Goal: Obtain resource: Download file/media

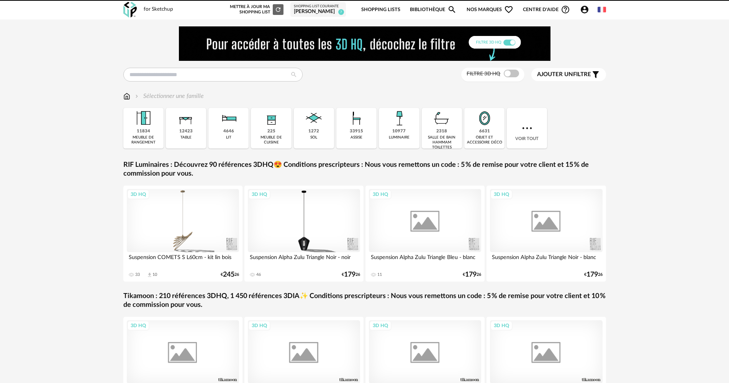
click at [586, 10] on icon "Account Circle icon" at bounding box center [585, 10] width 8 height 8
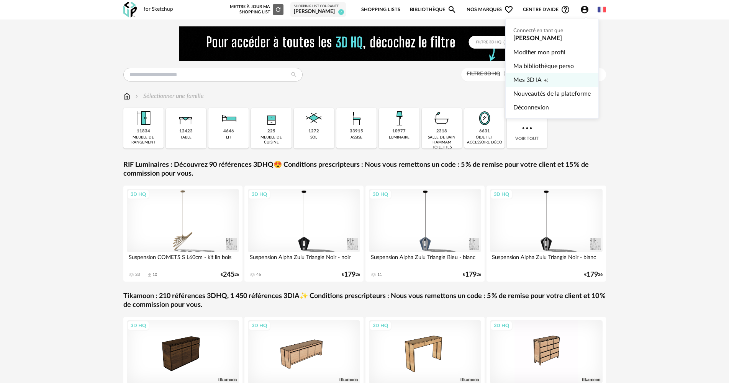
click at [550, 79] on link "Mes 3D IA Creation icon" at bounding box center [551, 80] width 77 height 14
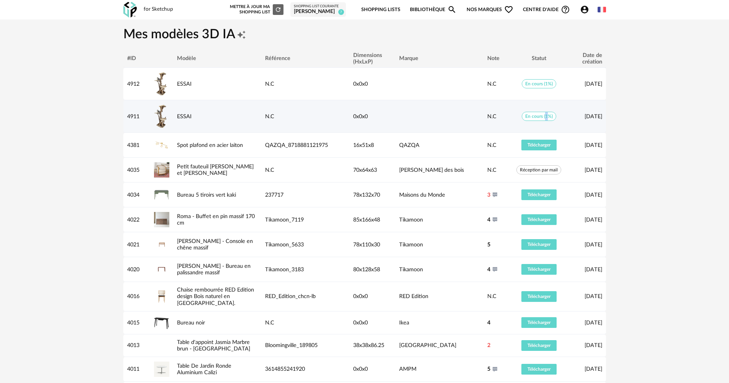
click at [546, 115] on span "En cours (1%)" at bounding box center [539, 116] width 34 height 9
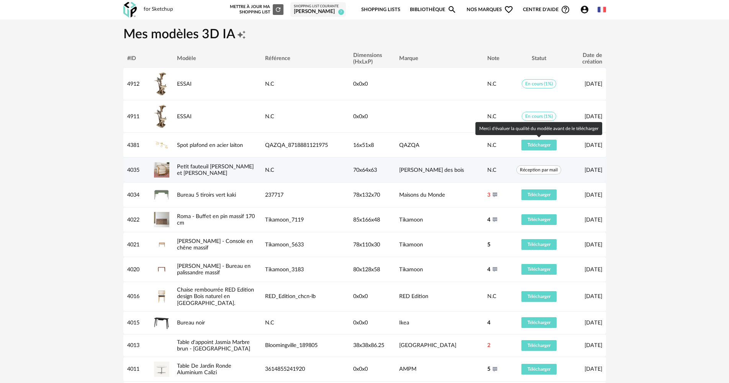
click at [568, 165] on td "16/06/2025" at bounding box center [587, 170] width 38 height 25
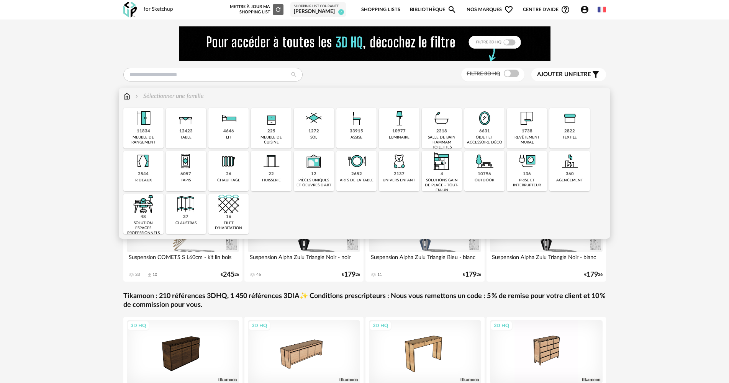
click at [150, 169] on img at bounding box center [143, 161] width 21 height 21
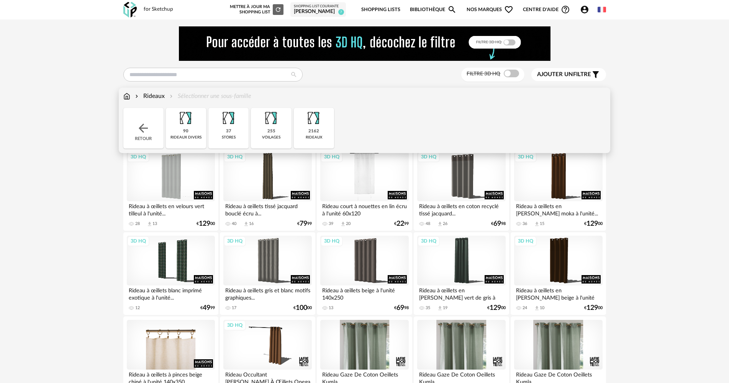
click at [370, 188] on div "3D HQ" at bounding box center [364, 177] width 88 height 50
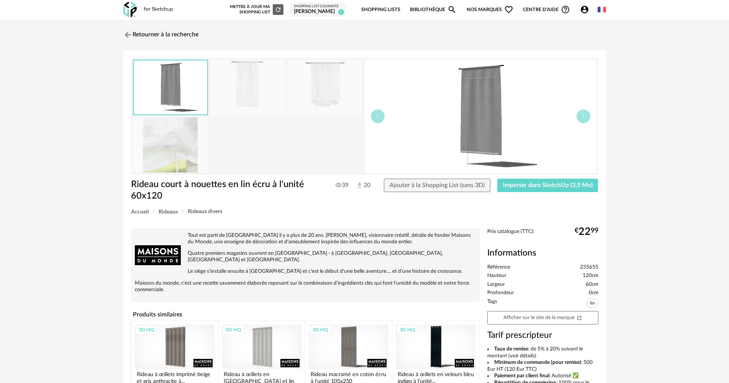
click at [268, 98] on img at bounding box center [247, 87] width 74 height 55
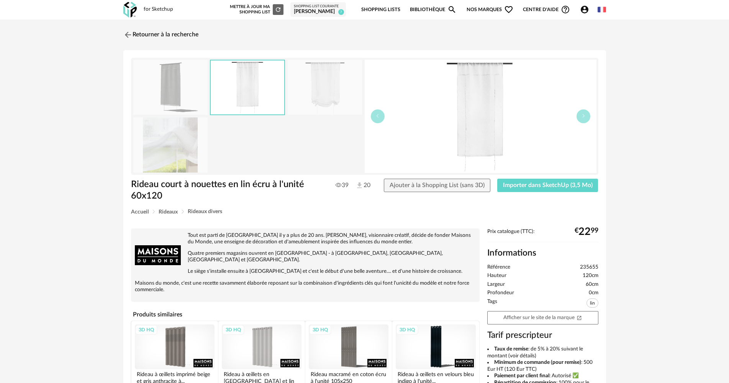
click at [317, 98] on img at bounding box center [325, 87] width 74 height 55
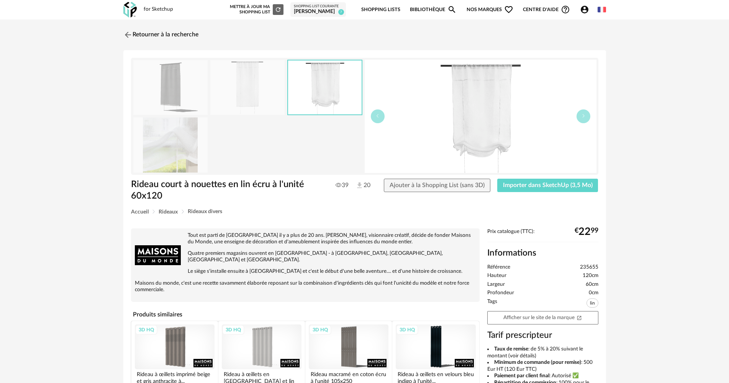
click at [240, 96] on img at bounding box center [247, 87] width 74 height 55
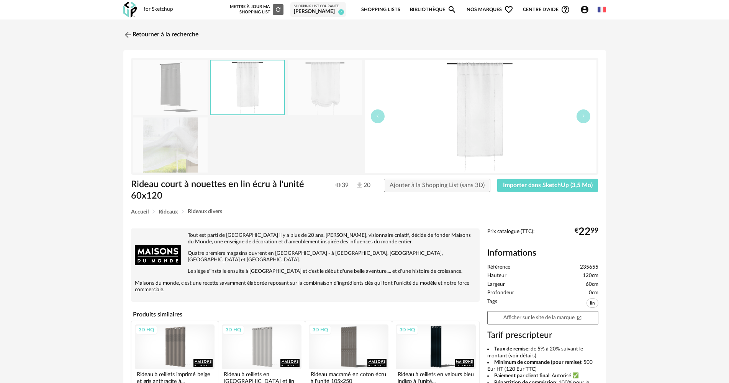
drag, startPoint x: 206, startPoint y: 96, endPoint x: 198, endPoint y: 95, distance: 8.4
click at [205, 96] on img at bounding box center [170, 87] width 74 height 55
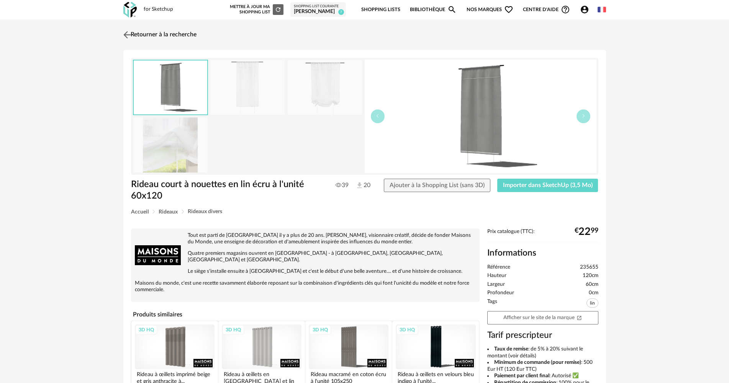
click at [157, 30] on link "Retourner à la recherche" at bounding box center [158, 34] width 75 height 17
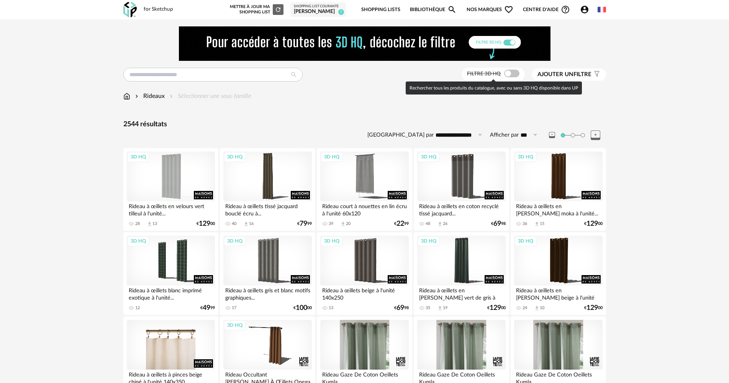
click at [511, 71] on span at bounding box center [511, 74] width 15 height 8
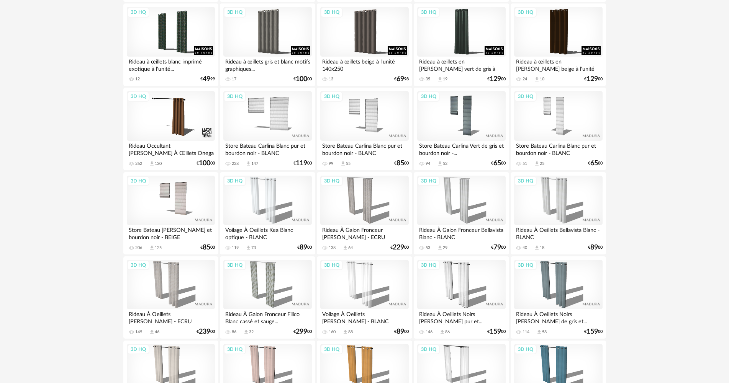
scroll to position [230, 0]
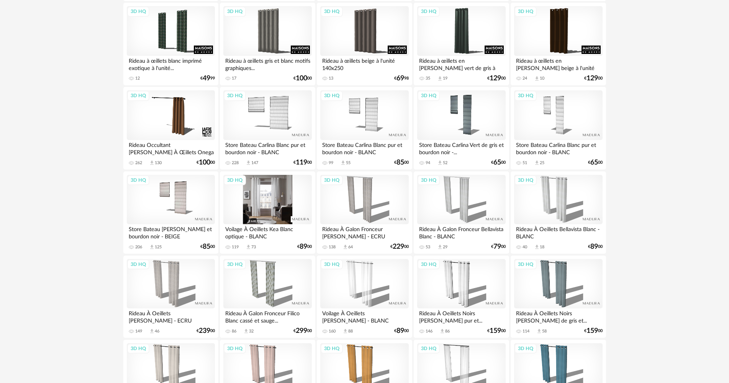
click at [260, 218] on div "3D HQ" at bounding box center [267, 200] width 88 height 50
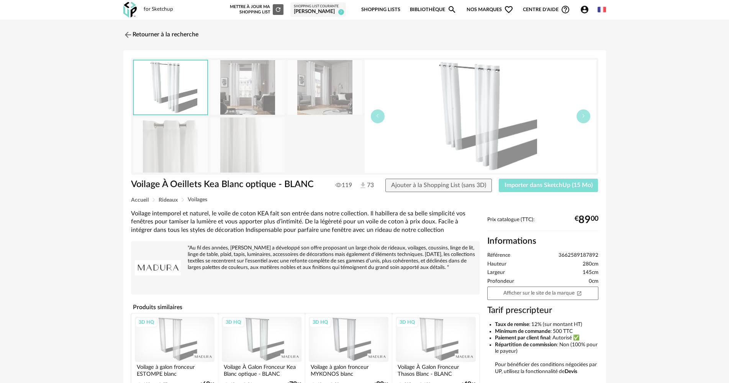
click at [537, 183] on span "Importer dans SketchUp (15 Mo)" at bounding box center [548, 185] width 88 height 6
click at [164, 32] on link "Retourner à la recherche" at bounding box center [158, 34] width 75 height 17
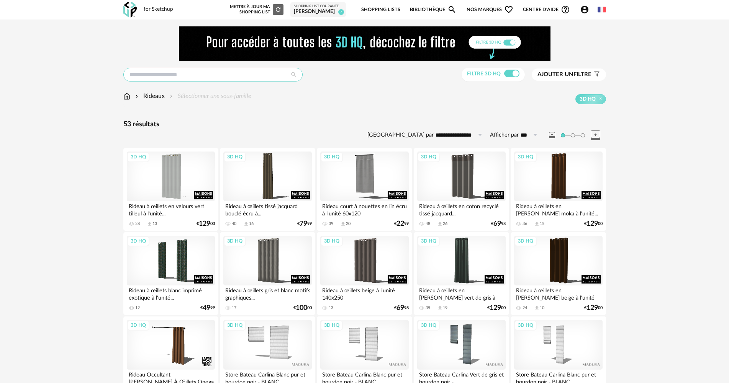
click at [169, 79] on input "text" at bounding box center [212, 75] width 179 height 14
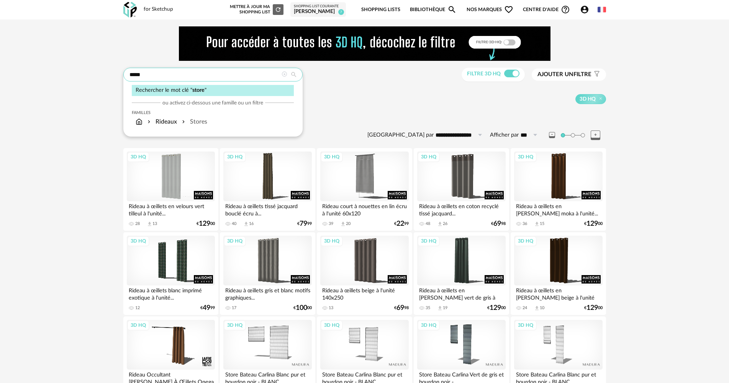
type input "*****"
type input "**********"
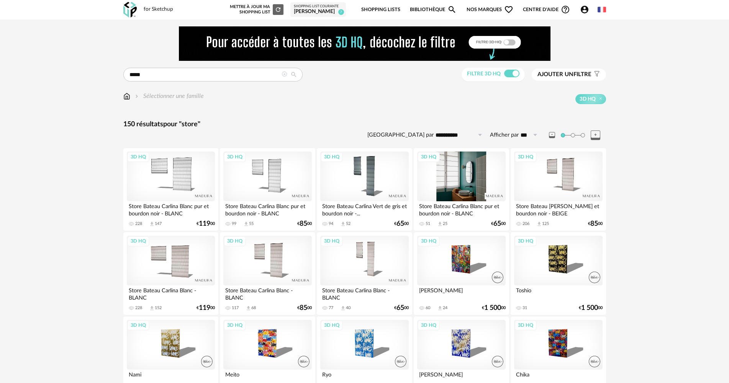
click at [457, 185] on div "3D HQ" at bounding box center [461, 177] width 88 height 50
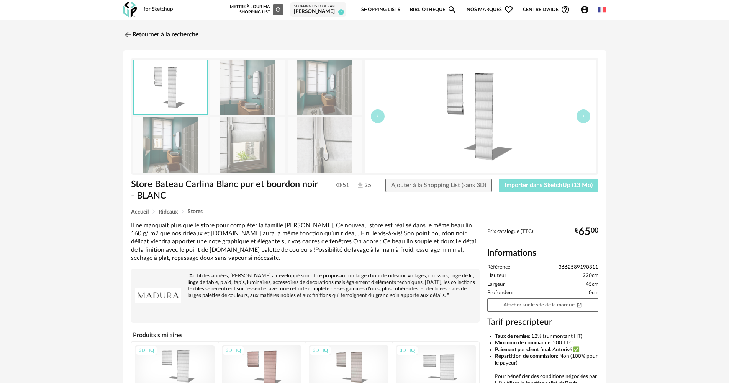
click at [564, 186] on span "Importer dans SketchUp (13 Mo)" at bounding box center [548, 185] width 88 height 6
click at [540, 188] on span "Importer dans SketchUp (13 Mo)" at bounding box center [548, 185] width 88 height 6
click at [157, 33] on link "Retourner à la recherche" at bounding box center [158, 34] width 75 height 17
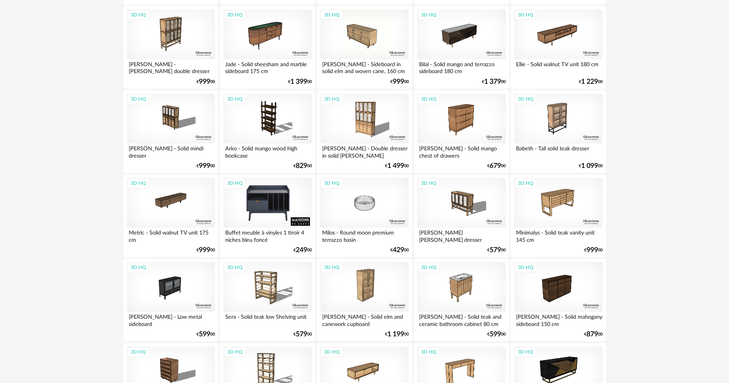
scroll to position [888, 0]
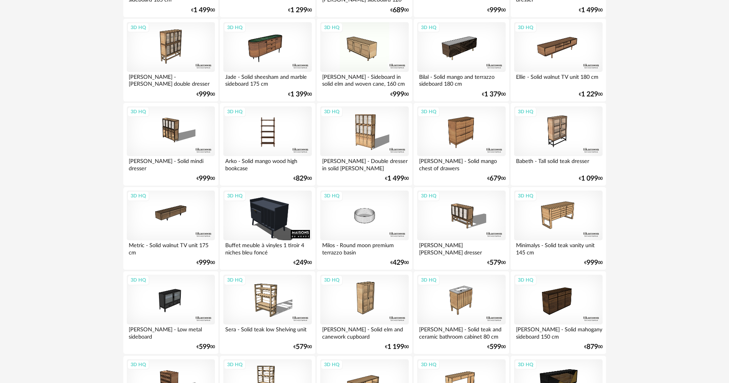
click at [276, 134] on div "3D HQ" at bounding box center [267, 131] width 88 height 50
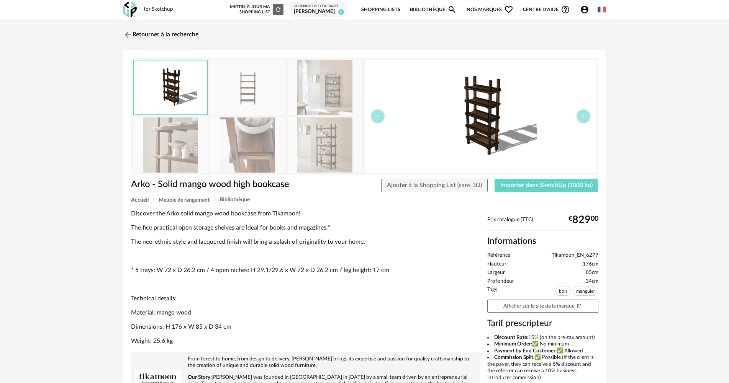
click at [234, 150] on img at bounding box center [247, 145] width 74 height 55
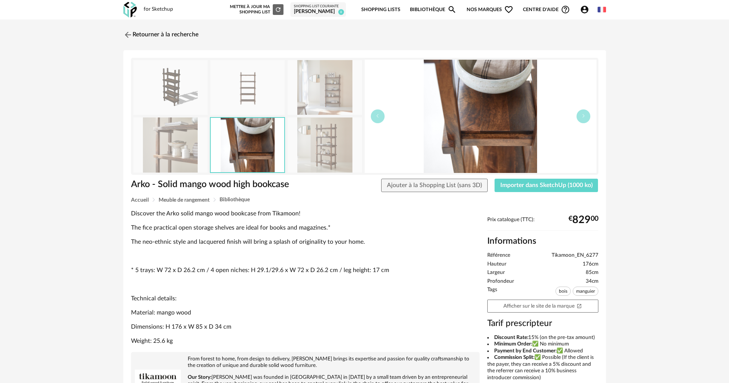
click at [175, 150] on img at bounding box center [170, 145] width 74 height 55
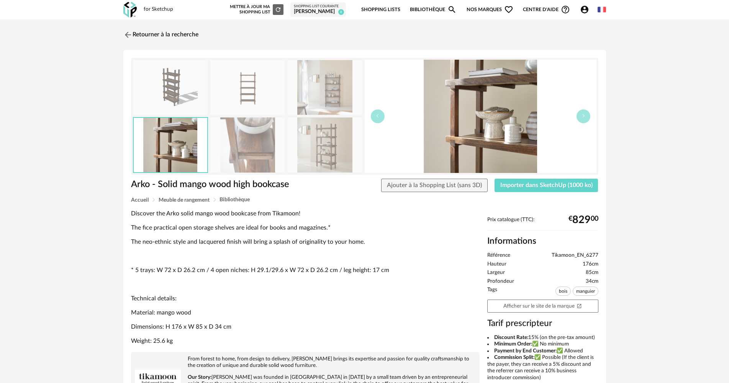
click at [314, 138] on img at bounding box center [325, 145] width 74 height 55
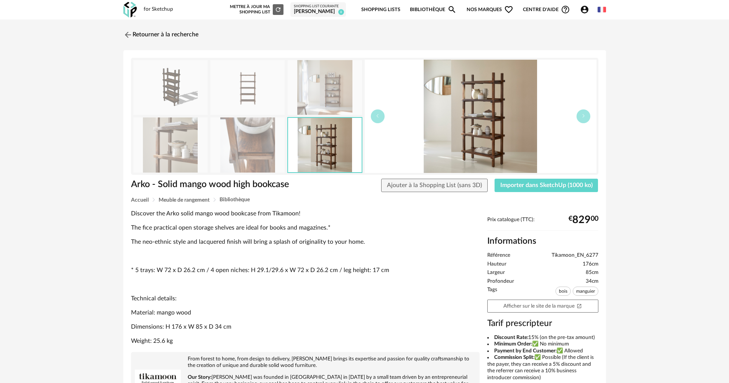
click at [326, 93] on img at bounding box center [325, 87] width 74 height 55
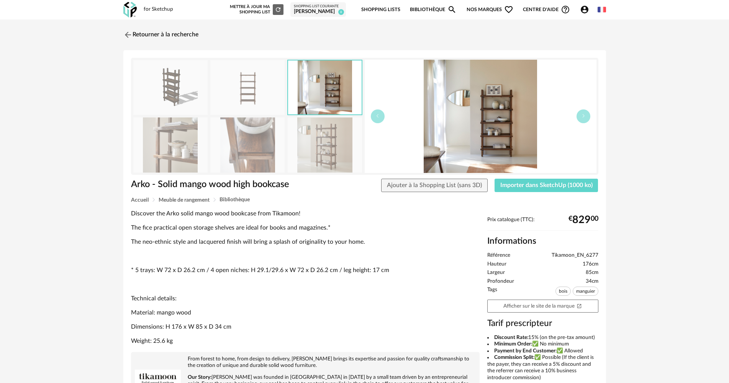
click at [260, 95] on img at bounding box center [247, 87] width 74 height 55
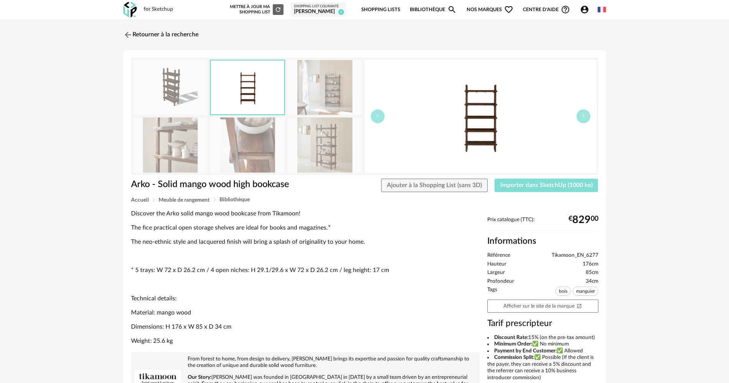
click at [564, 184] on span "Importer dans SketchUp (1000 ko)" at bounding box center [546, 185] width 92 height 6
click at [151, 36] on link "Retourner à la recherche" at bounding box center [158, 34] width 75 height 17
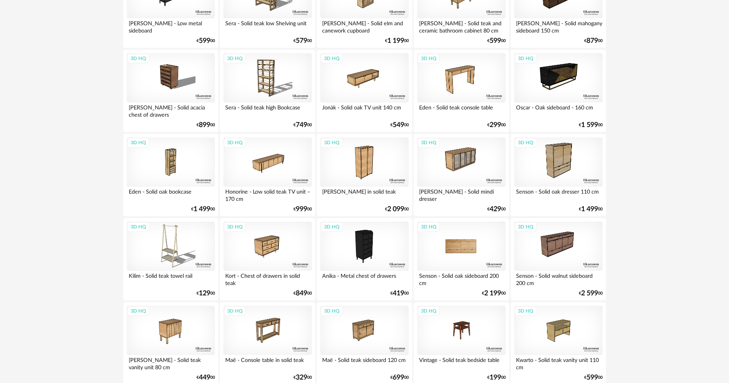
scroll to position [1303, 0]
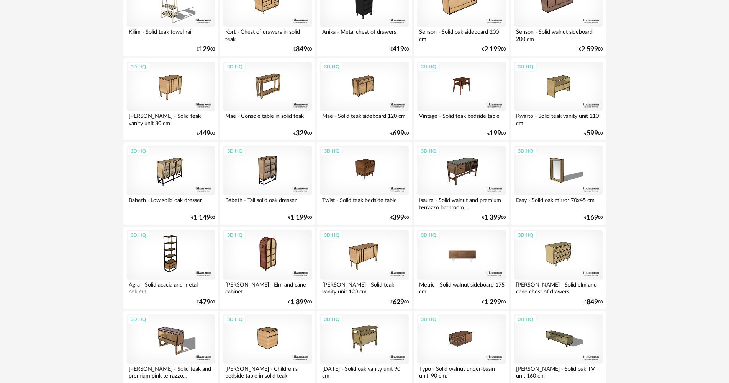
scroll to position [1501, 0]
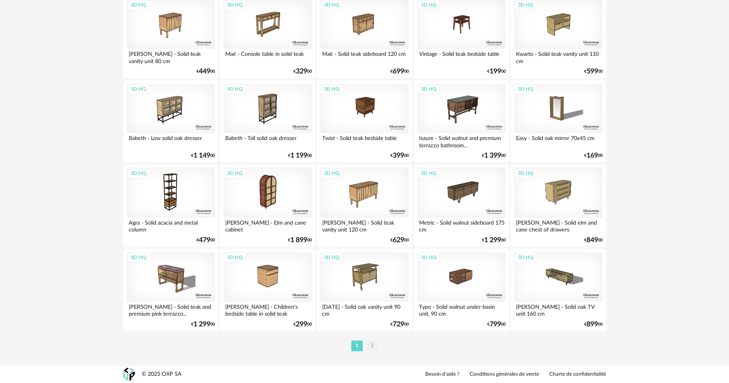
click at [376, 344] on li "2" at bounding box center [371, 346] width 11 height 11
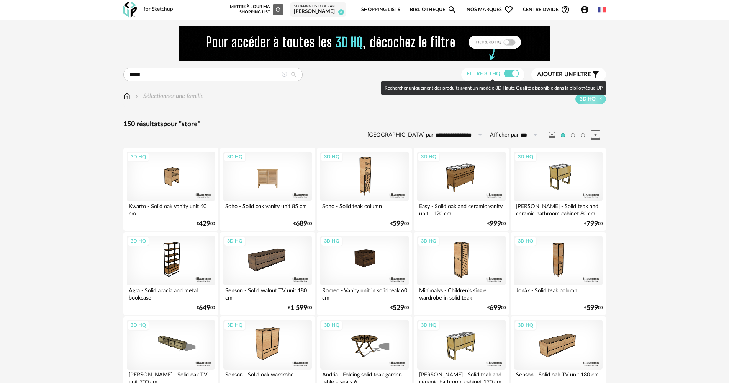
click at [511, 76] on span at bounding box center [511, 74] width 15 height 8
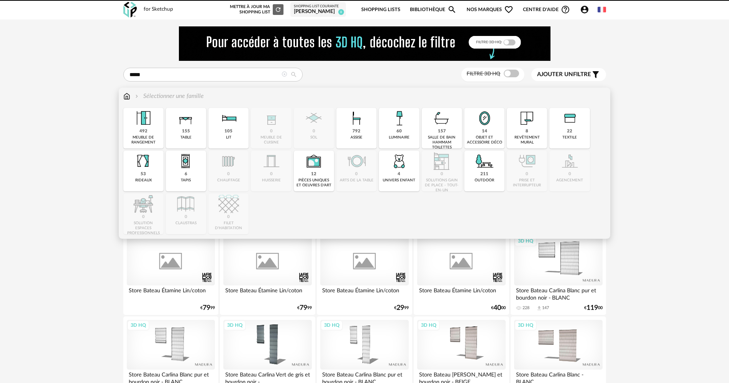
click at [124, 97] on img at bounding box center [126, 96] width 7 height 9
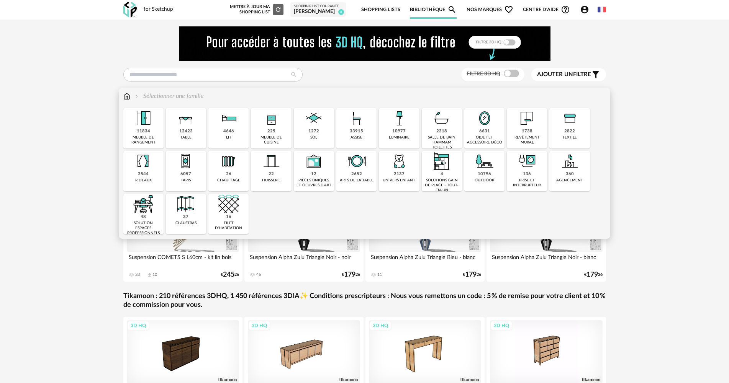
click at [524, 121] on img at bounding box center [527, 118] width 21 height 21
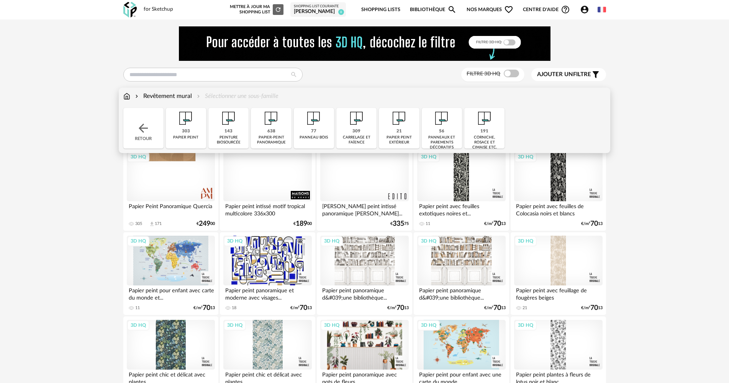
click at [158, 113] on div "Retour" at bounding box center [143, 128] width 40 height 41
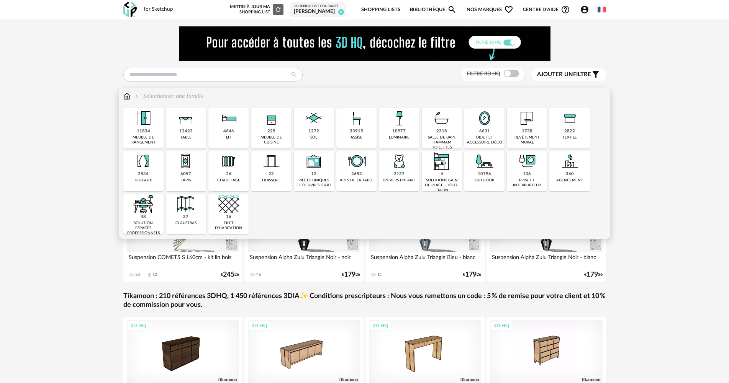
click at [241, 172] on div "26 chauffage" at bounding box center [228, 171] width 40 height 41
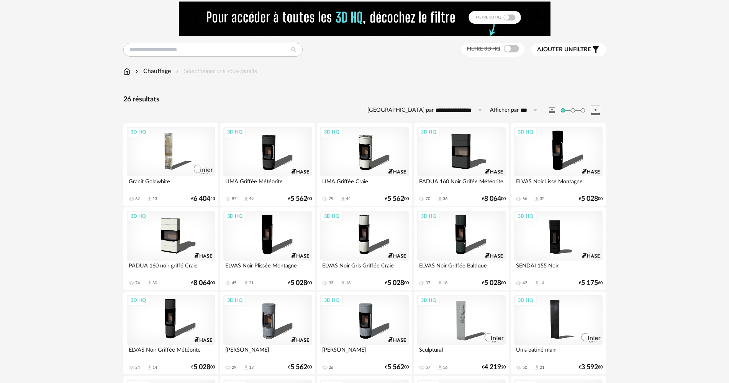
scroll to position [230, 0]
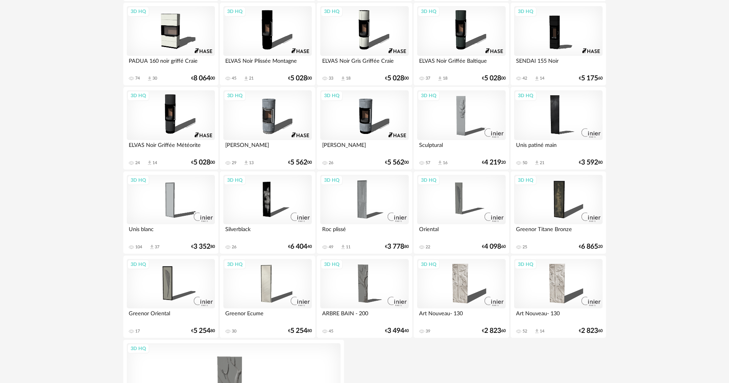
click at [543, 285] on div "3D HQ" at bounding box center [558, 284] width 88 height 50
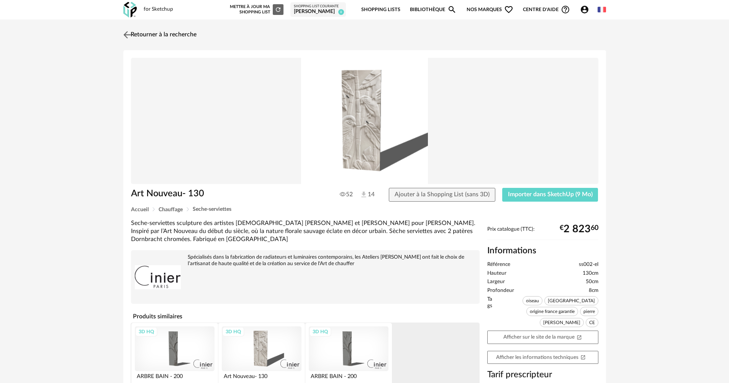
click at [142, 32] on link "Retourner à la recherche" at bounding box center [158, 34] width 75 height 17
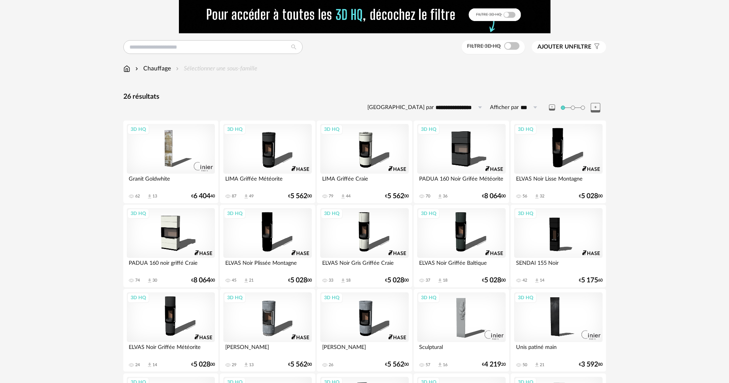
scroll to position [66, 0]
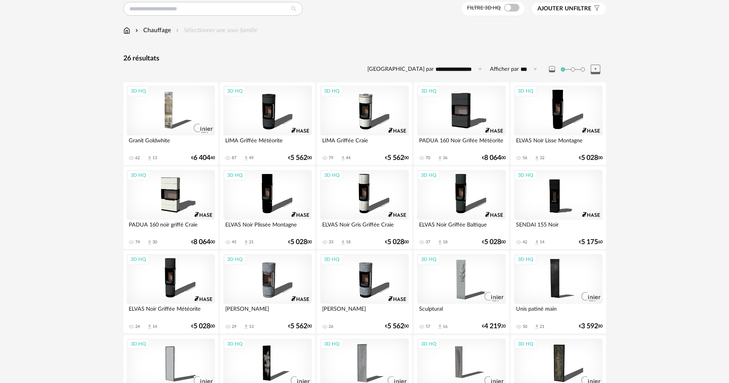
click at [149, 24] on div "**********" at bounding box center [364, 317] width 496 height 712
click at [151, 31] on div "Chauffage" at bounding box center [152, 30] width 37 height 9
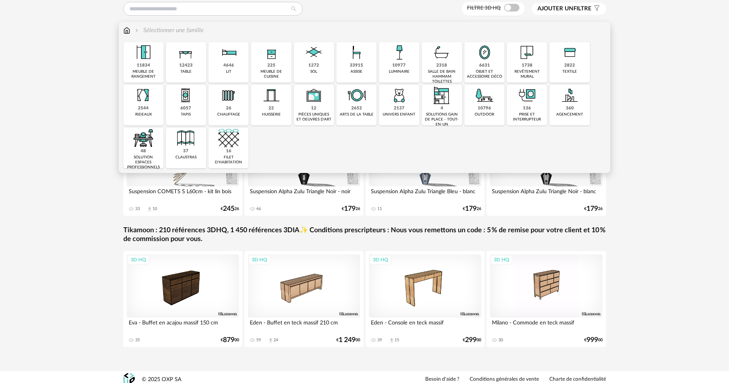
click at [143, 129] on img at bounding box center [143, 138] width 21 height 21
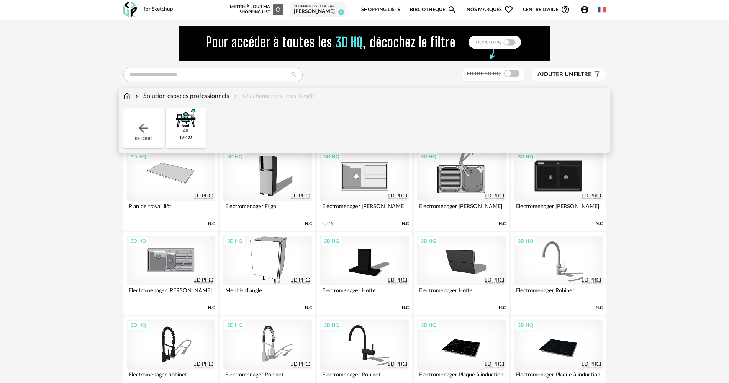
click at [126, 98] on img at bounding box center [126, 96] width 7 height 9
click at [136, 128] on div "Retour" at bounding box center [143, 128] width 40 height 41
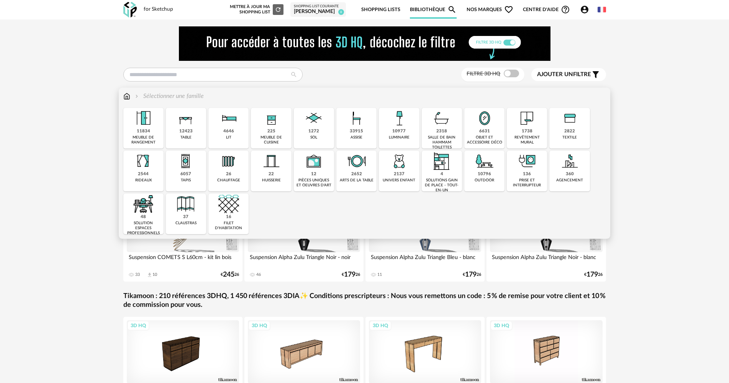
click at [557, 180] on div "agencement" at bounding box center [569, 180] width 27 height 5
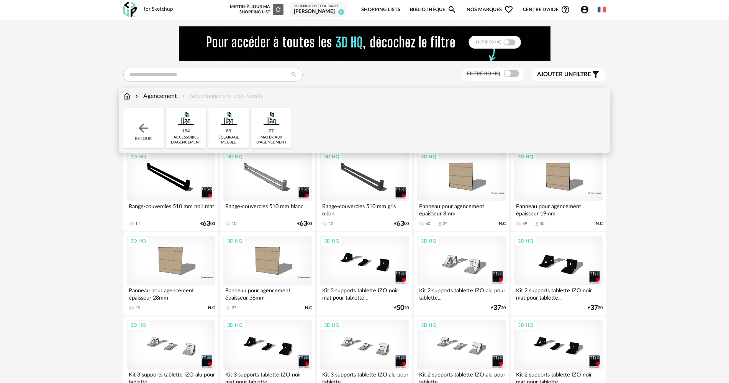
click at [229, 138] on div "éclairage meuble" at bounding box center [229, 140] width 36 height 10
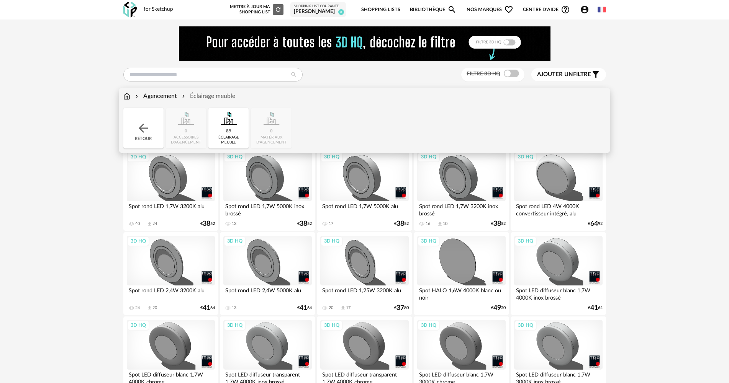
click at [157, 132] on div "Retour" at bounding box center [143, 128] width 40 height 41
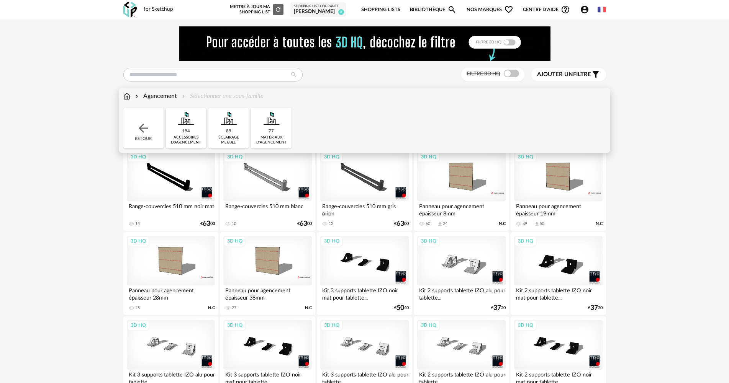
click at [157, 127] on div "Retour" at bounding box center [143, 128] width 40 height 41
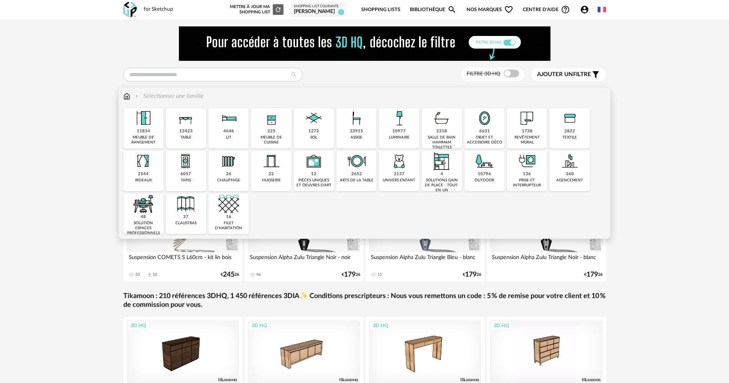
click at [357, 178] on div "2652 arts de la table" at bounding box center [356, 171] width 40 height 41
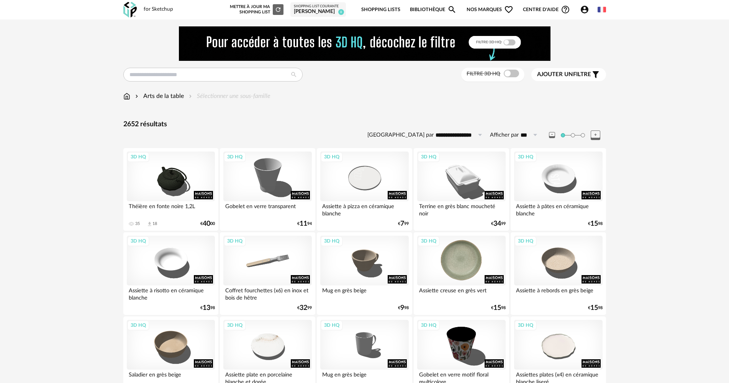
click at [447, 278] on div "3D HQ" at bounding box center [461, 261] width 88 height 50
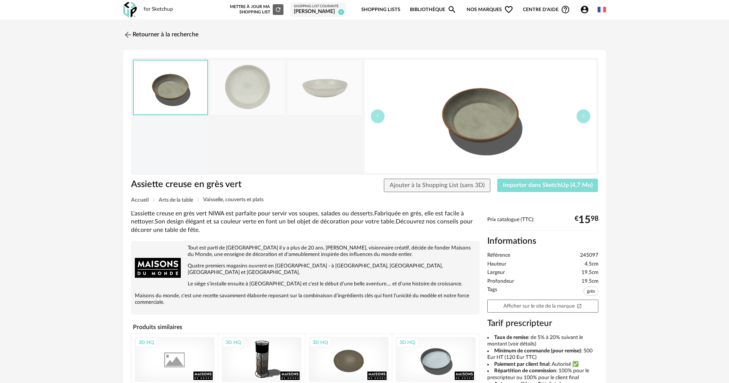
click at [543, 182] on button "Importer dans SketchUp (4,7 Mo)" at bounding box center [547, 186] width 101 height 14
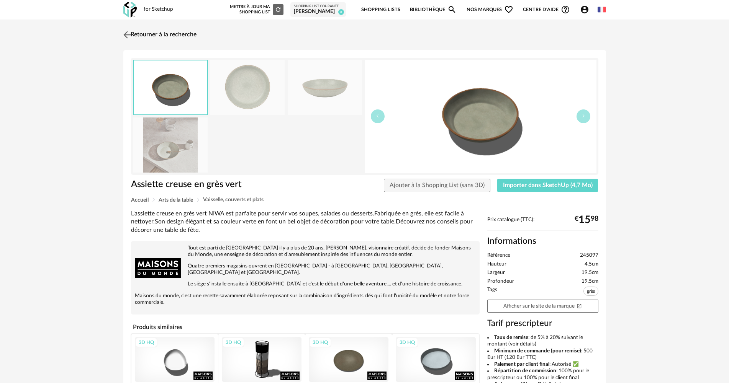
click at [147, 32] on link "Retourner à la recherche" at bounding box center [158, 34] width 75 height 17
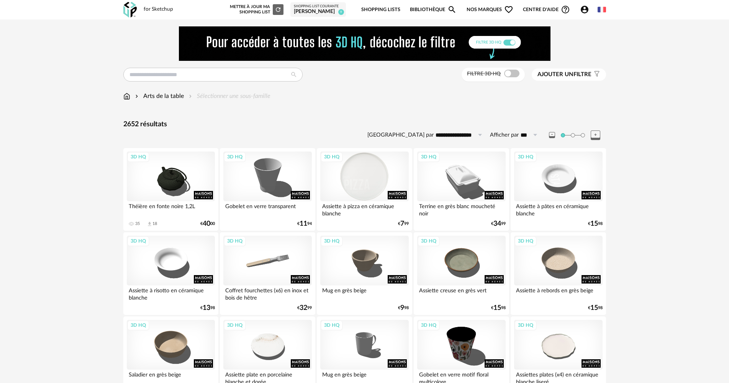
click at [385, 189] on div "3D HQ" at bounding box center [364, 177] width 88 height 50
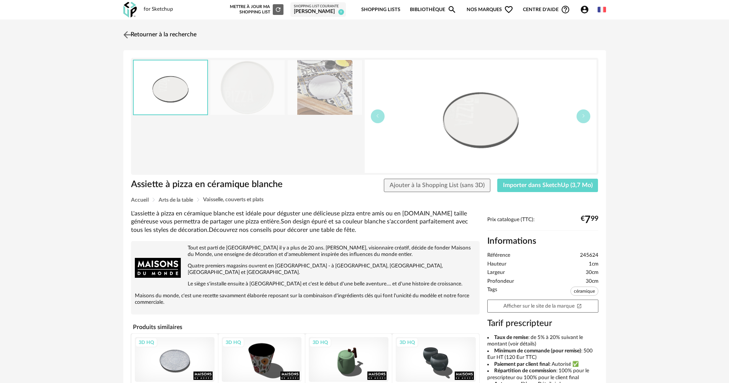
click at [147, 37] on link "Retourner à la recherche" at bounding box center [158, 34] width 75 height 17
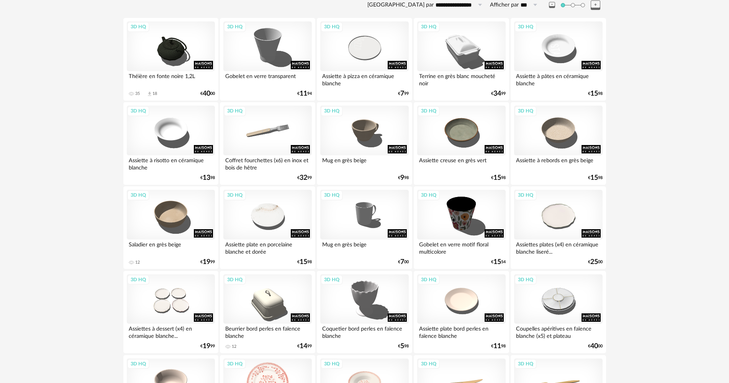
scroll to position [230, 0]
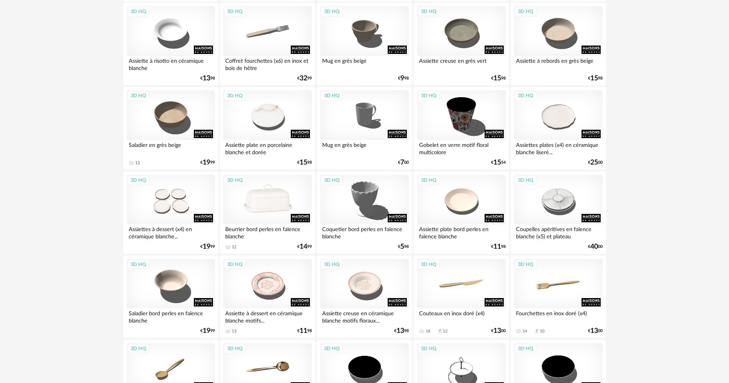
click at [275, 206] on div "3D HQ" at bounding box center [267, 200] width 88 height 50
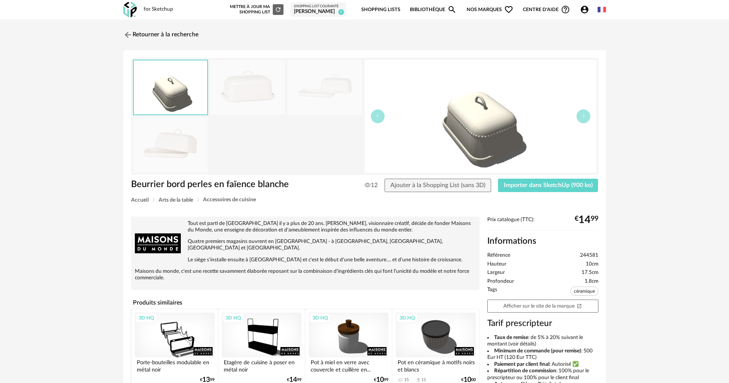
click at [557, 193] on div "Beurrier bord perles en faïence blanche 12 Ajouter à la Shopping List (sans 3D)…" at bounding box center [364, 188] width 475 height 19
click at [560, 183] on span "Importer dans SketchUp (900 ko)" at bounding box center [548, 185] width 89 height 6
click at [147, 34] on link "Retourner à la recherche" at bounding box center [158, 34] width 75 height 17
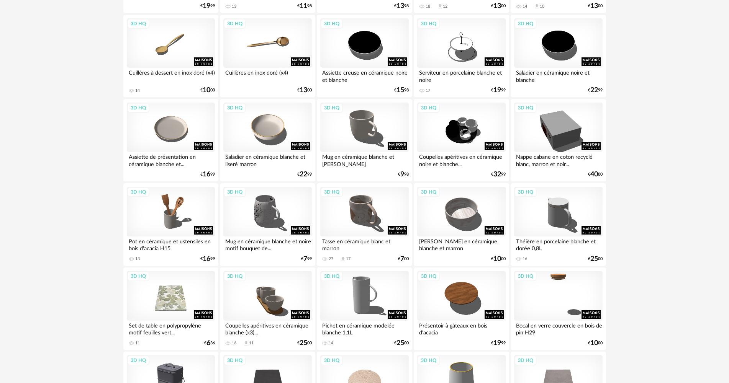
scroll to position [651, 0]
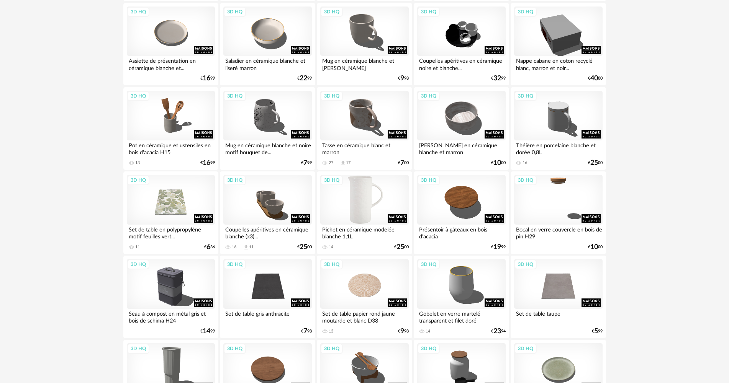
click at [348, 203] on div "3D HQ" at bounding box center [364, 200] width 88 height 50
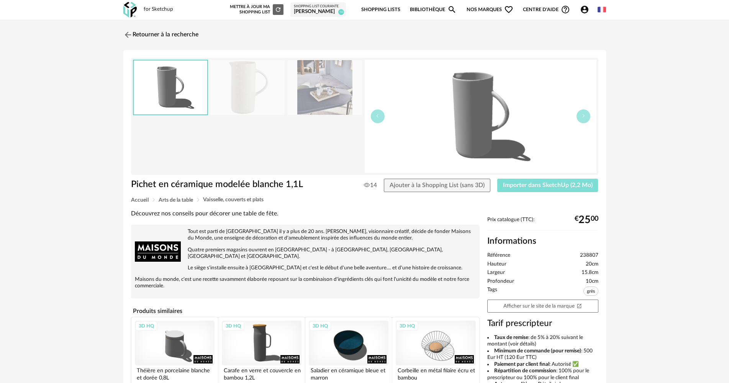
click at [522, 183] on span "Importer dans SketchUp (2,2 Mo)" at bounding box center [548, 185] width 90 height 6
click at [158, 40] on link "Retourner à la recherche" at bounding box center [158, 34] width 75 height 17
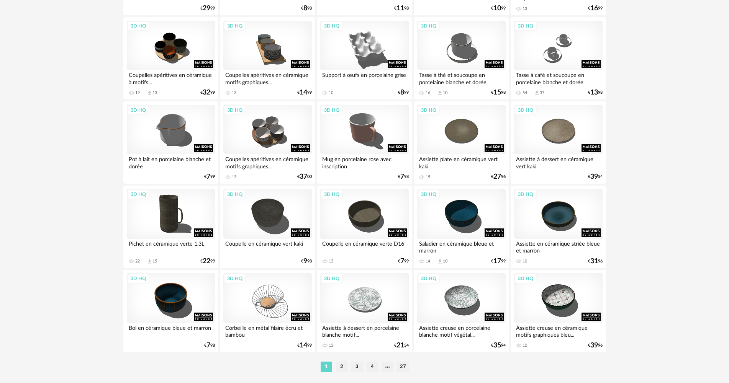
scroll to position [1501, 0]
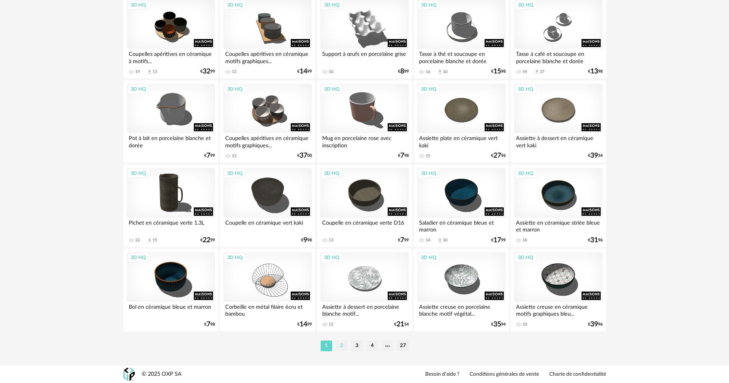
click at [342, 346] on li "2" at bounding box center [341, 346] width 11 height 11
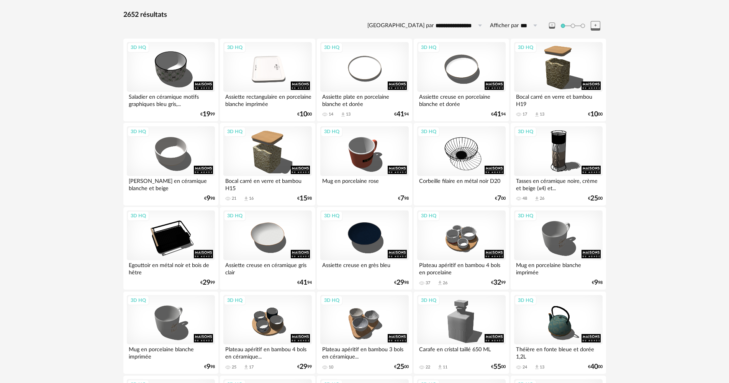
scroll to position [115, 0]
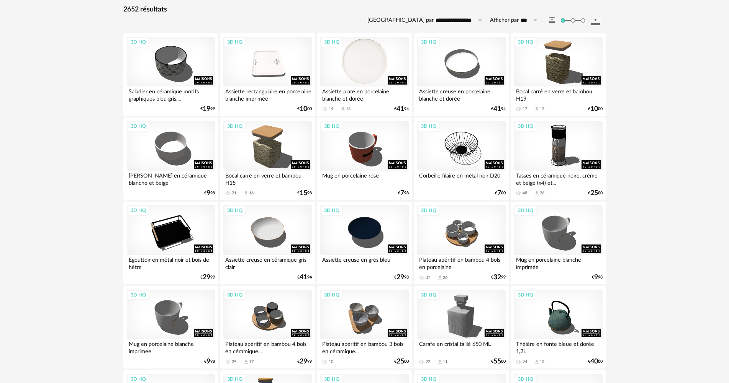
click at [379, 65] on div "3D HQ" at bounding box center [364, 62] width 88 height 50
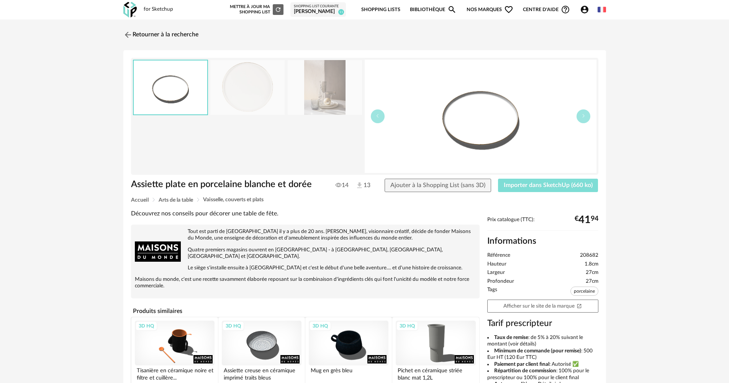
click at [530, 188] on button "Importer dans SketchUp (660 ko)" at bounding box center [548, 186] width 100 height 14
click at [179, 32] on link "Retourner à la recherche" at bounding box center [158, 34] width 75 height 17
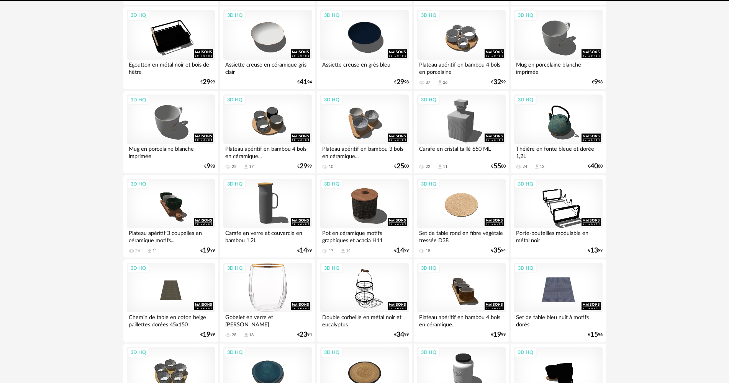
scroll to position [383, 0]
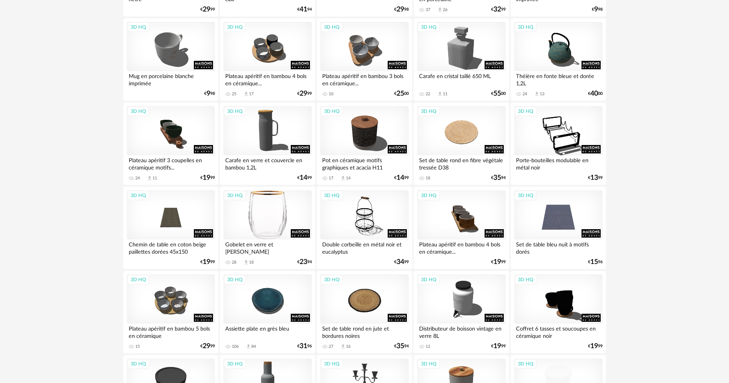
click at [249, 212] on div "3D HQ" at bounding box center [267, 215] width 88 height 50
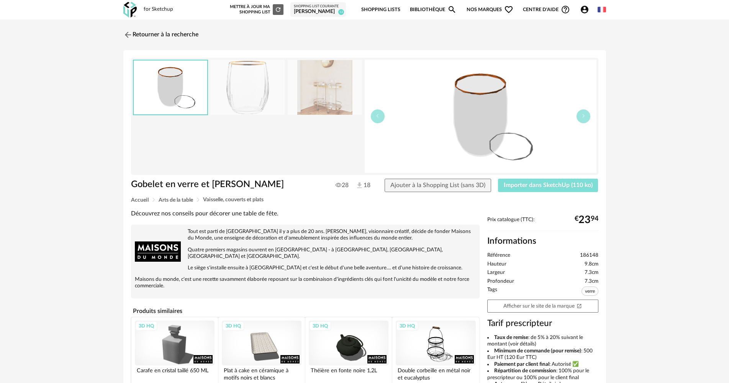
click at [578, 183] on span "Importer dans SketchUp (110 ko)" at bounding box center [548, 185] width 89 height 6
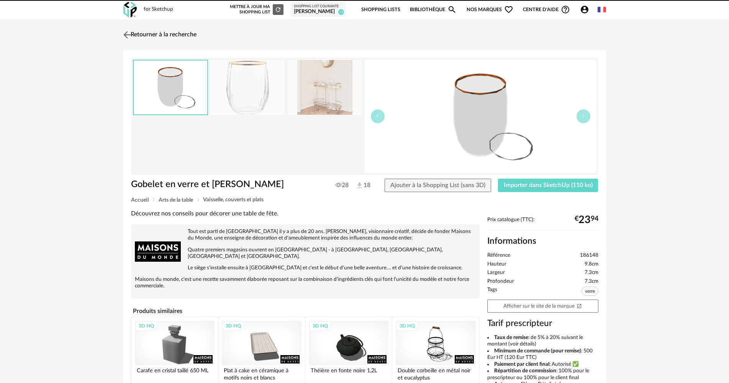
click at [177, 35] on link "Retourner à la recherche" at bounding box center [158, 34] width 75 height 17
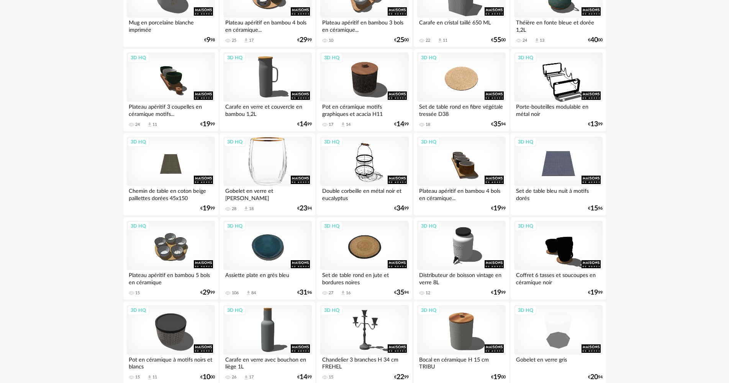
scroll to position [536, 0]
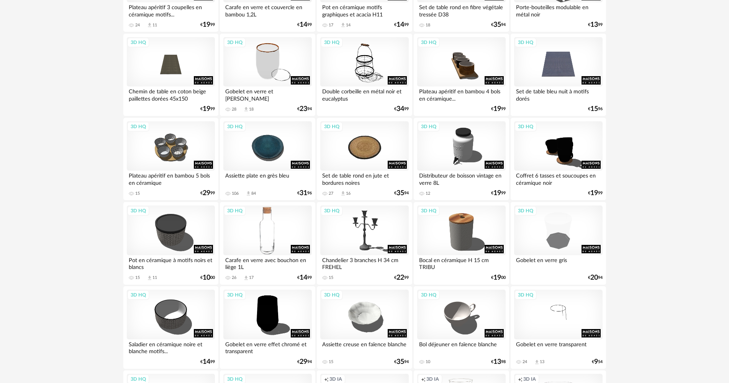
click at [271, 230] on div "3D HQ" at bounding box center [267, 231] width 88 height 50
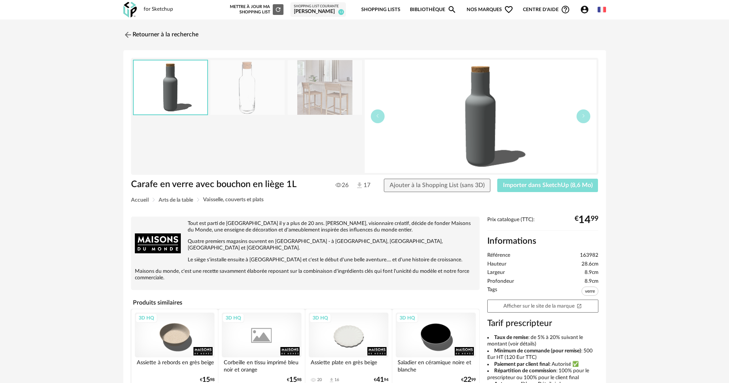
click at [517, 184] on span "Importer dans SketchUp (8,6 Mo)" at bounding box center [548, 185] width 90 height 6
click at [167, 34] on link "Retourner à la recherche" at bounding box center [158, 34] width 75 height 17
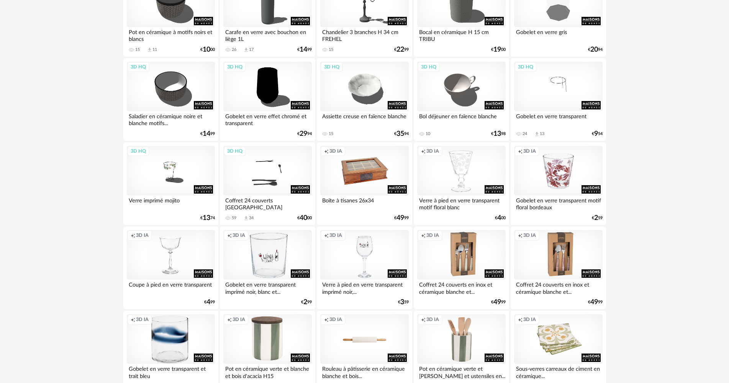
scroll to position [766, 0]
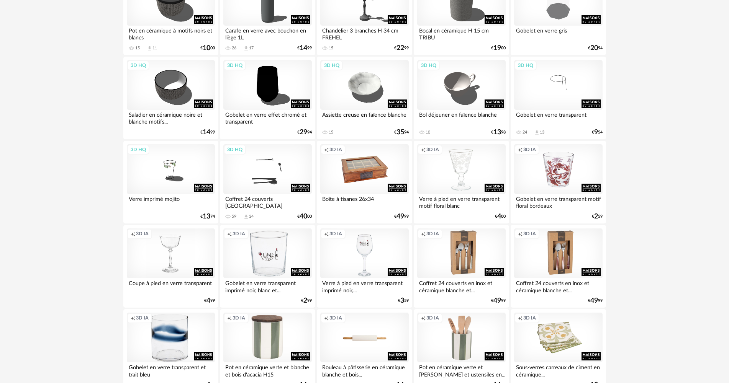
click at [175, 272] on div "Creation icon 3D IA" at bounding box center [171, 254] width 88 height 50
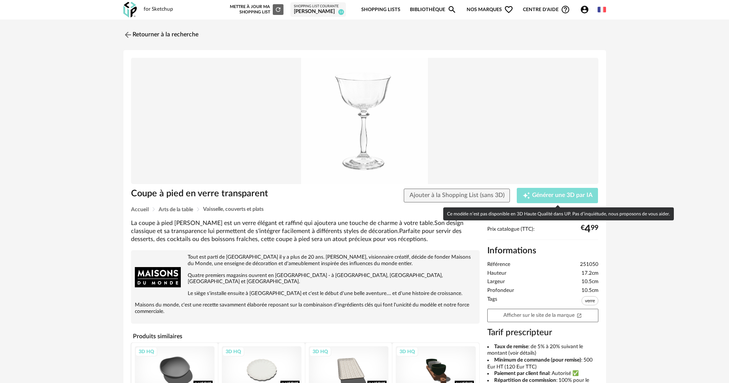
click at [523, 200] on button "Creation icon Générer une 3D par IA" at bounding box center [557, 195] width 81 height 15
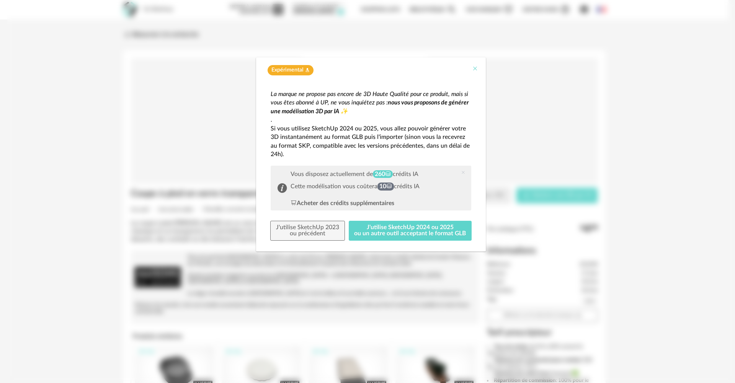
click at [476, 68] on div "Expérimental Flask icon" at bounding box center [371, 68] width 230 height 22
click at [476, 68] on icon "Close" at bounding box center [475, 68] width 6 height 6
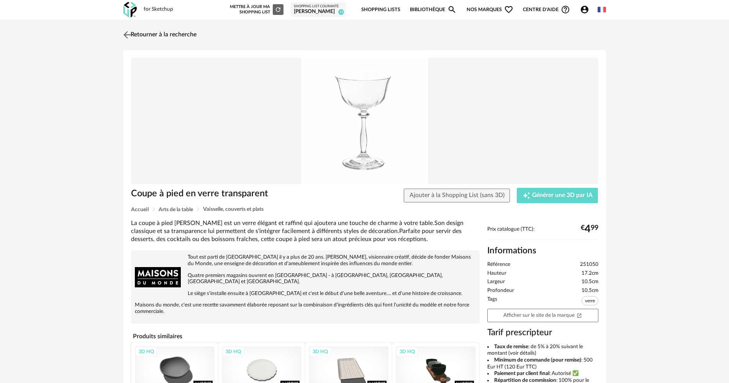
click at [154, 39] on link "Retourner à la recherche" at bounding box center [158, 34] width 75 height 17
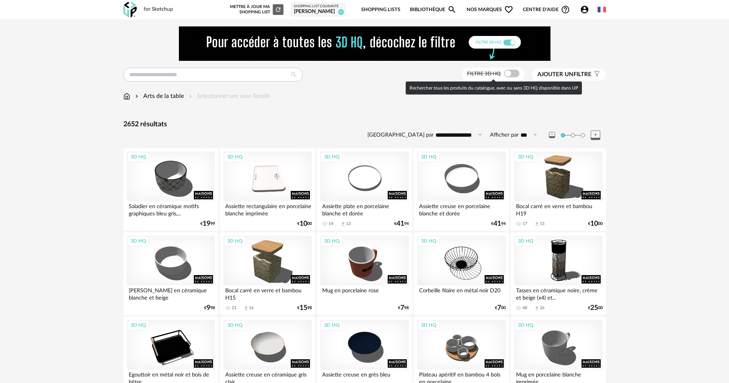
click at [512, 73] on span at bounding box center [511, 74] width 15 height 8
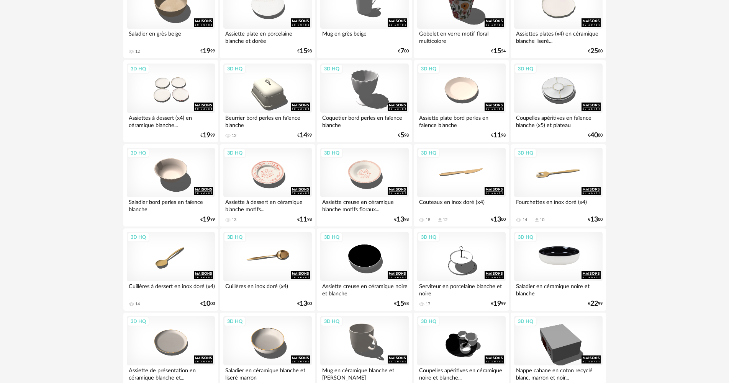
scroll to position [345, 0]
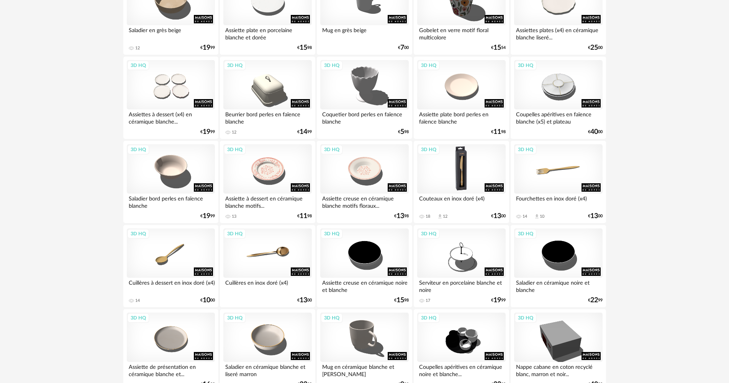
click at [467, 187] on div "3D HQ" at bounding box center [461, 169] width 88 height 50
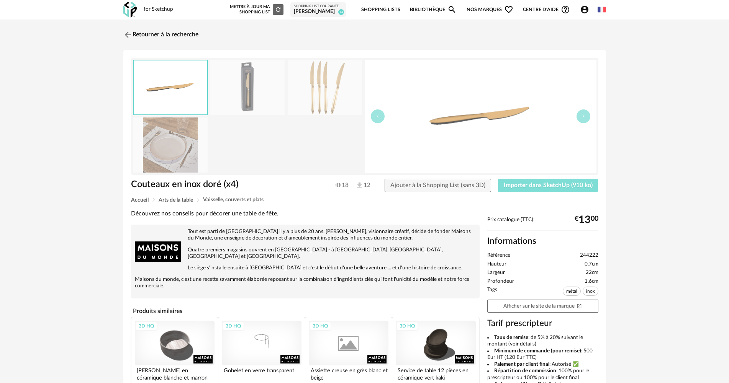
click at [530, 184] on span "Importer dans SketchUp (910 ko)" at bounding box center [548, 185] width 89 height 6
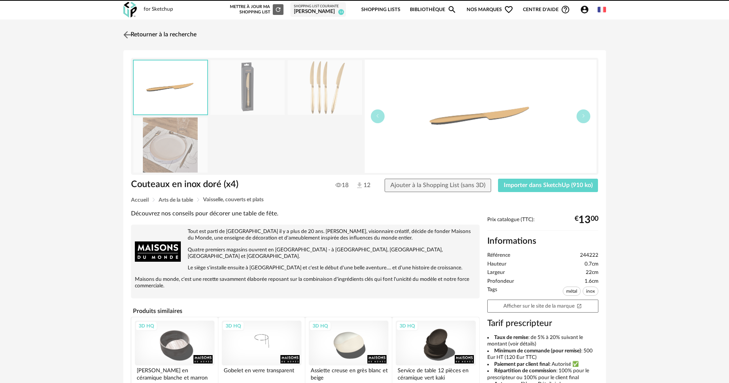
click at [176, 35] on link "Retourner à la recherche" at bounding box center [158, 34] width 75 height 17
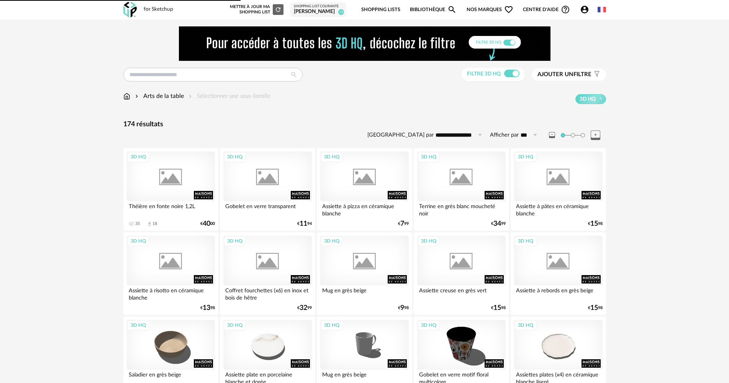
scroll to position [345, 0]
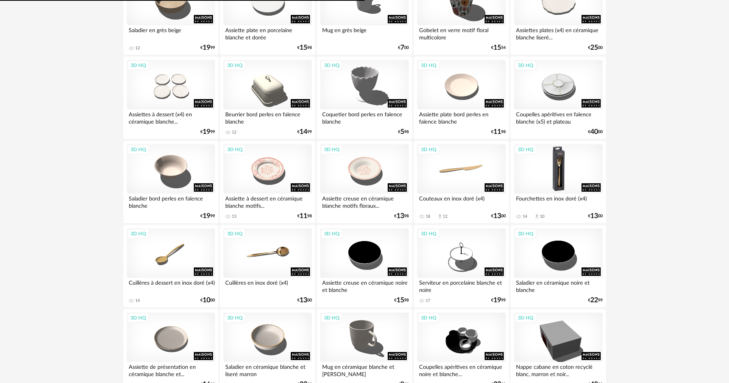
click at [560, 179] on div "3D HQ" at bounding box center [558, 169] width 88 height 50
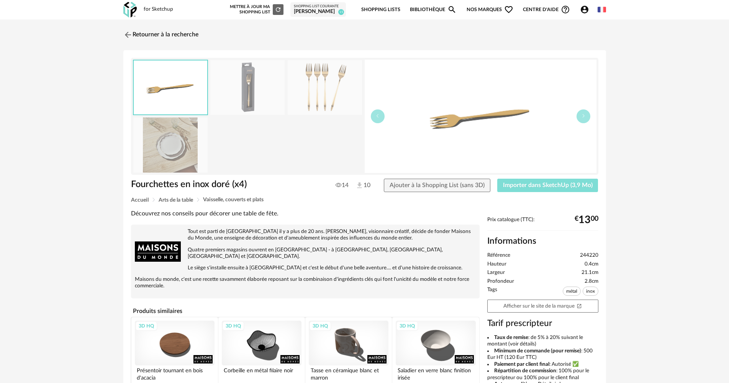
click at [562, 186] on span "Importer dans SketchUp (3,9 Mo)" at bounding box center [548, 185] width 90 height 6
click at [169, 31] on link "Retourner à la recherche" at bounding box center [158, 34] width 75 height 17
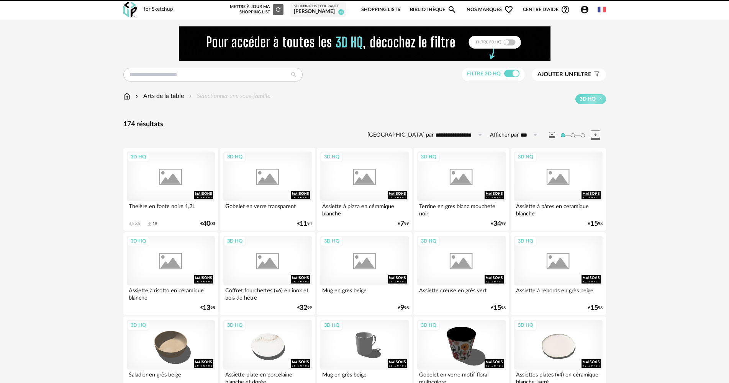
scroll to position [345, 0]
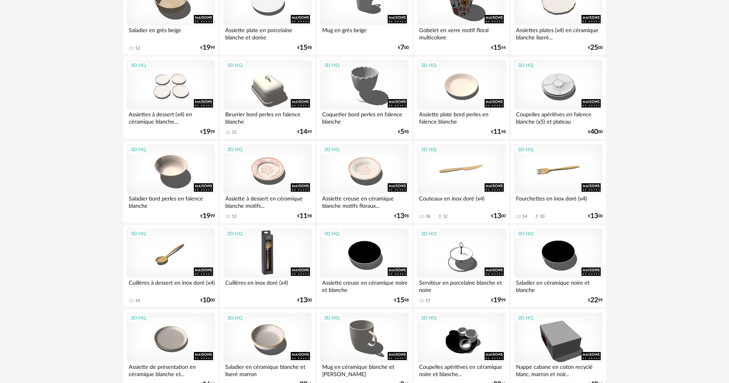
click at [289, 256] on div "3D HQ" at bounding box center [267, 254] width 88 height 50
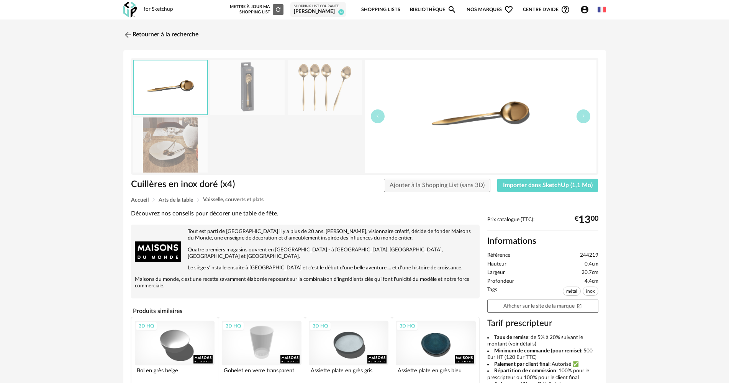
click at [537, 175] on div at bounding box center [364, 116] width 467 height 117
click at [535, 183] on span "Importer dans SketchUp (1,1 Mo)" at bounding box center [548, 185] width 90 height 6
click at [163, 36] on link "Retourner à la recherche" at bounding box center [158, 34] width 75 height 17
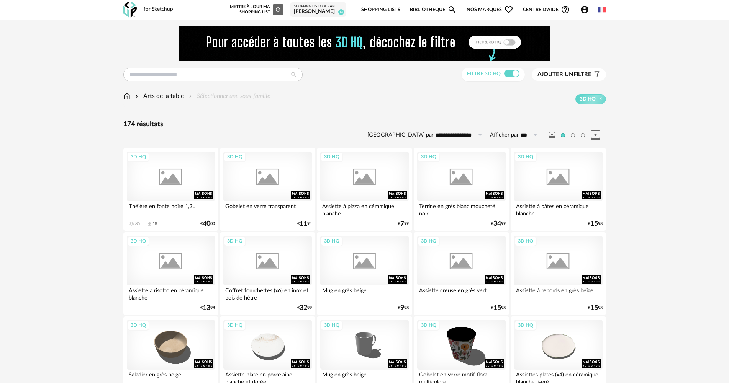
scroll to position [345, 0]
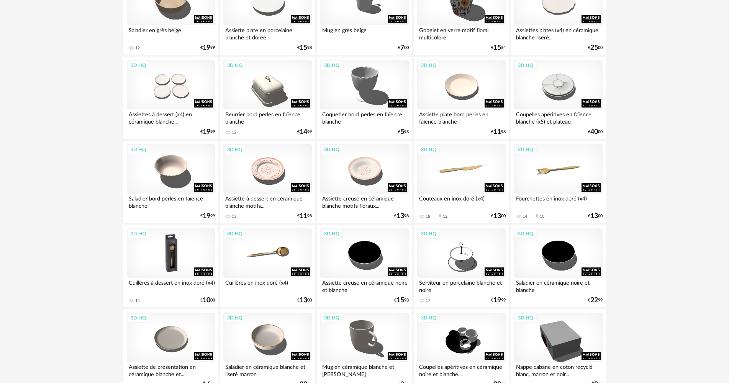
click at [162, 260] on div "3D HQ" at bounding box center [171, 254] width 88 height 50
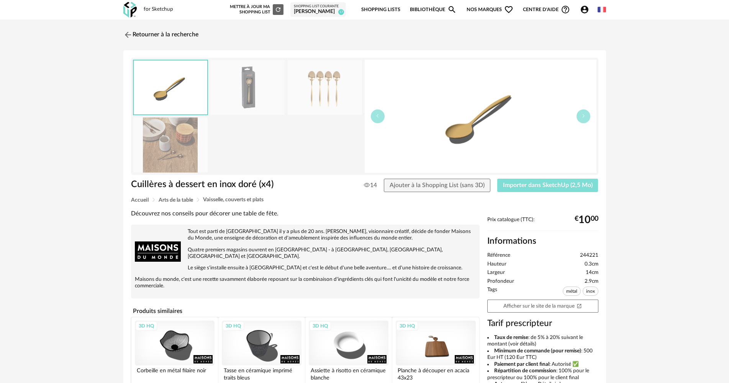
drag, startPoint x: 542, startPoint y: 185, endPoint x: 545, endPoint y: 183, distance: 4.1
click at [541, 185] on span "Importer dans SketchUp (2,5 Mo)" at bounding box center [548, 185] width 90 height 6
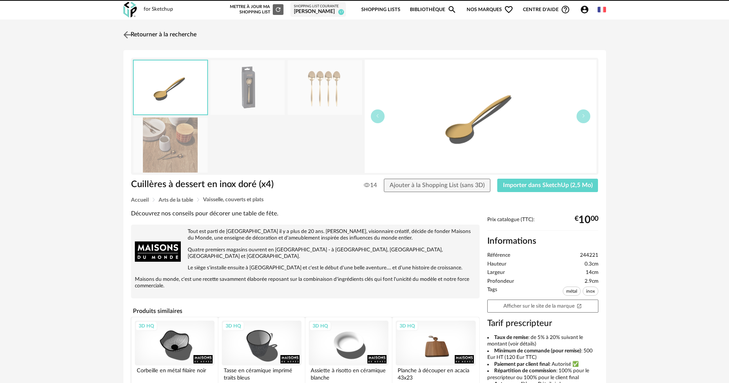
click at [144, 33] on link "Retourner à la recherche" at bounding box center [158, 34] width 75 height 17
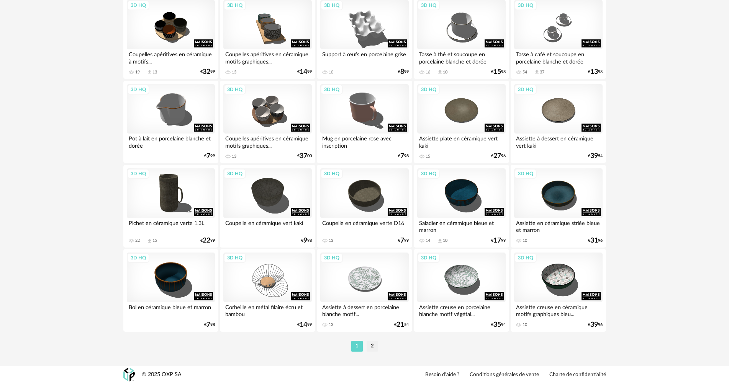
scroll to position [1501, 0]
click at [370, 346] on li "2" at bounding box center [371, 346] width 11 height 11
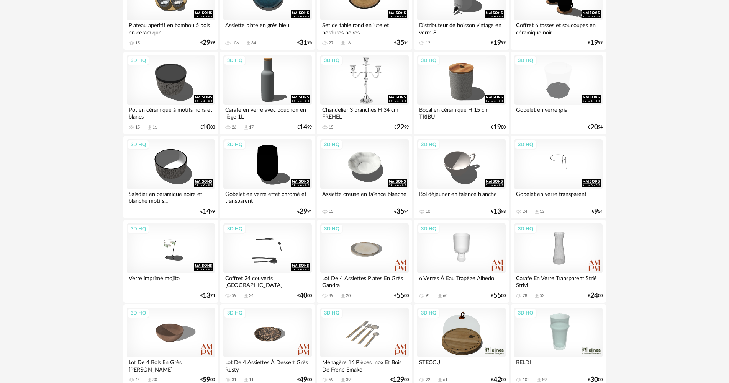
scroll to position [689, 0]
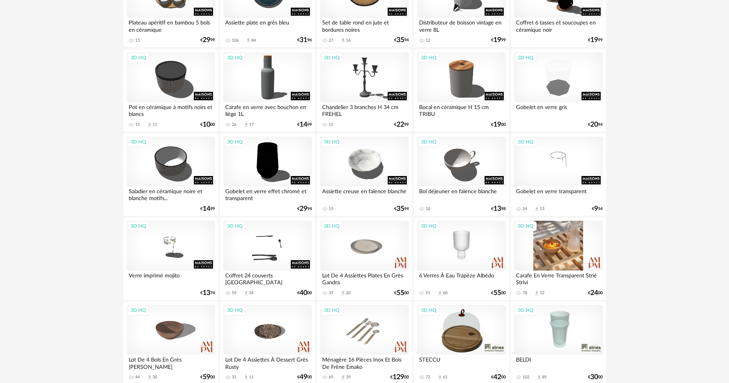
click at [545, 230] on div "3D HQ" at bounding box center [558, 246] width 88 height 50
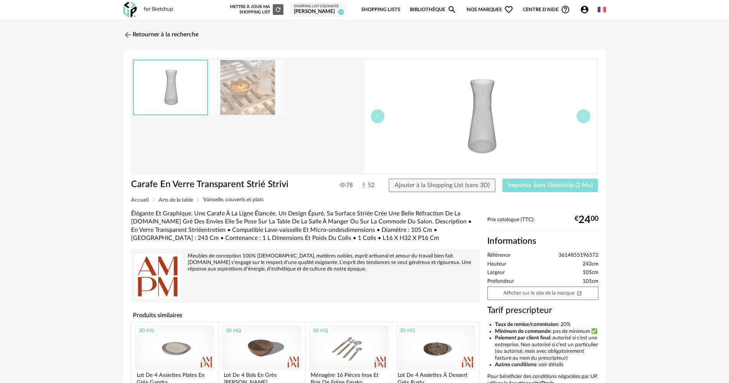
click at [578, 183] on span "Importer dans SketchUp (2 Mo)" at bounding box center [550, 185] width 85 height 6
click at [174, 40] on link "Retourner à la recherche" at bounding box center [158, 34] width 75 height 17
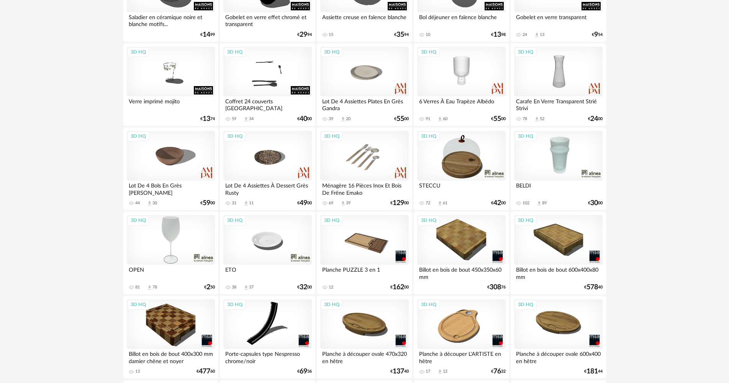
scroll to position [919, 0]
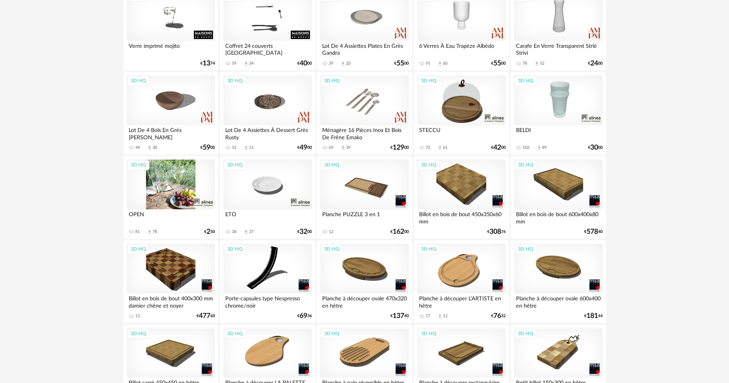
click at [183, 175] on div "3D HQ" at bounding box center [171, 185] width 88 height 50
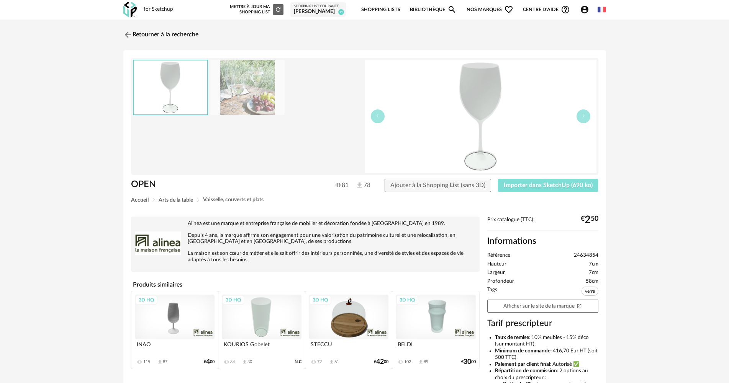
drag, startPoint x: 574, startPoint y: 193, endPoint x: 573, endPoint y: 189, distance: 3.8
click at [573, 192] on div "OPEN 81 78 Ajouter à la Shopping List (sans 3D) Importer dans SketchUp (690 ko)" at bounding box center [364, 188] width 475 height 19
click at [573, 188] on span "Importer dans SketchUp (690 ko)" at bounding box center [548, 185] width 89 height 6
click at [170, 44] on div "Retourner à la recherche OPEN OPEN 81 78 Ajouter à la Shopping List (sans 3D) I…" at bounding box center [364, 256] width 496 height 461
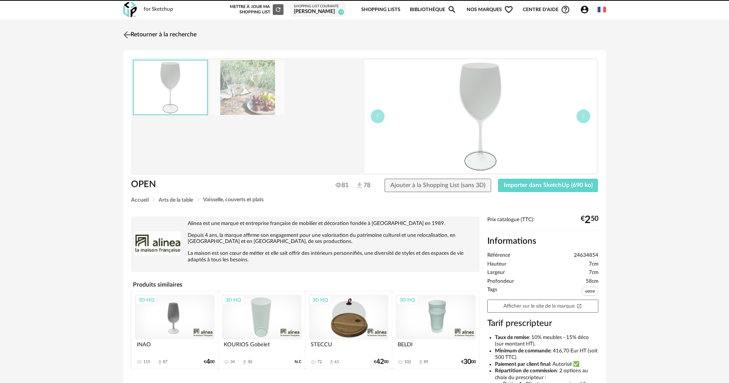
click at [170, 41] on link "Retourner à la recherche" at bounding box center [158, 34] width 75 height 17
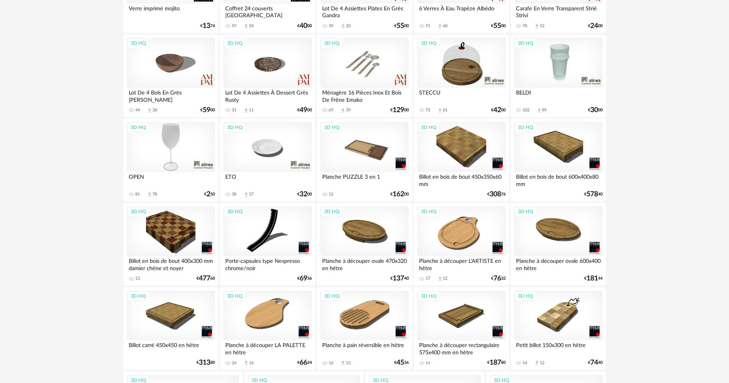
scroll to position [1093, 0]
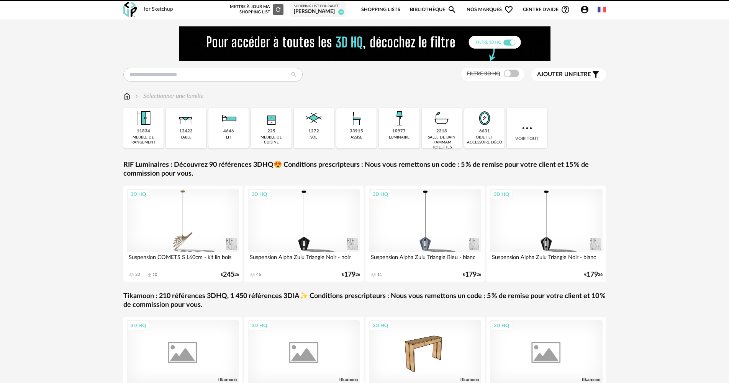
click at [424, 133] on div "2318 salle de bain hammam toilettes" at bounding box center [442, 128] width 40 height 41
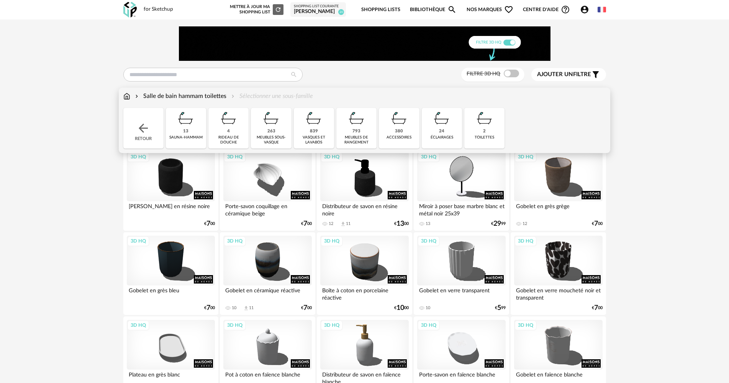
click at [131, 97] on div "Salle de bain hammam toilettes Sélectionner une sous-famille" at bounding box center [218, 96] width 190 height 9
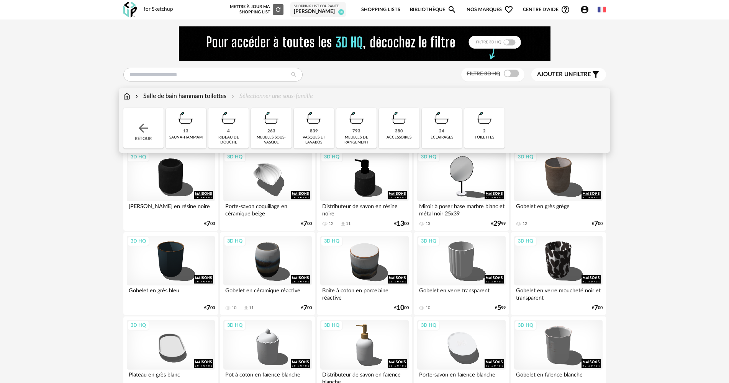
click at [125, 97] on img at bounding box center [126, 96] width 7 height 9
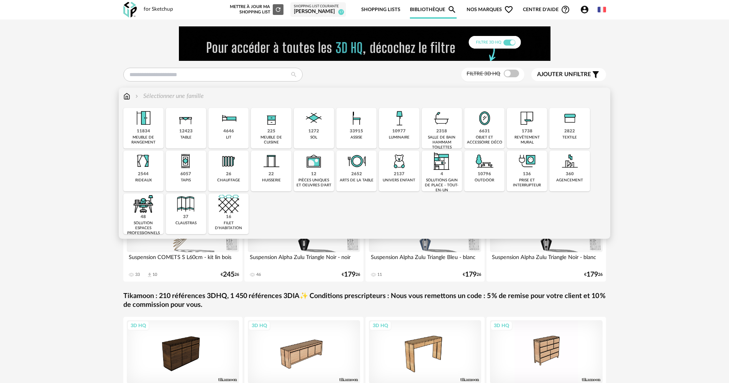
click at [386, 134] on div "10977 luminaire" at bounding box center [399, 128] width 40 height 41
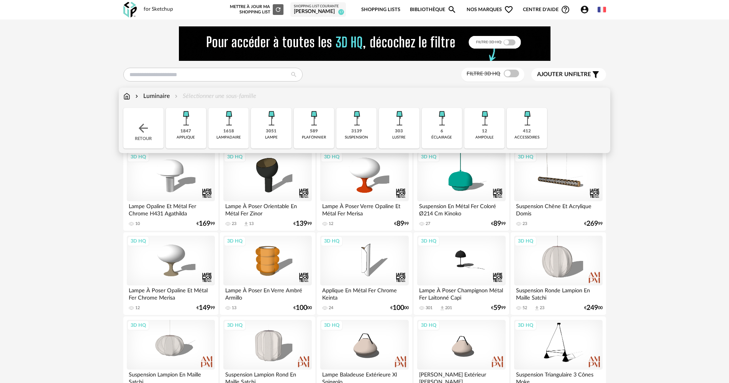
click at [312, 136] on div "plafonnier" at bounding box center [314, 137] width 24 height 5
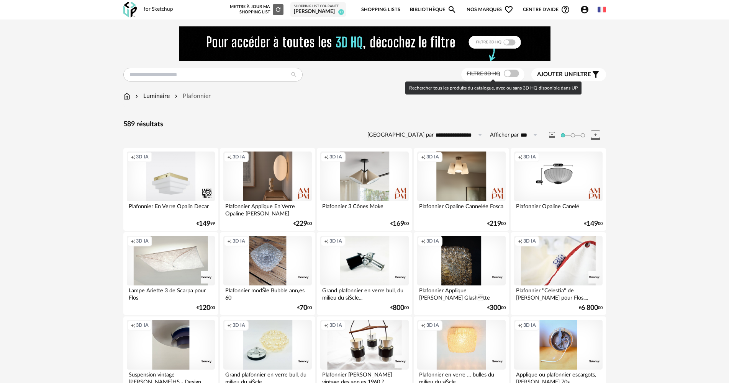
click at [510, 71] on span at bounding box center [511, 74] width 15 height 8
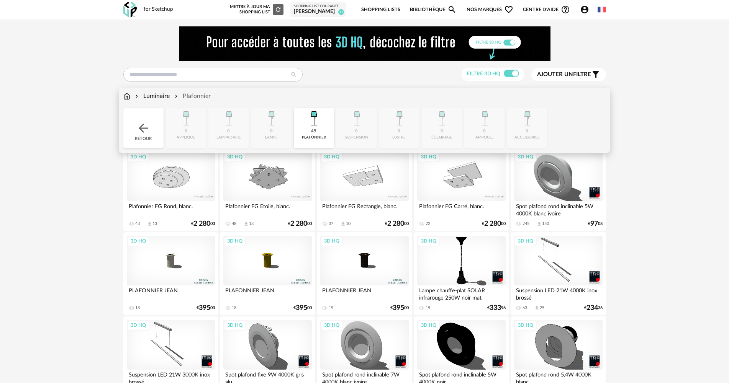
click at [317, 130] on div "49 plafonnier" at bounding box center [314, 128] width 40 height 41
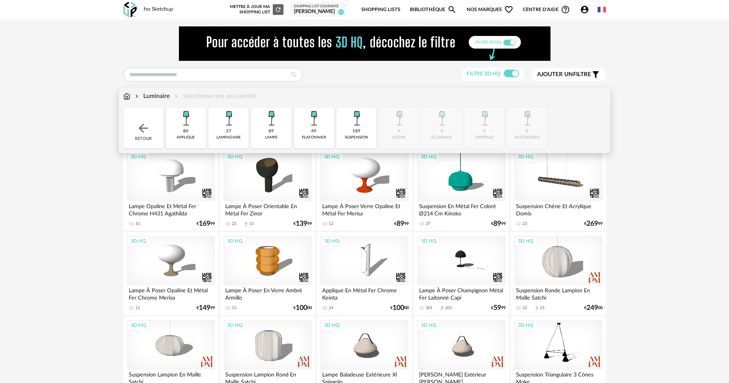
click at [342, 129] on div "189 suspension" at bounding box center [356, 128] width 40 height 41
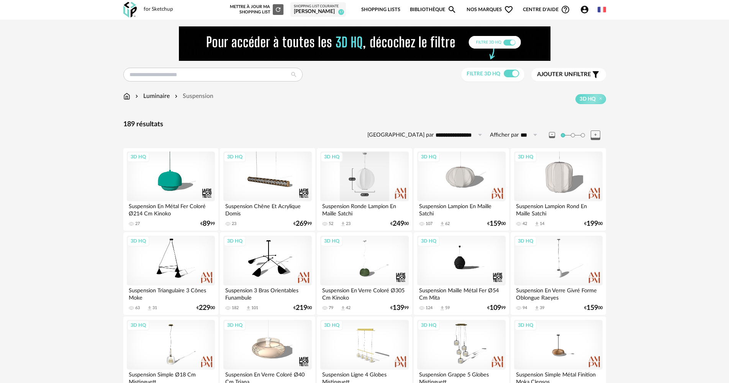
click at [360, 175] on div "3D HQ" at bounding box center [364, 177] width 88 height 50
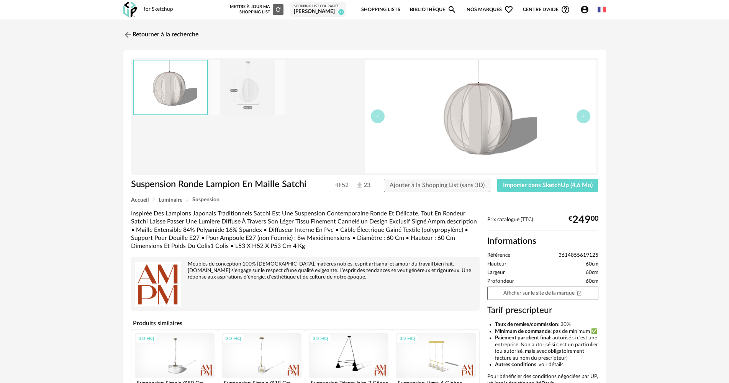
click at [268, 98] on img at bounding box center [247, 87] width 74 height 55
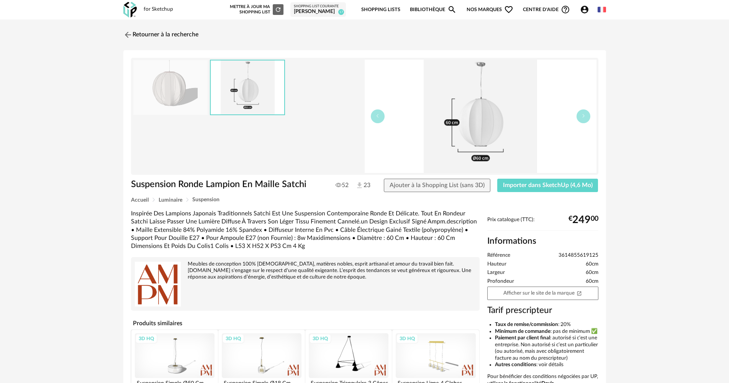
click at [183, 91] on img at bounding box center [170, 87] width 74 height 55
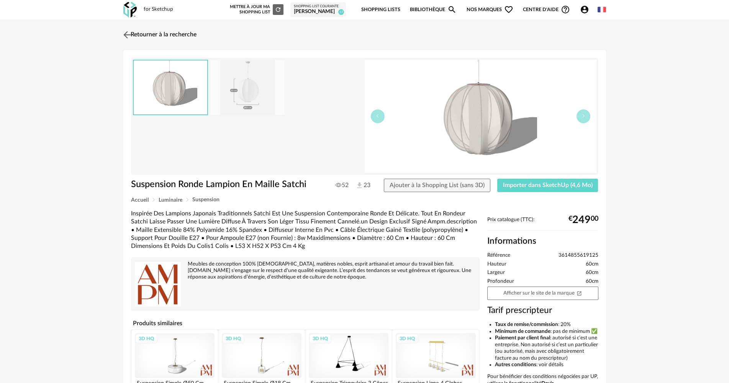
click at [169, 37] on link "Retourner à la recherche" at bounding box center [158, 34] width 75 height 17
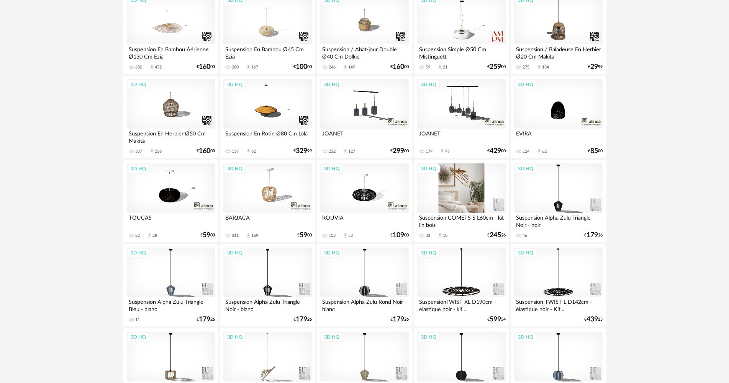
scroll to position [352, 0]
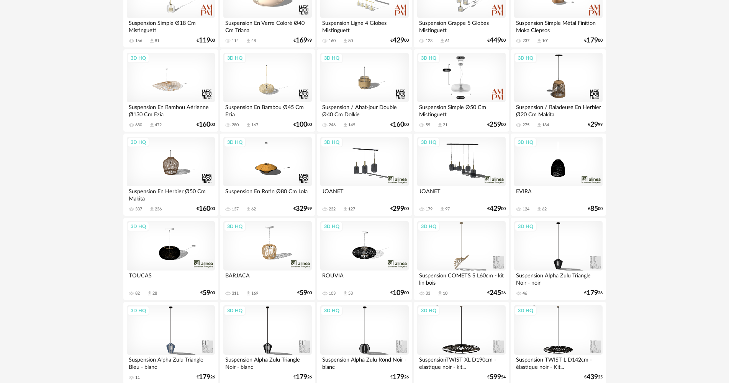
click at [474, 81] on div "3D HQ" at bounding box center [461, 78] width 88 height 50
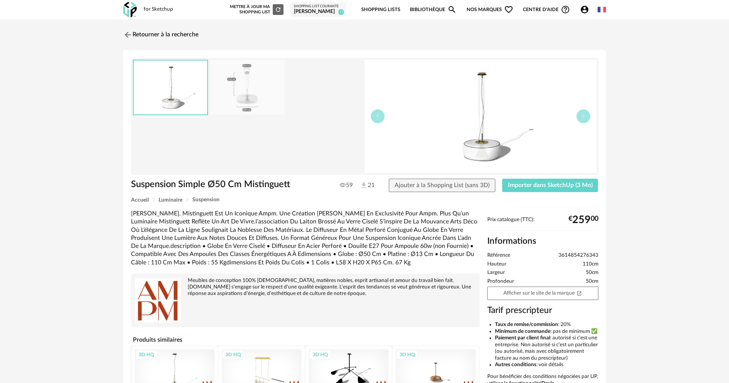
click at [230, 96] on img at bounding box center [247, 87] width 74 height 55
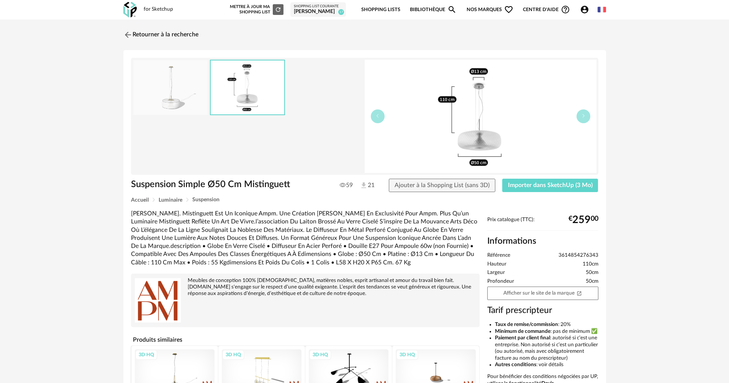
click at [198, 96] on img at bounding box center [170, 87] width 74 height 55
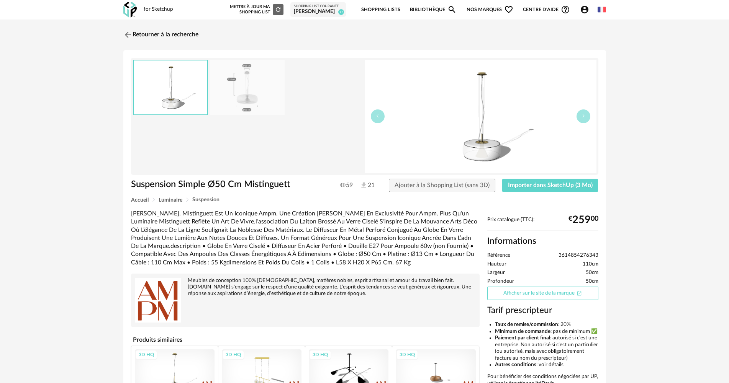
click at [515, 296] on link "Afficher sur le site de la marque Open In New icon" at bounding box center [542, 293] width 111 height 13
click at [165, 34] on link "Retourner à la recherche" at bounding box center [158, 34] width 75 height 17
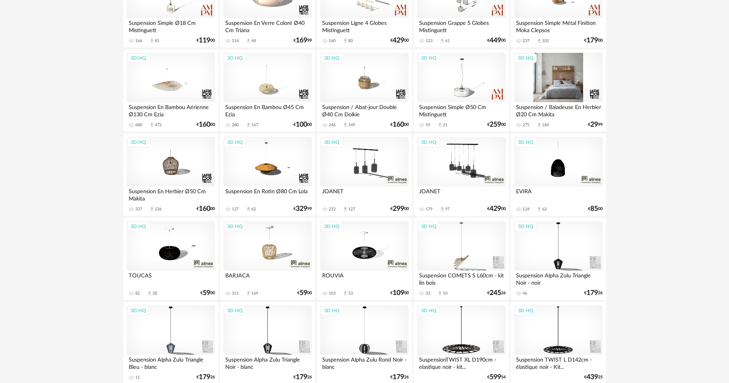
scroll to position [199, 0]
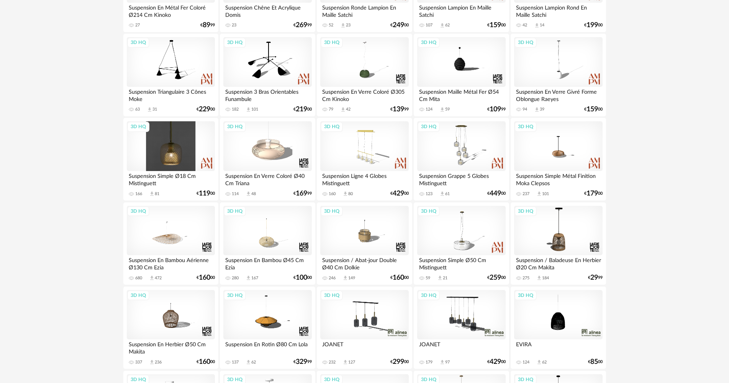
click at [167, 170] on div "3D HQ" at bounding box center [171, 146] width 88 height 50
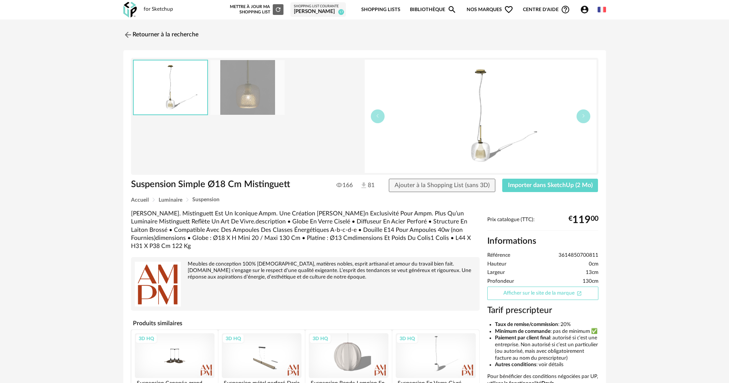
click at [504, 296] on link "Afficher sur le site de la marque Open In New icon" at bounding box center [542, 293] width 111 height 13
click at [149, 30] on link "Retourner à la recherche" at bounding box center [158, 34] width 75 height 17
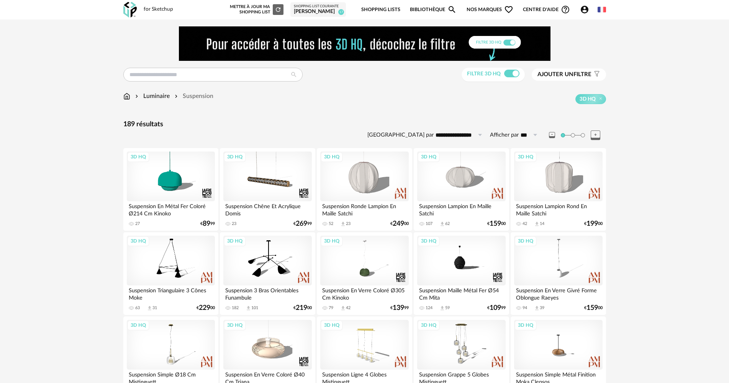
scroll to position [199, 0]
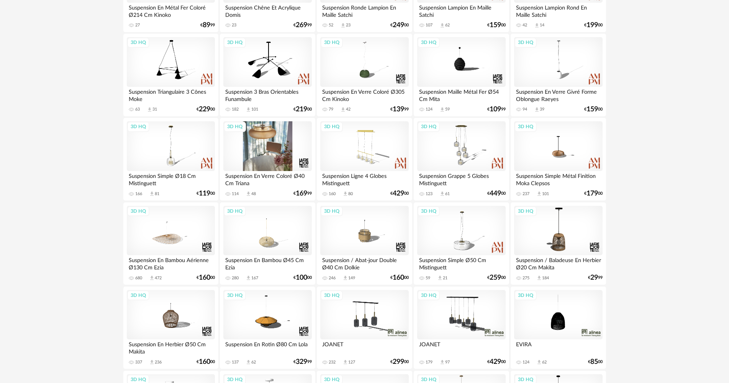
click at [275, 147] on div "3D HQ" at bounding box center [267, 146] width 88 height 50
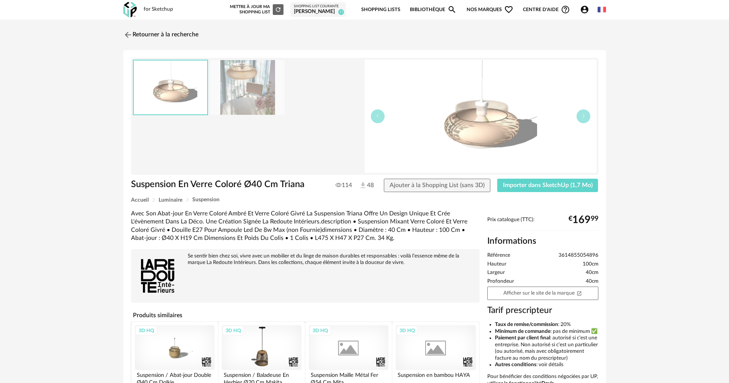
click at [246, 86] on img at bounding box center [247, 87] width 74 height 55
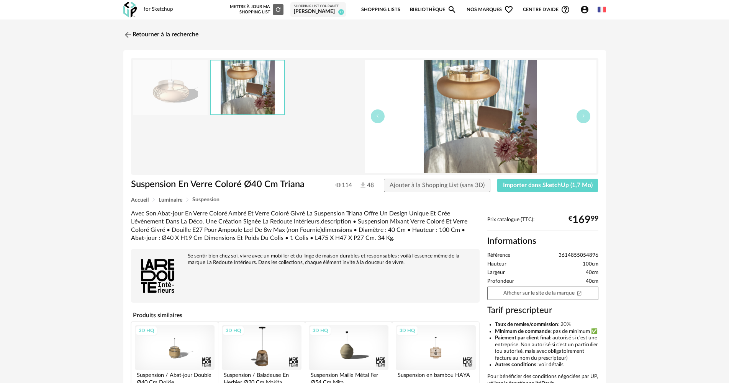
click at [195, 87] on img at bounding box center [170, 87] width 74 height 55
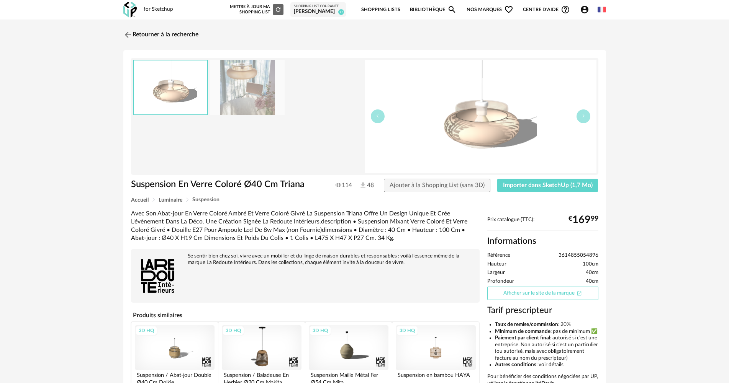
click at [567, 296] on link "Afficher sur le site de la marque Open In New icon" at bounding box center [542, 293] width 111 height 13
click at [140, 34] on link "Retourner à la recherche" at bounding box center [158, 34] width 75 height 17
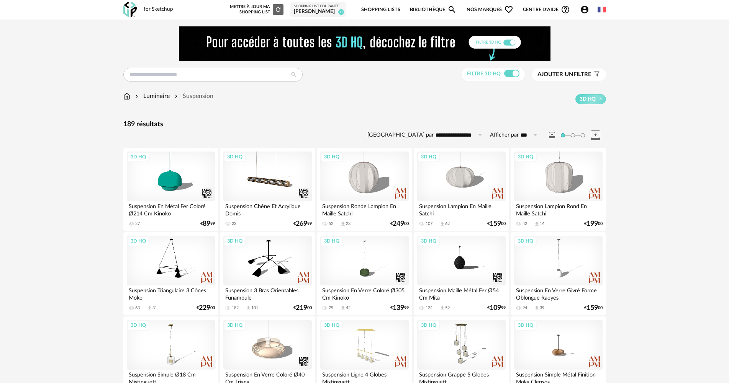
scroll to position [199, 0]
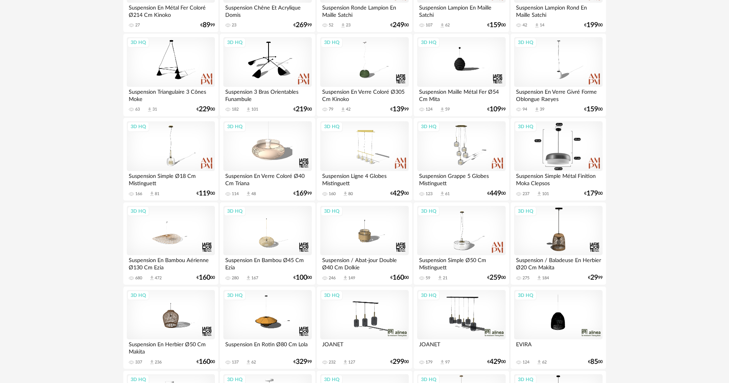
click at [589, 161] on div "3D HQ" at bounding box center [558, 146] width 88 height 50
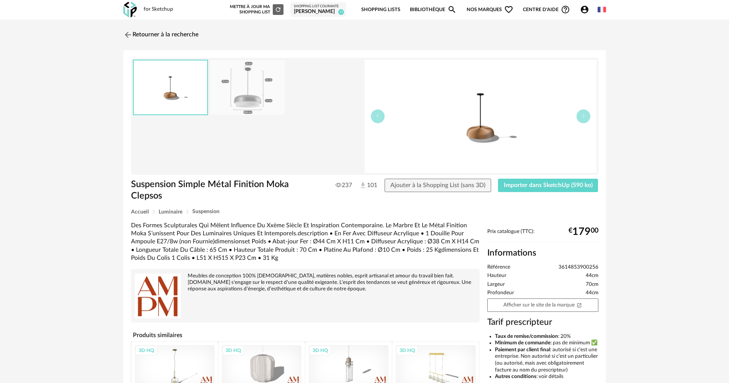
click at [255, 101] on img at bounding box center [247, 87] width 74 height 55
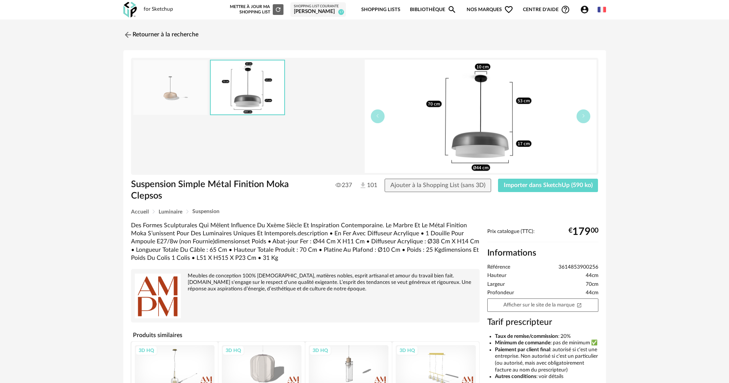
click at [195, 101] on img at bounding box center [170, 87] width 74 height 55
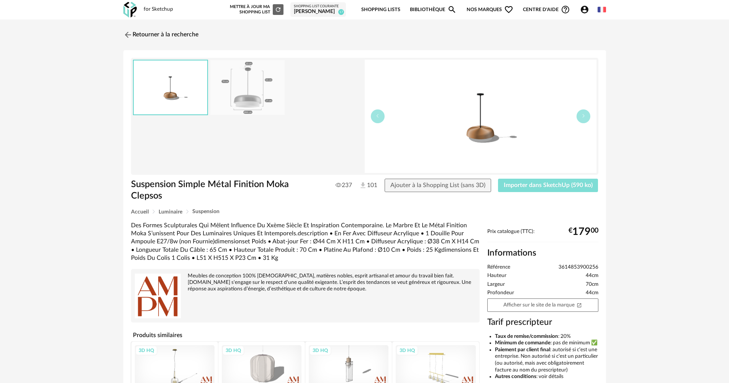
click at [551, 187] on span "Importer dans SketchUp (590 ko)" at bounding box center [548, 185] width 89 height 6
click at [145, 31] on link "Retourner à la recherche" at bounding box center [158, 34] width 75 height 17
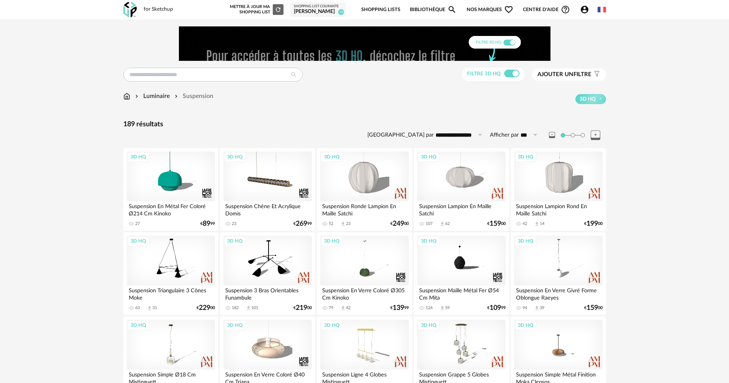
click at [129, 8] on img at bounding box center [129, 10] width 13 height 16
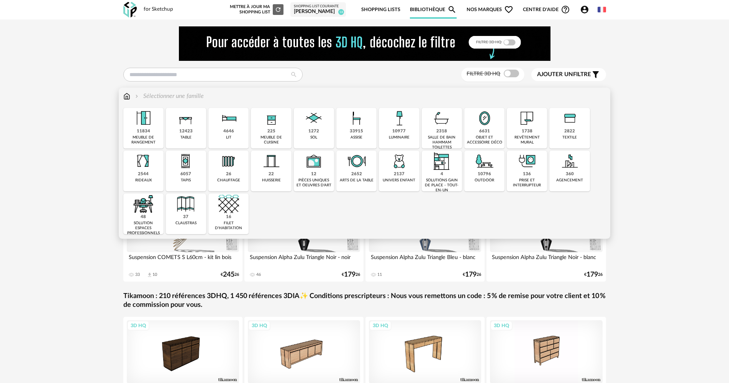
click at [483, 142] on div "objet et accessoire déco" at bounding box center [484, 140] width 36 height 10
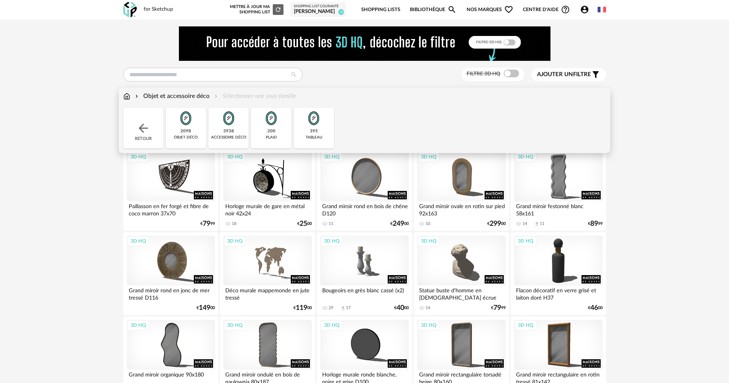
click at [199, 140] on div "2098 objet déco" at bounding box center [186, 128] width 40 height 41
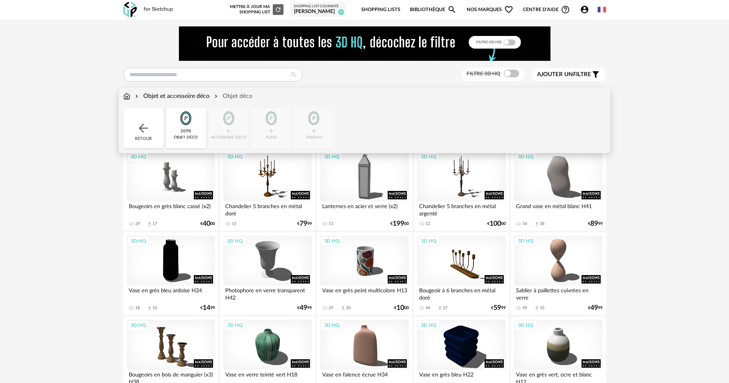
click at [155, 125] on div "Retour" at bounding box center [143, 128] width 40 height 41
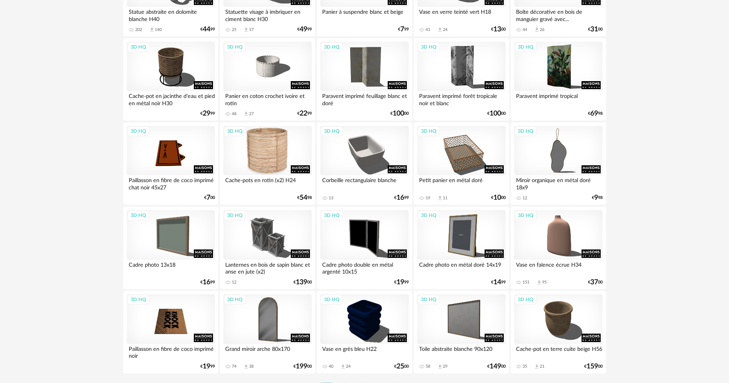
scroll to position [1501, 0]
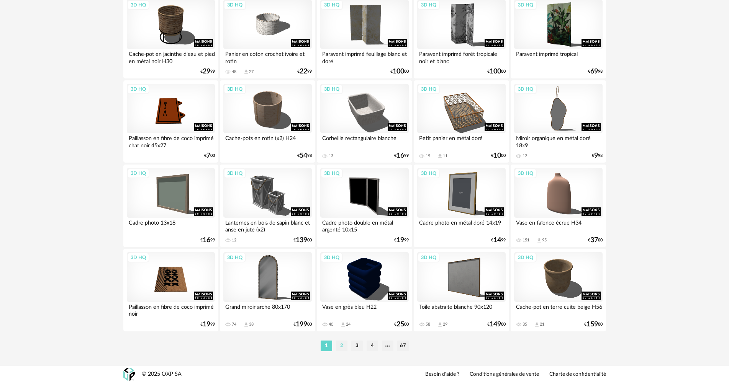
click at [345, 342] on li "2" at bounding box center [341, 346] width 11 height 11
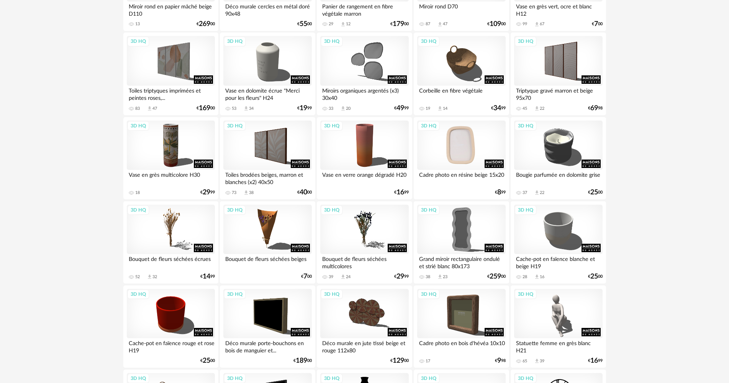
scroll to position [191, 0]
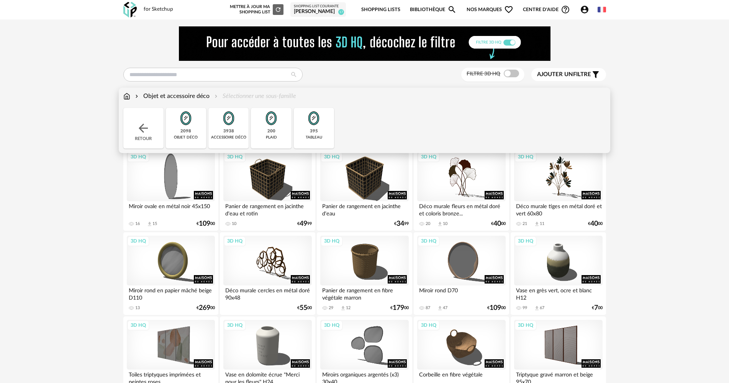
click at [310, 128] on img at bounding box center [313, 118] width 21 height 21
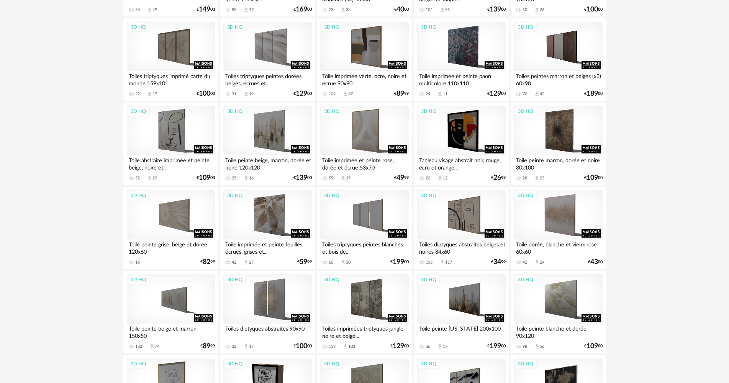
scroll to position [574, 0]
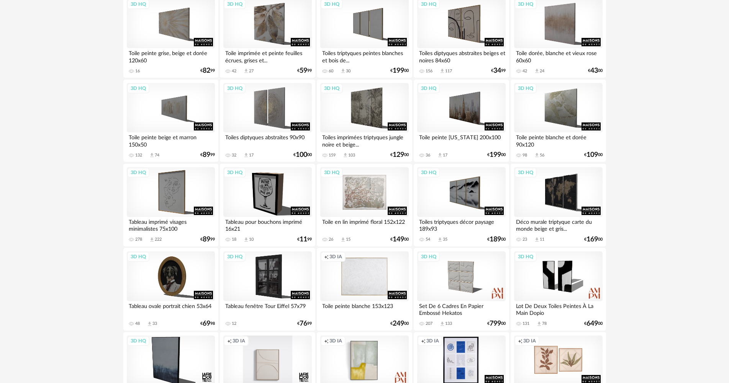
click at [380, 201] on div "3D HQ" at bounding box center [364, 192] width 88 height 50
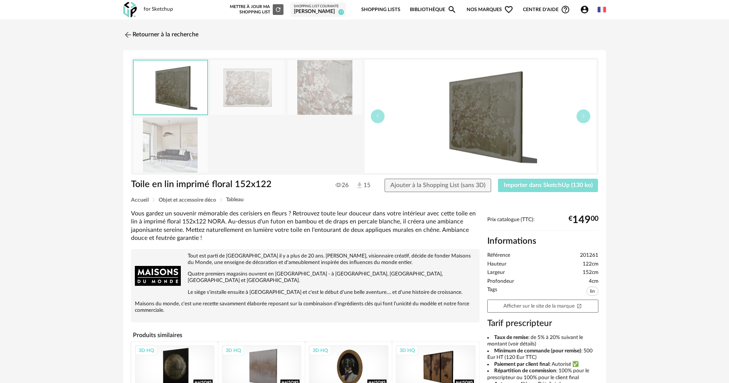
click at [570, 189] on button "Importer dans SketchUp (130 ko)" at bounding box center [548, 186] width 100 height 14
click at [169, 33] on link "Retourner à la recherche" at bounding box center [158, 34] width 75 height 17
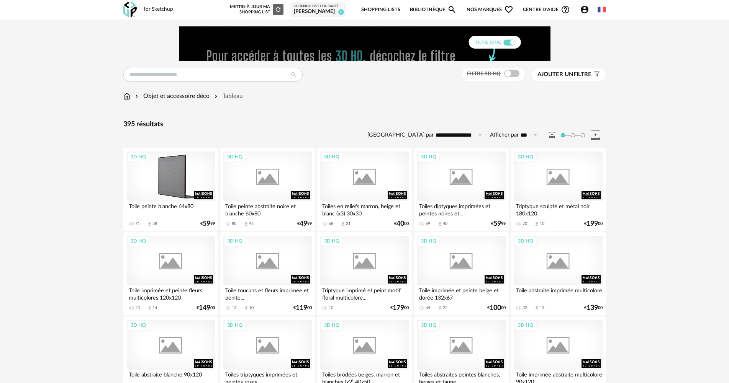
scroll to position [574, 0]
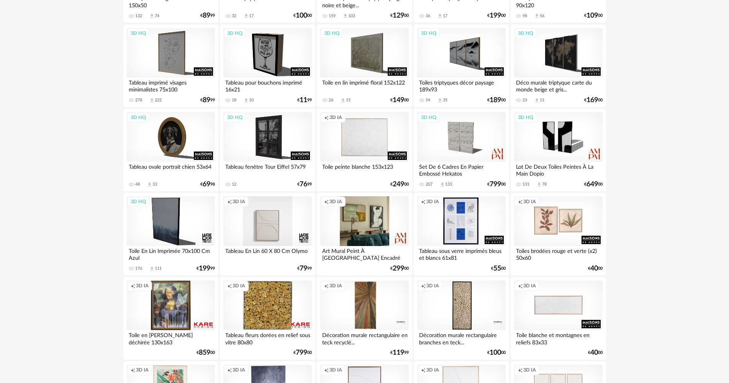
scroll to position [728, 0]
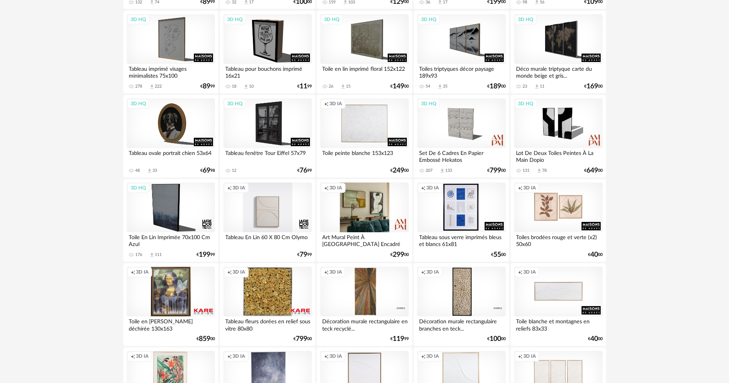
click at [357, 217] on div "Creation icon 3D IA" at bounding box center [364, 208] width 88 height 50
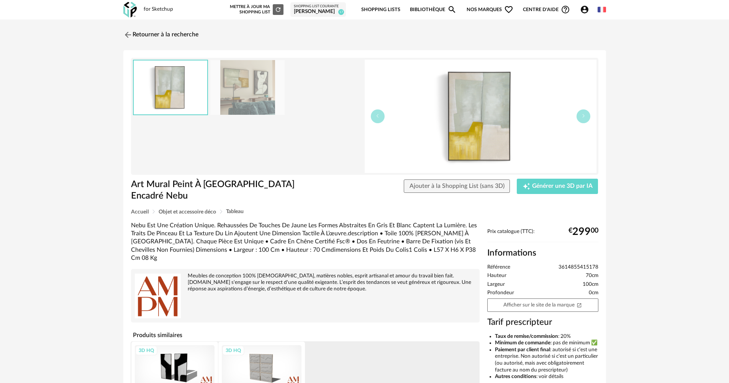
click at [233, 85] on img at bounding box center [247, 87] width 74 height 55
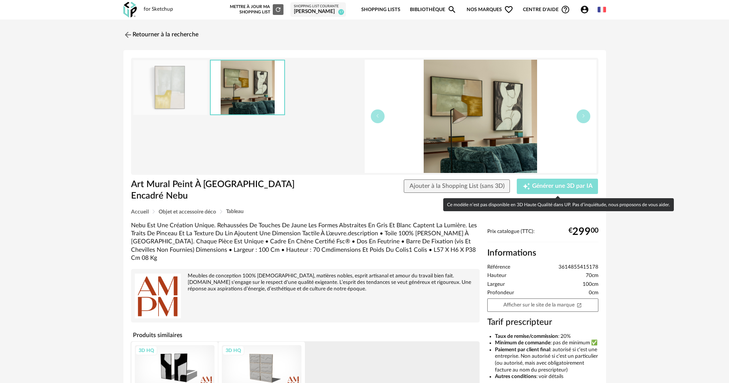
click at [586, 180] on button "Creation icon Générer une 3D par IA" at bounding box center [557, 186] width 81 height 15
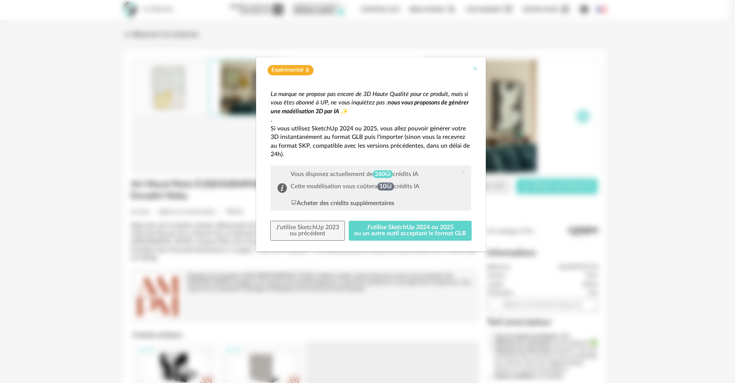
click at [475, 72] on button "Close" at bounding box center [475, 69] width 6 height 8
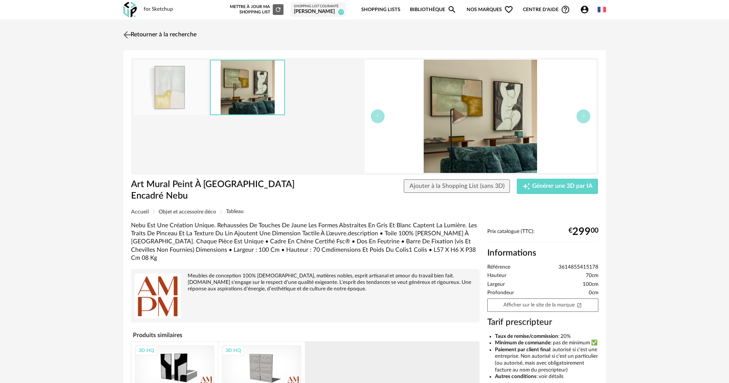
click at [123, 32] on div "Retourner à la recherche Art Mural Peint À La Main Encadré Nebu Art Mural Peint…" at bounding box center [364, 258] width 496 height 464
click at [123, 32] on img at bounding box center [126, 34] width 11 height 11
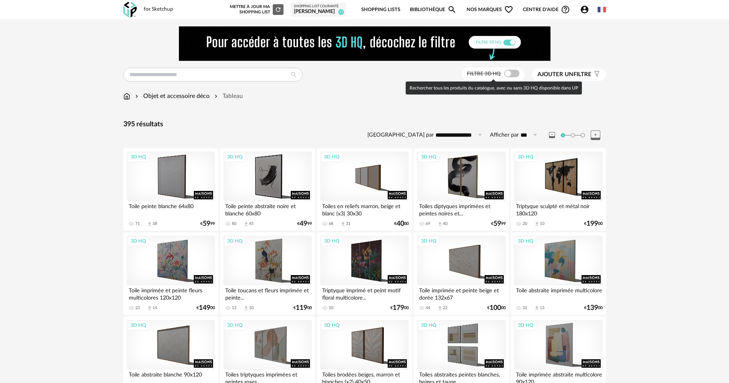
click at [514, 73] on span at bounding box center [511, 74] width 15 height 8
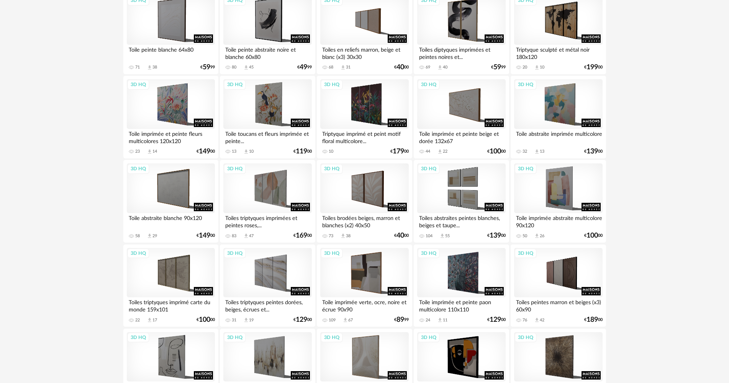
scroll to position [116, 0]
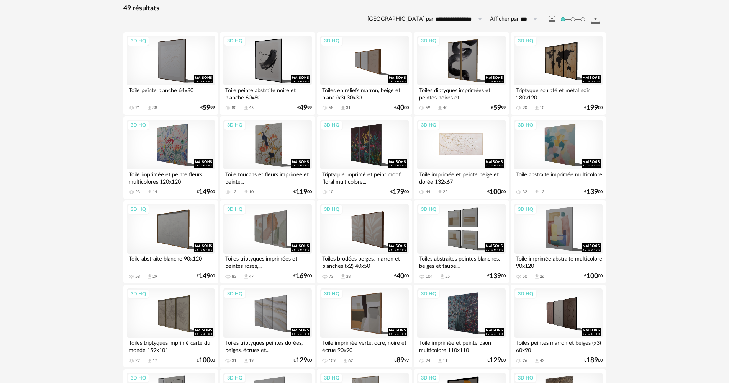
click at [489, 148] on div "3D HQ" at bounding box center [461, 145] width 88 height 50
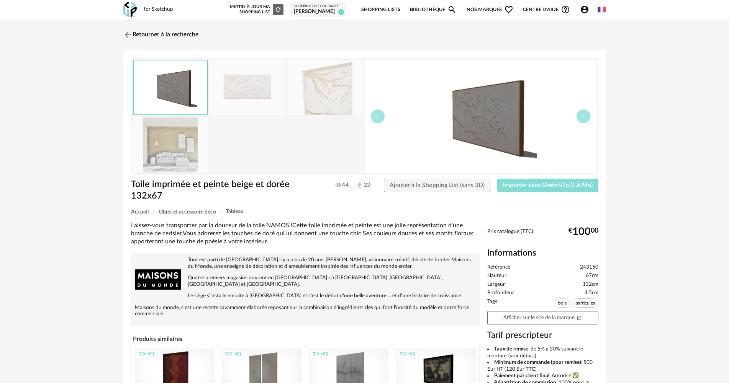
click at [532, 185] on span "Importer dans SketchUp (1,8 Mo)" at bounding box center [548, 185] width 90 height 6
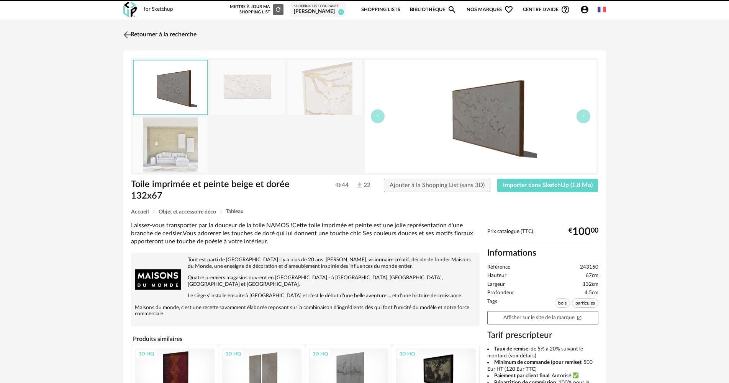
click at [175, 36] on link "Retourner à la recherche" at bounding box center [158, 34] width 75 height 17
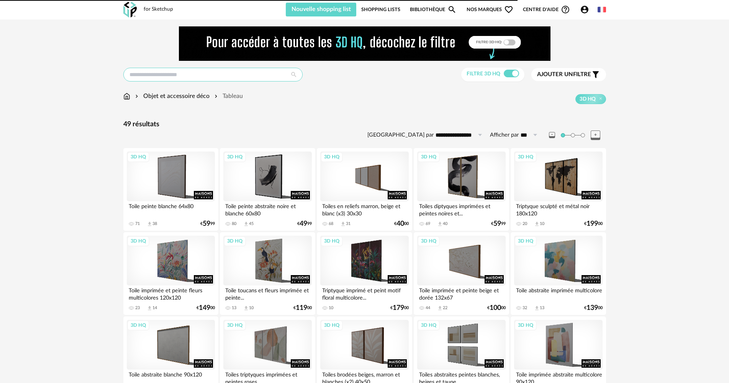
click at [167, 68] on input "text" at bounding box center [212, 75] width 179 height 14
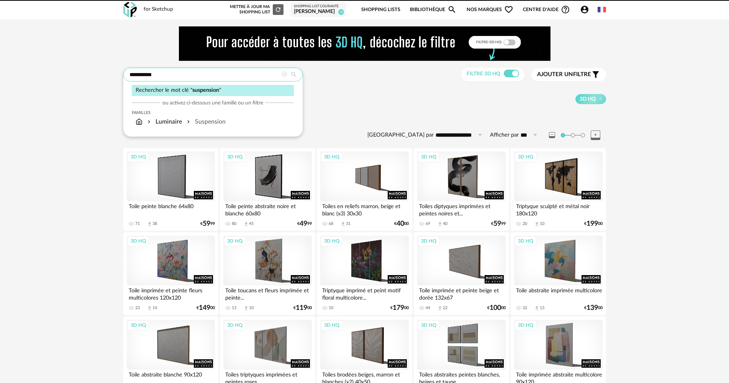
type input "**********"
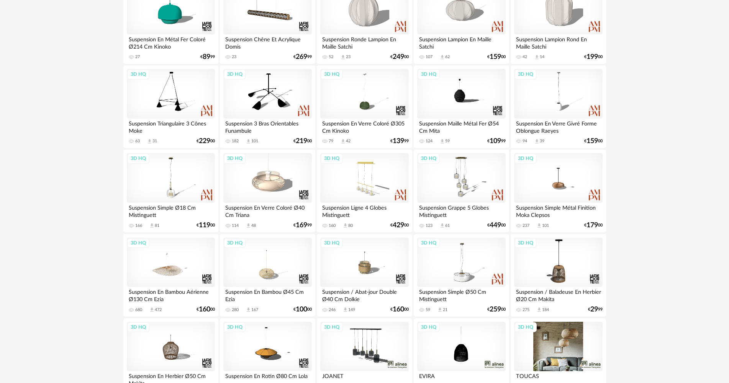
scroll to position [306, 0]
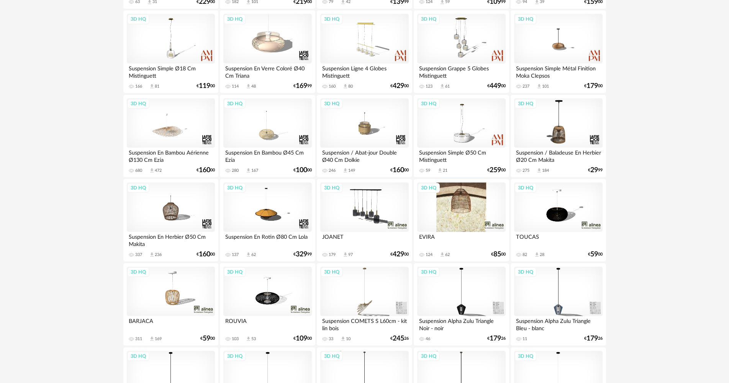
click at [478, 210] on div "3D HQ" at bounding box center [461, 208] width 88 height 50
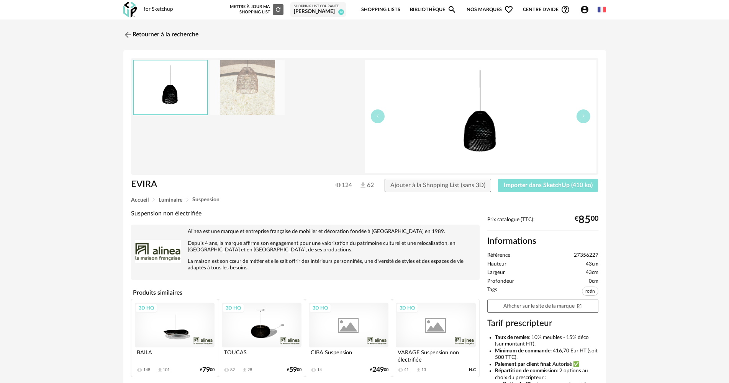
click at [515, 188] on button "Importer dans SketchUp (410 ko)" at bounding box center [548, 186] width 100 height 14
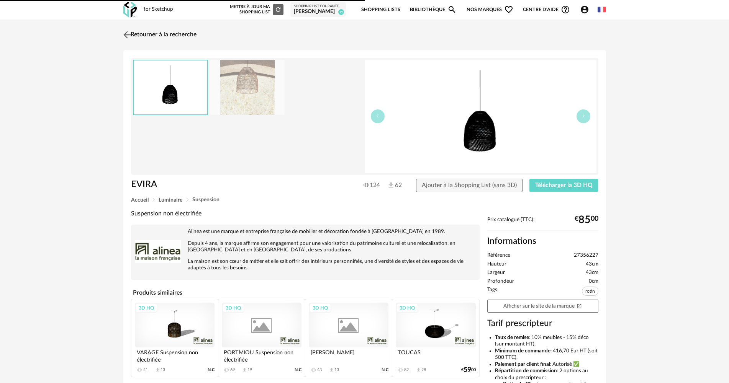
click at [186, 39] on link "Retourner à la recherche" at bounding box center [158, 34] width 75 height 17
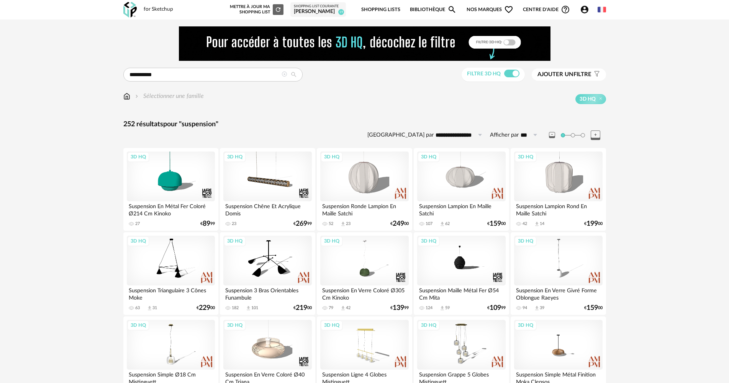
click at [130, 97] on div "Sélectionner une famille" at bounding box center [163, 96] width 80 height 9
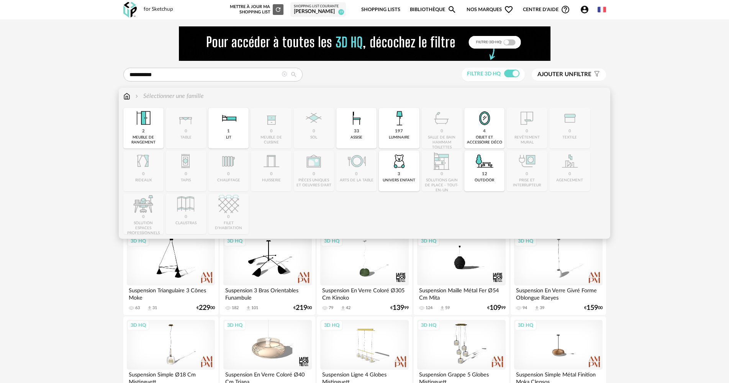
click at [122, 96] on div "Sélectionner une famille Close icon 2 meuble de rangement 0 table 1 lit 0 meubl…" at bounding box center [364, 163] width 491 height 151
click at [127, 97] on img at bounding box center [126, 96] width 7 height 9
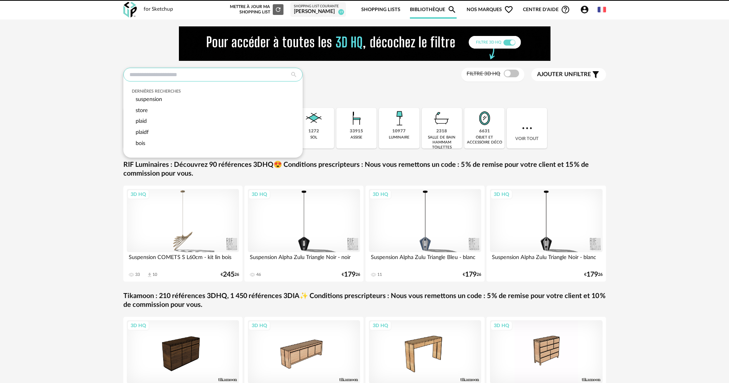
click at [264, 75] on input "text" at bounding box center [212, 75] width 179 height 14
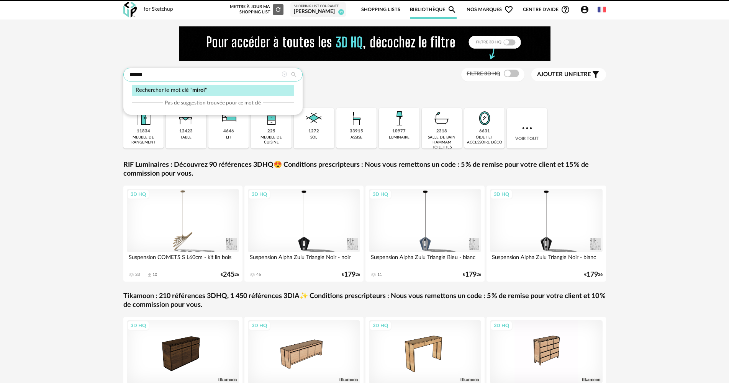
type input "******"
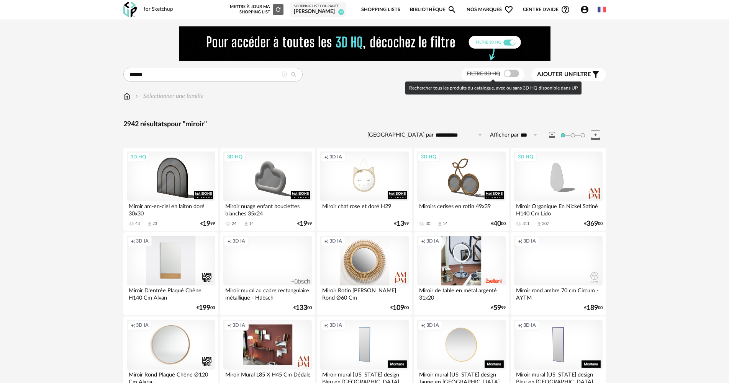
click at [506, 74] on span at bounding box center [511, 74] width 15 height 8
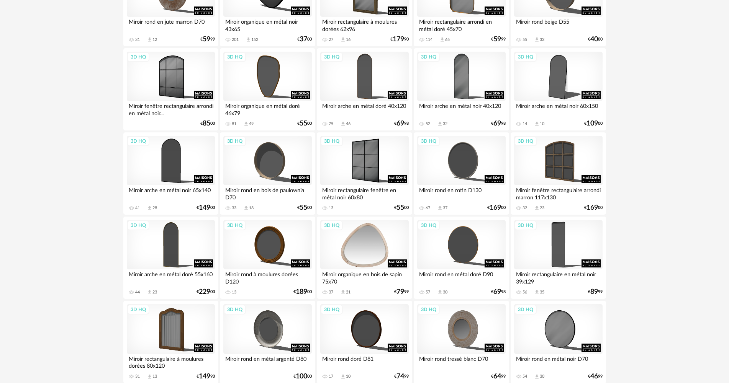
scroll to position [1441, 0]
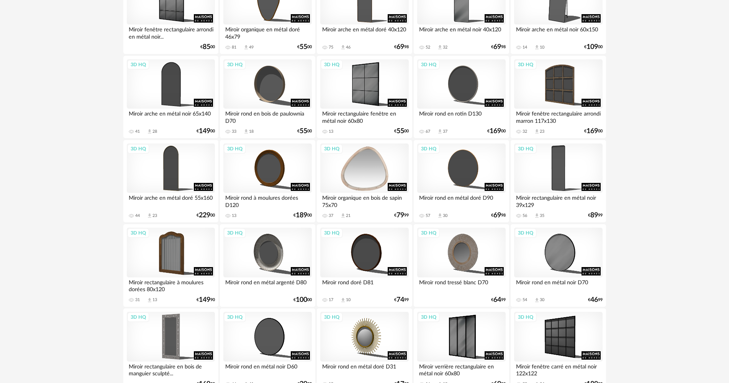
click at [370, 169] on div "3D HQ" at bounding box center [364, 169] width 88 height 50
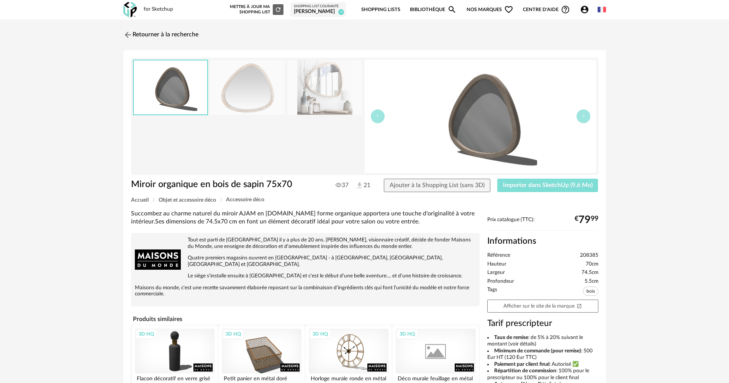
click at [544, 190] on button "Importer dans SketchUp (9,6 Mo)" at bounding box center [547, 186] width 101 height 14
click at [129, 28] on link "Retourner à la recherche" at bounding box center [158, 34] width 75 height 17
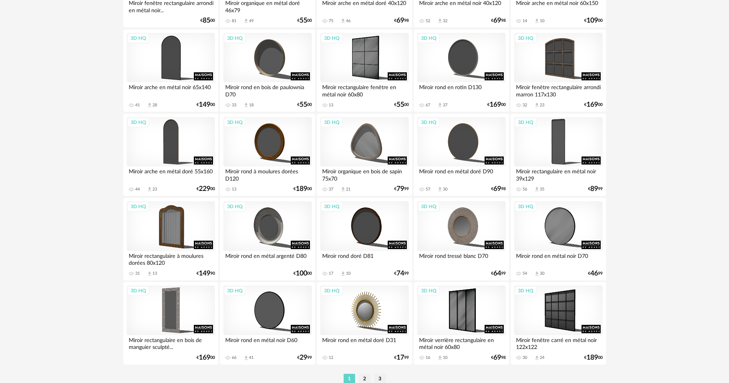
scroll to position [1501, 0]
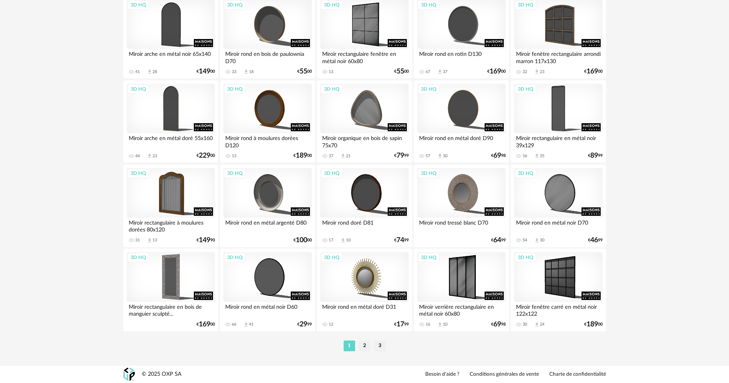
click at [362, 348] on li "2" at bounding box center [364, 346] width 11 height 11
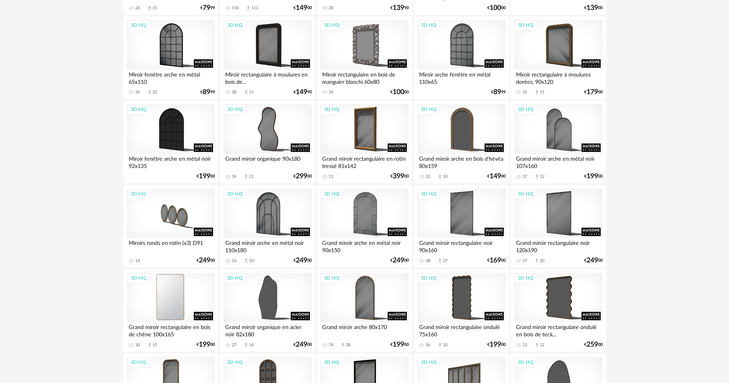
scroll to position [230, 0]
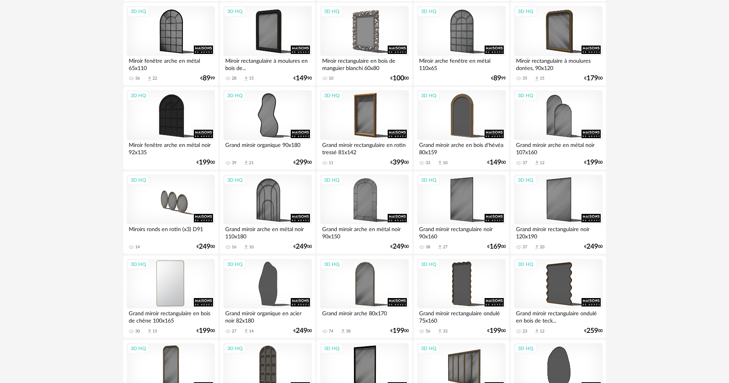
click at [191, 270] on div "3D HQ" at bounding box center [171, 284] width 88 height 50
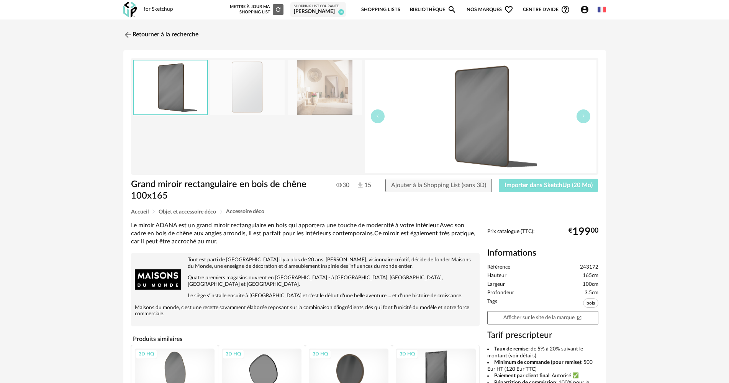
click at [531, 184] on span "Importer dans SketchUp (20 Mo)" at bounding box center [548, 185] width 88 height 6
click at [175, 40] on link "Retourner à la recherche" at bounding box center [158, 34] width 75 height 17
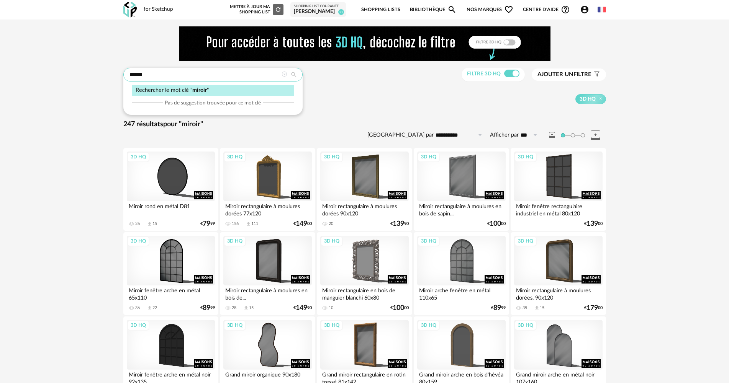
drag, startPoint x: 162, startPoint y: 75, endPoint x: 61, endPoint y: 65, distance: 101.7
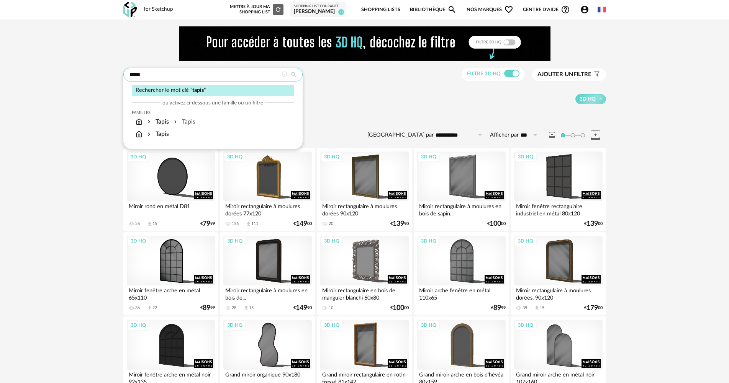
type input "*****"
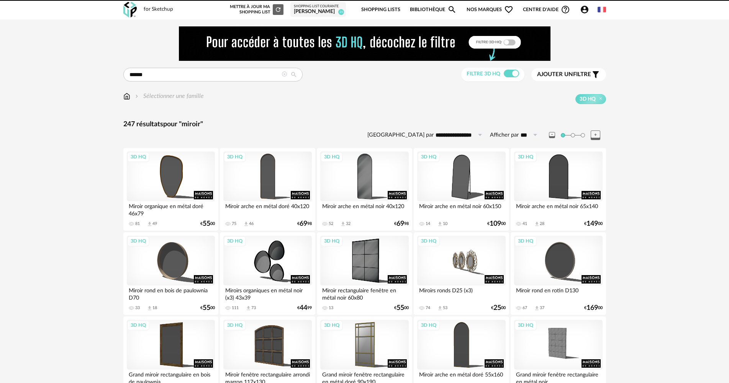
click at [283, 75] on icon at bounding box center [283, 74] width 5 height 5
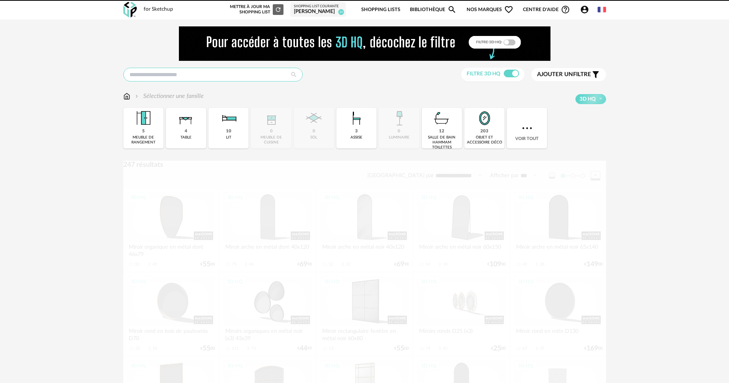
click at [200, 79] on input "text" at bounding box center [212, 75] width 179 height 14
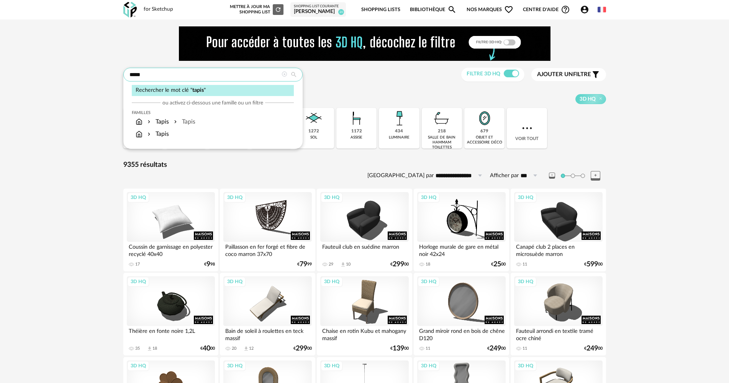
type input "*****"
type input "**********"
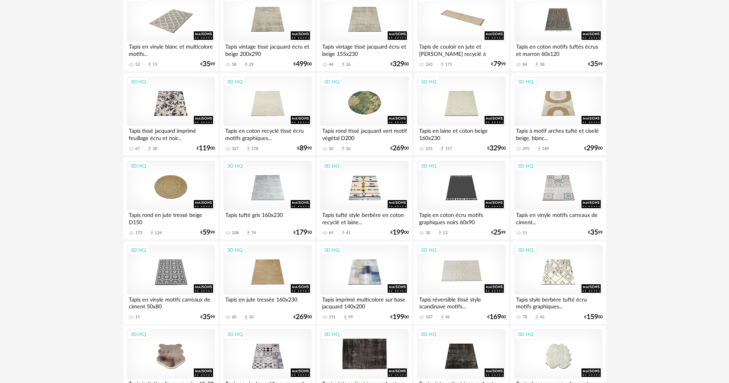
scroll to position [1501, 0]
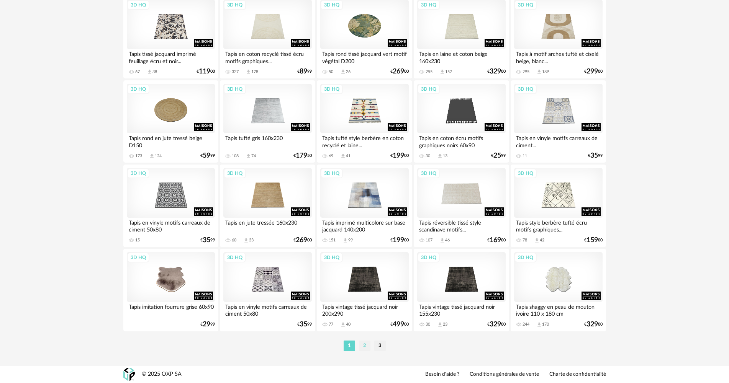
click at [365, 347] on li "2" at bounding box center [364, 346] width 11 height 11
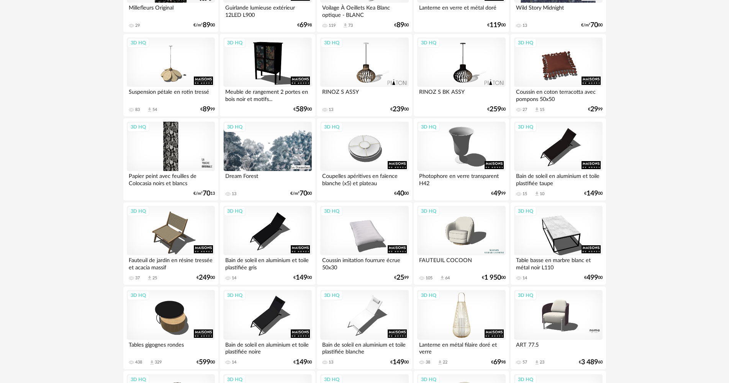
scroll to position [1494, 0]
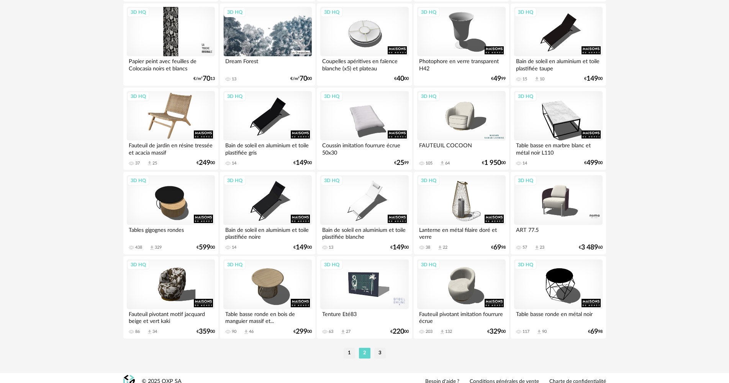
click at [161, 133] on div "3D HQ" at bounding box center [171, 116] width 88 height 50
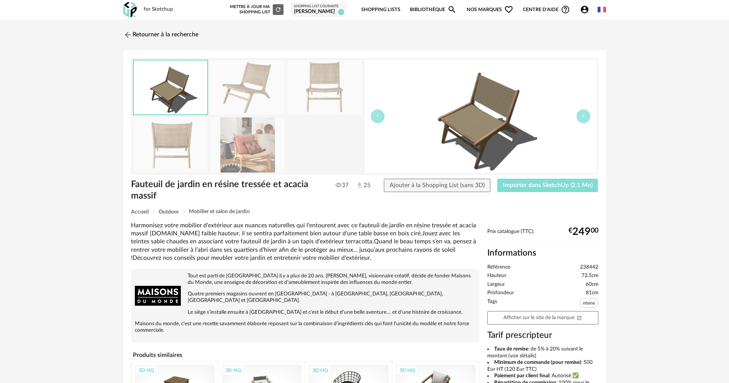
click at [539, 188] on span "Importer dans SketchUp (2,1 Mo)" at bounding box center [548, 185] width 90 height 6
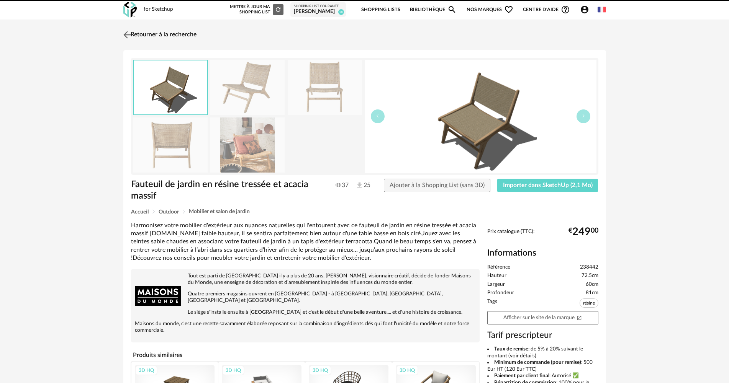
click at [142, 37] on link "Retourner à la recherche" at bounding box center [158, 34] width 75 height 17
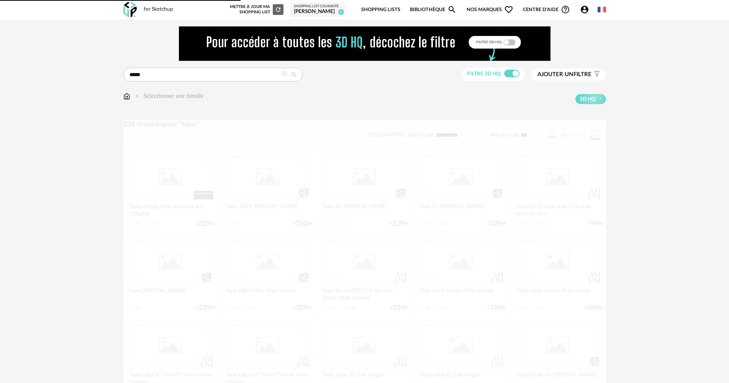
scroll to position [1494, 0]
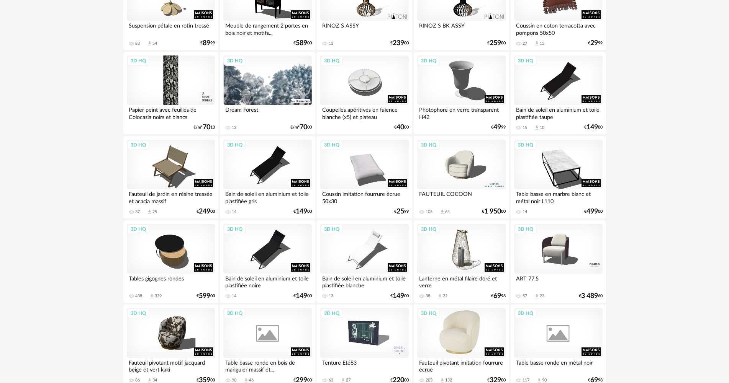
scroll to position [1501, 0]
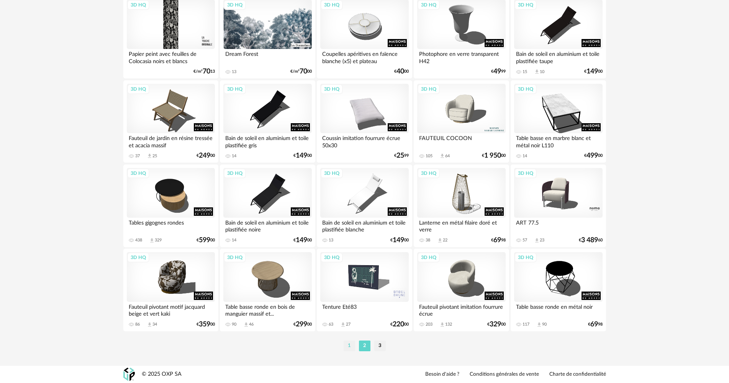
click at [350, 347] on li "1" at bounding box center [349, 346] width 11 height 11
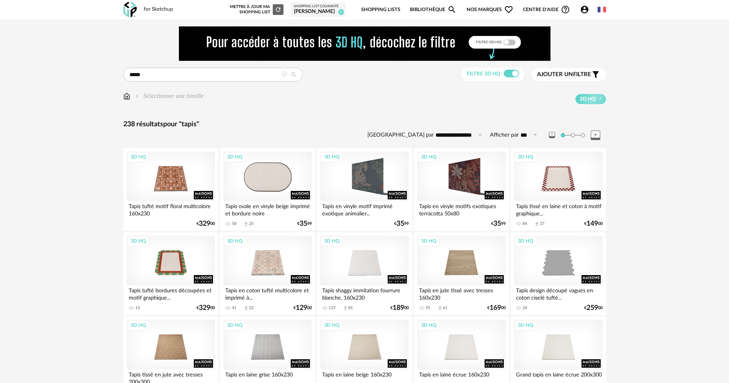
click at [282, 187] on div "3D HQ" at bounding box center [267, 177] width 88 height 50
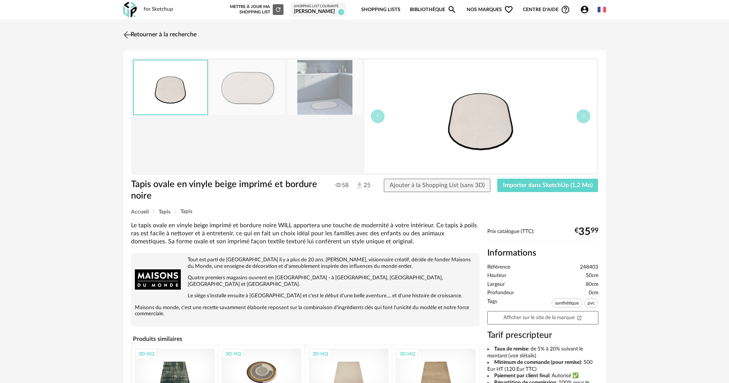
click at [148, 32] on link "Retourner à la recherche" at bounding box center [158, 34] width 75 height 17
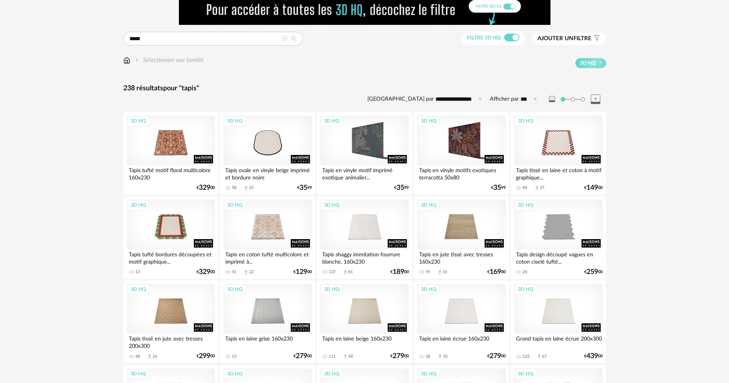
scroll to position [115, 0]
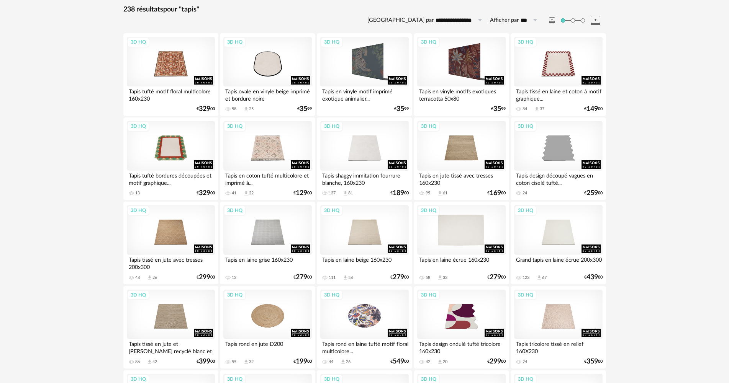
click at [487, 234] on div "3D HQ" at bounding box center [461, 230] width 88 height 50
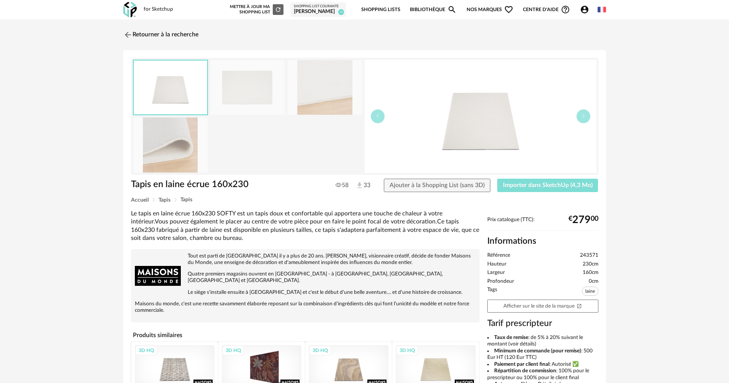
drag, startPoint x: 542, startPoint y: 179, endPoint x: 538, endPoint y: 173, distance: 7.2
click at [542, 179] on button "Importer dans SketchUp (4,3 Mo)" at bounding box center [547, 186] width 101 height 14
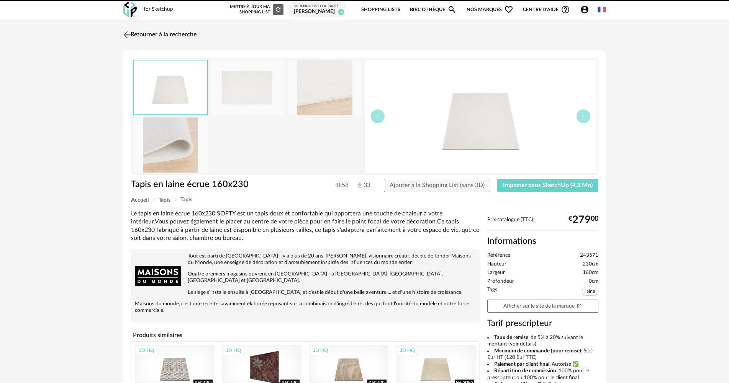
click at [164, 34] on link "Retourner à la recherche" at bounding box center [158, 34] width 75 height 17
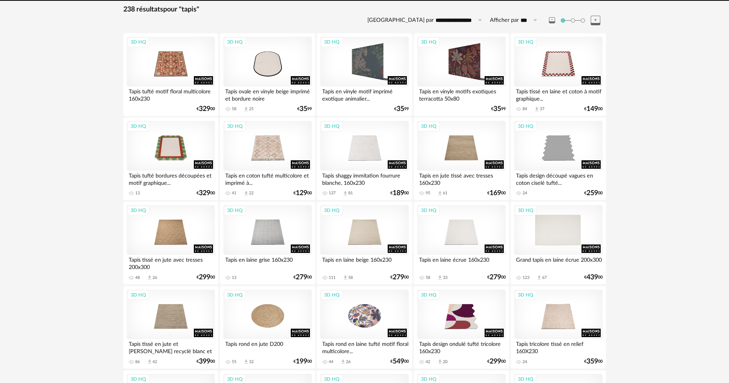
scroll to position [191, 0]
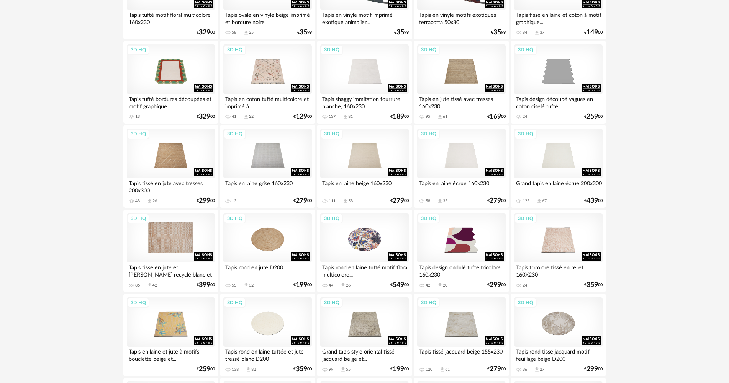
click at [189, 243] on div "3D HQ" at bounding box center [171, 238] width 88 height 50
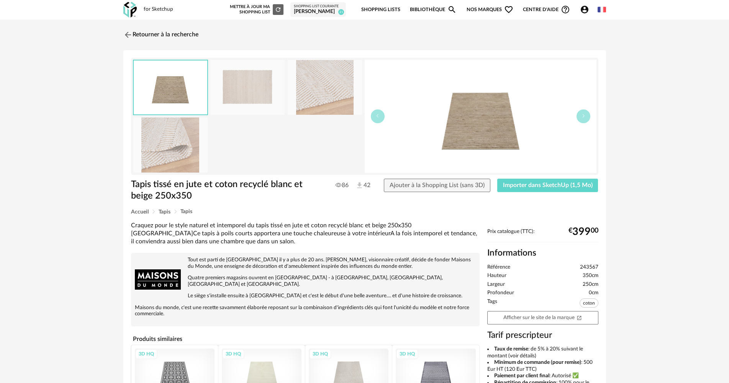
click at [168, 144] on img at bounding box center [170, 145] width 74 height 55
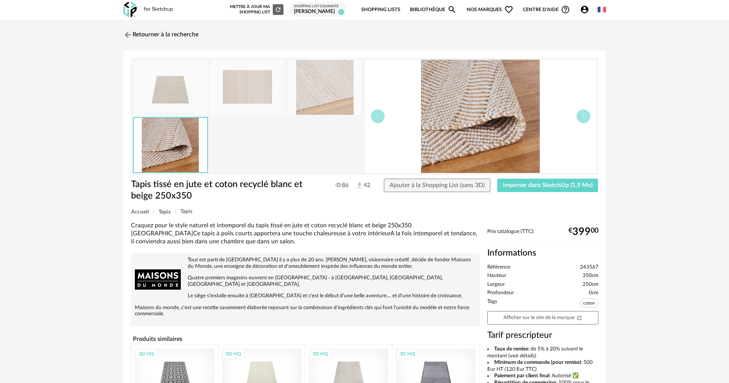
click at [335, 84] on img at bounding box center [325, 87] width 74 height 55
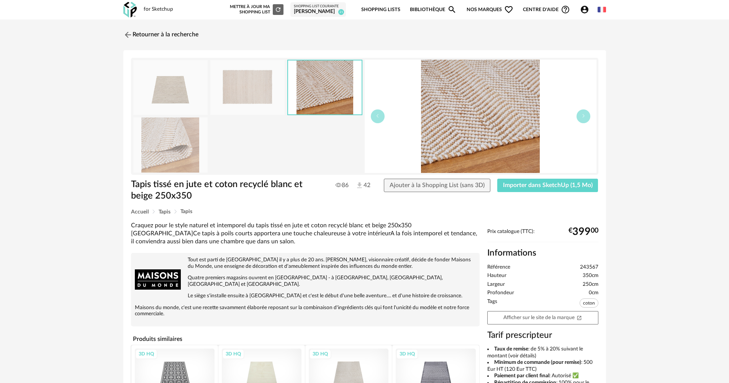
click at [304, 86] on img at bounding box center [325, 88] width 74 height 54
click at [268, 86] on img at bounding box center [247, 87] width 74 height 55
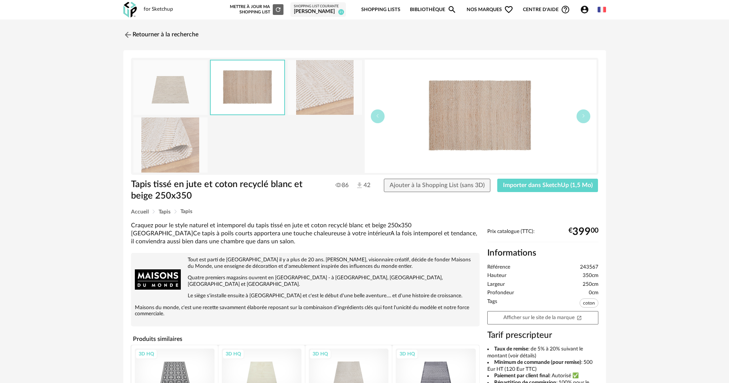
click at [231, 85] on img at bounding box center [248, 88] width 74 height 54
click at [204, 86] on img at bounding box center [170, 87] width 74 height 55
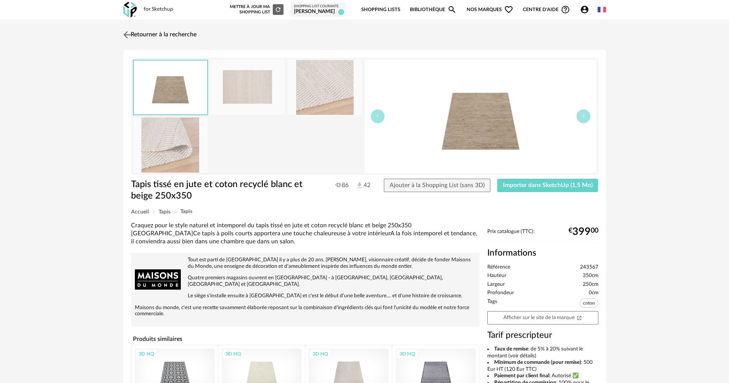
click at [145, 34] on link "Retourner à la recherche" at bounding box center [158, 34] width 75 height 17
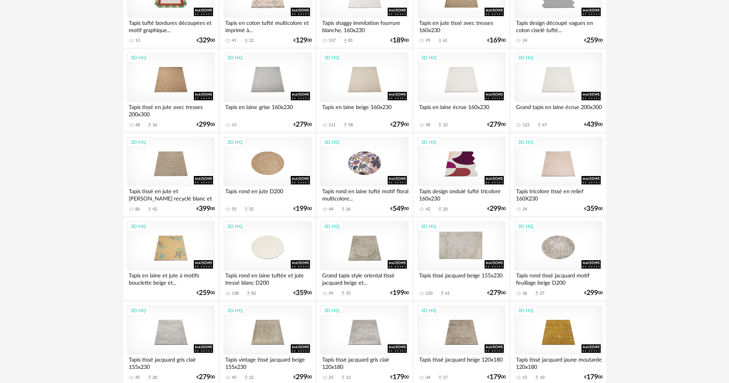
scroll to position [268, 0]
click at [388, 258] on div "3D HQ" at bounding box center [364, 246] width 88 height 50
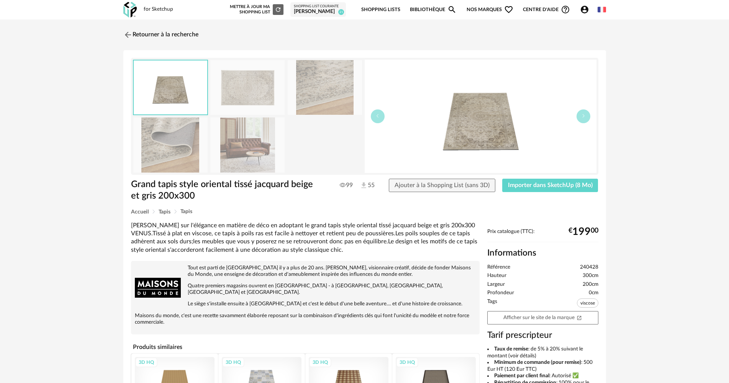
click at [258, 86] on img at bounding box center [247, 87] width 74 height 55
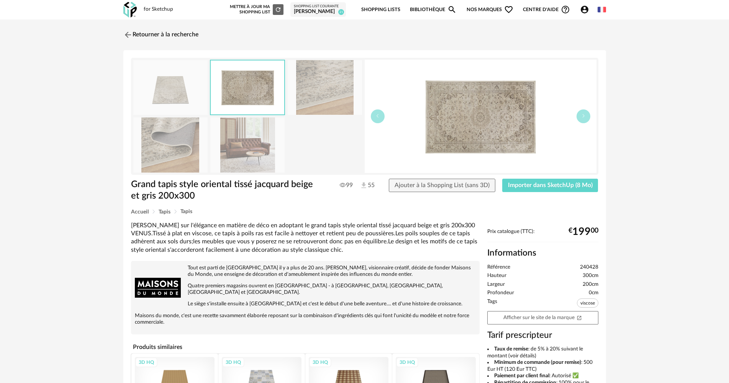
click at [263, 170] on img at bounding box center [247, 145] width 74 height 55
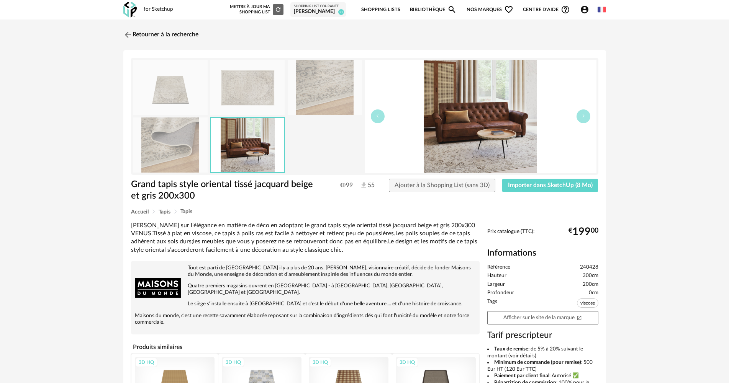
click at [314, 115] on div at bounding box center [248, 116] width 230 height 113
click at [175, 35] on link "Retourner à la recherche" at bounding box center [158, 34] width 75 height 17
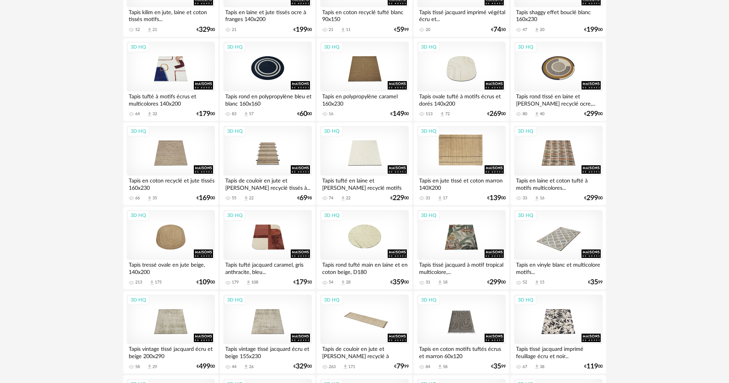
scroll to position [957, 0]
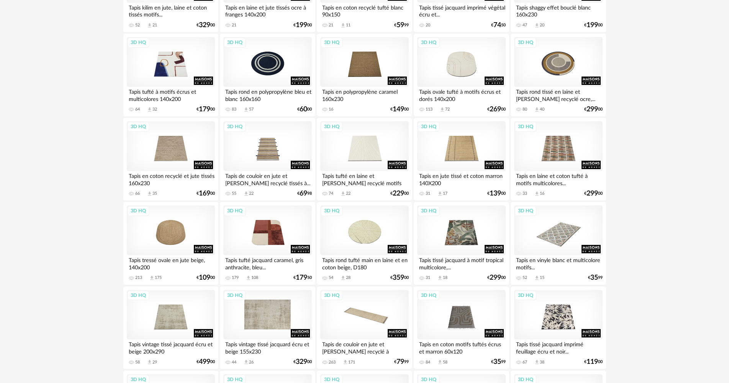
click at [259, 321] on div "3D HQ" at bounding box center [267, 315] width 88 height 50
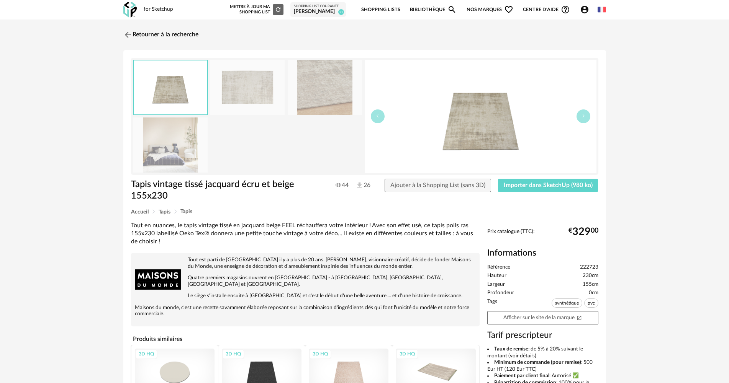
click at [163, 159] on img at bounding box center [170, 145] width 74 height 55
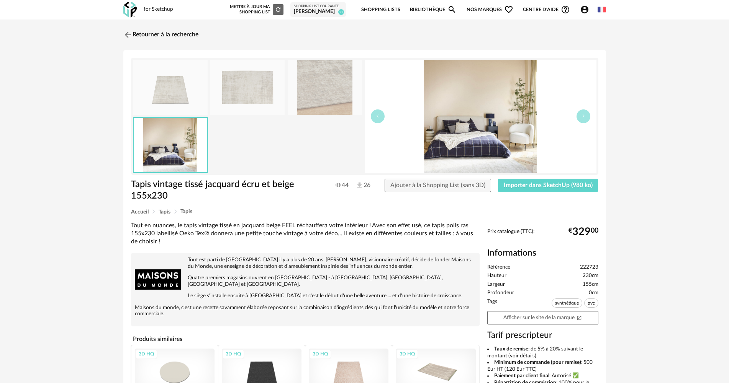
click at [259, 86] on img at bounding box center [247, 87] width 74 height 55
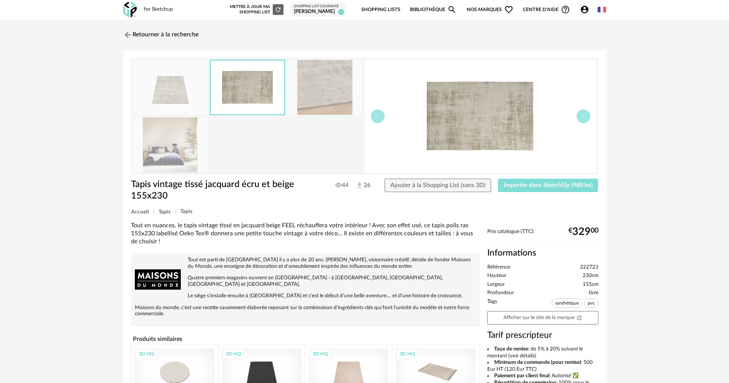
click at [534, 182] on span "Importer dans SketchUp (980 ko)" at bounding box center [548, 185] width 89 height 6
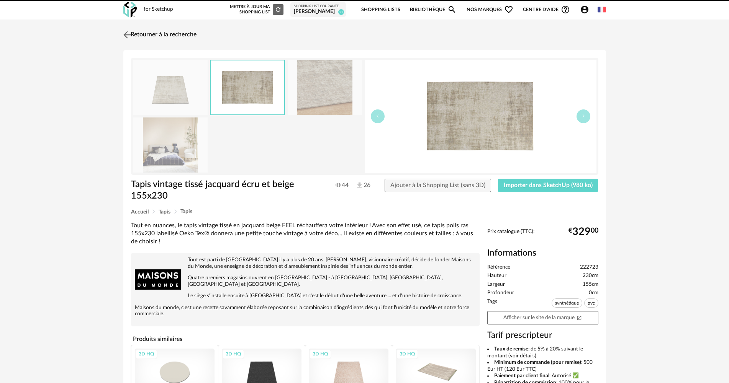
click at [145, 39] on link "Retourner à la recherche" at bounding box center [158, 34] width 75 height 17
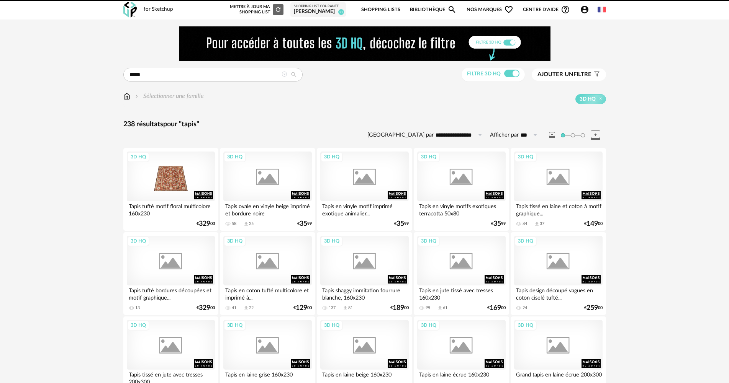
scroll to position [957, 0]
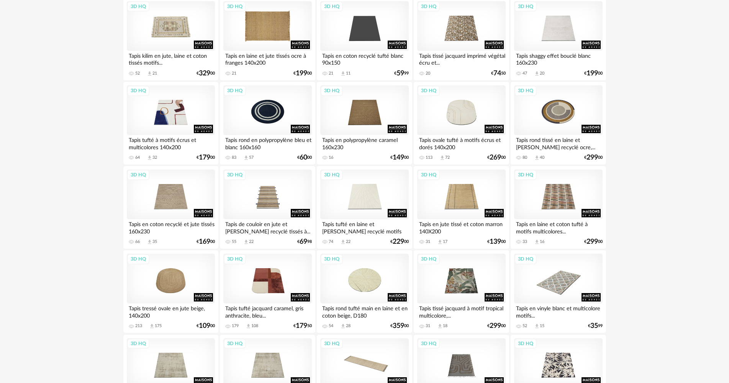
scroll to position [1034, 0]
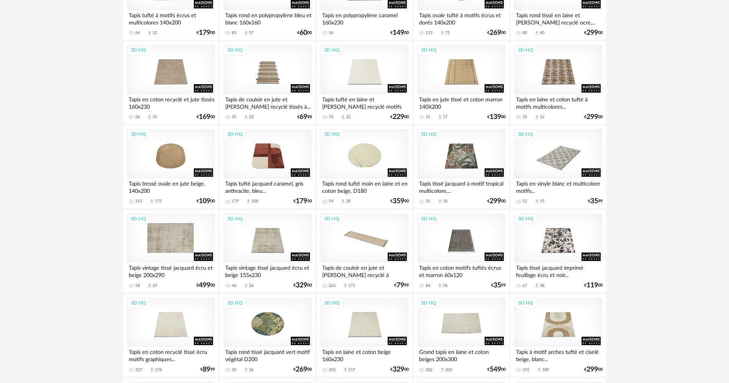
click at [191, 252] on div "3D HQ" at bounding box center [171, 239] width 88 height 50
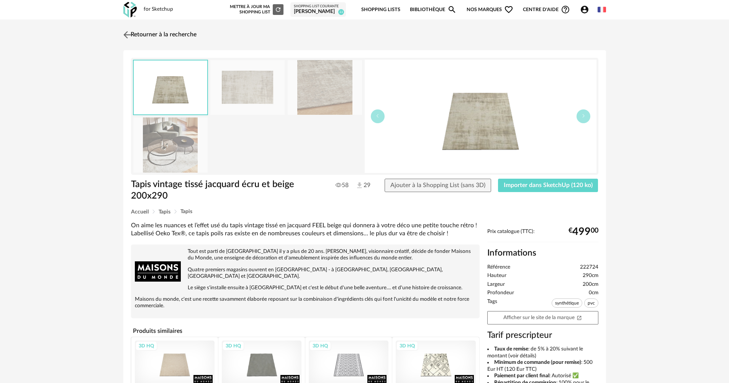
click at [151, 32] on link "Retourner à la recherche" at bounding box center [158, 34] width 75 height 17
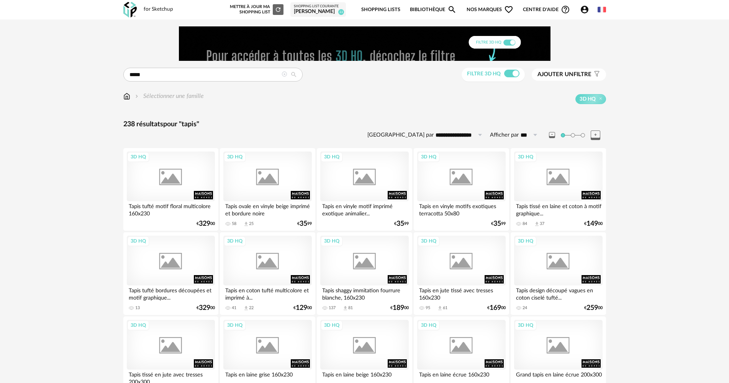
scroll to position [1034, 0]
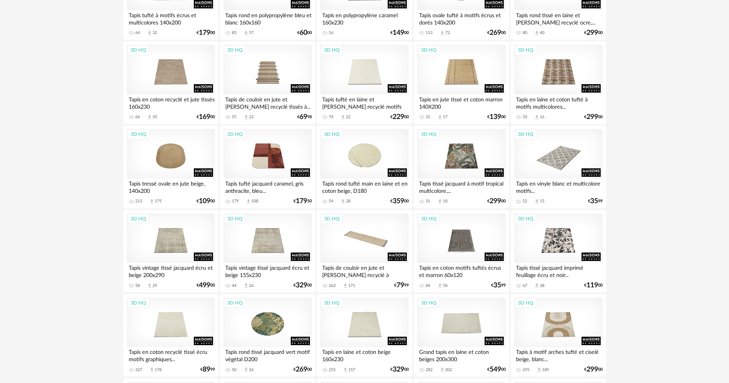
click at [182, 249] on div "3D HQ" at bounding box center [171, 239] width 88 height 50
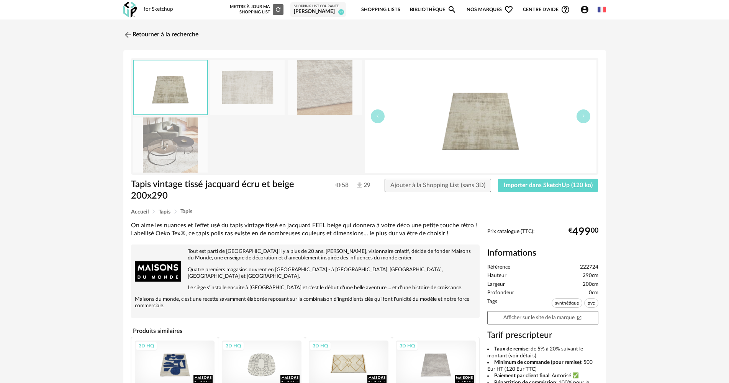
click at [561, 175] on div "Tapis vintage tissé jacquard écru et beige 200x290 Tapis vintage tissé jacquard…" at bounding box center [364, 286] width 483 height 472
click at [561, 185] on span "Importer dans SketchUp (120 ko)" at bounding box center [548, 185] width 89 height 6
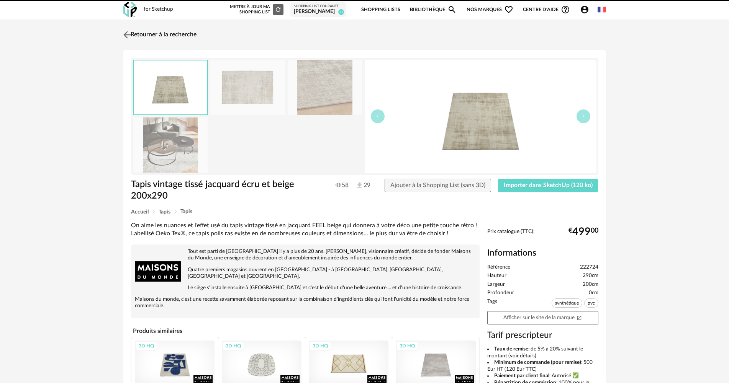
click at [138, 28] on link "Retourner à la recherche" at bounding box center [158, 34] width 75 height 17
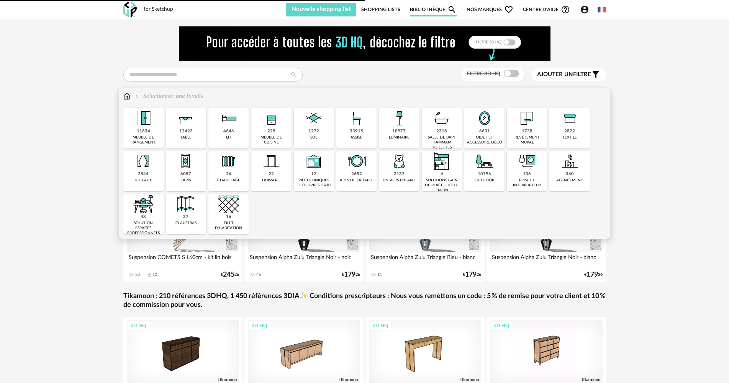
click at [499, 133] on div "6631 objet et accessoire déco" at bounding box center [484, 128] width 40 height 41
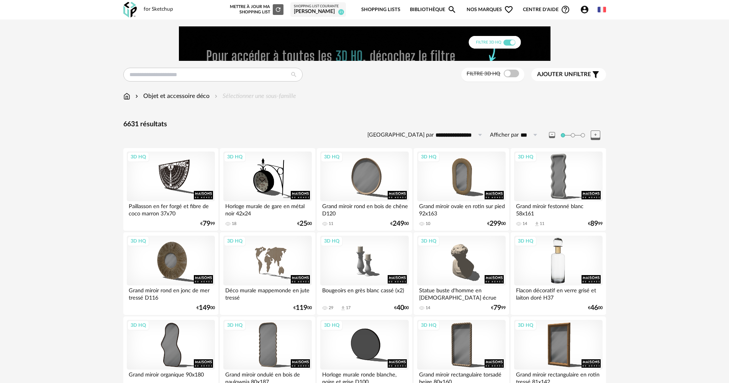
click at [546, 278] on div "3D HQ" at bounding box center [558, 261] width 88 height 50
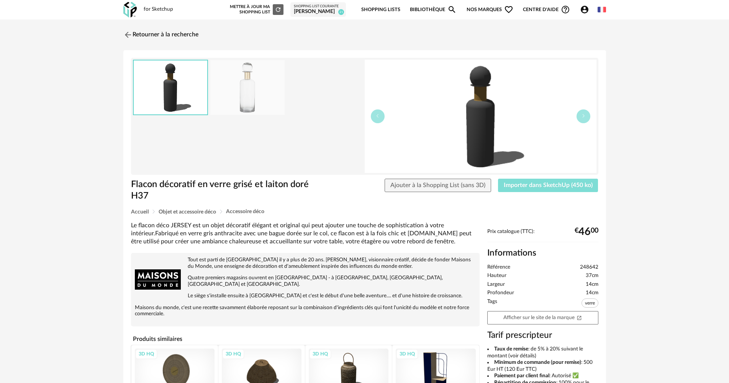
click at [524, 180] on button "Importer dans SketchUp (450 ko)" at bounding box center [548, 186] width 100 height 14
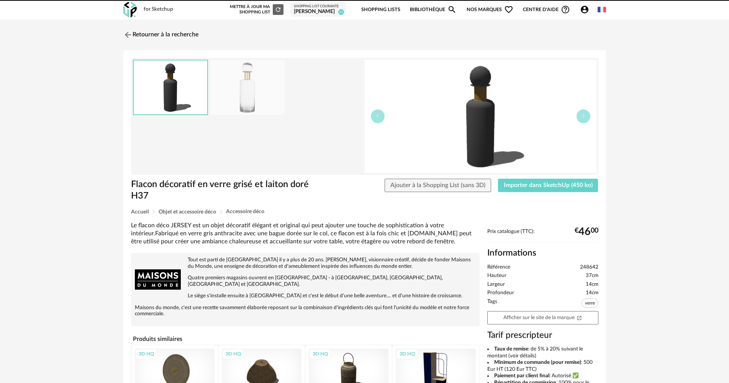
click at [164, 20] on div "Retourner à la recherche Flacon décoratif en verre grisé et laiton doré H37 Fla…" at bounding box center [364, 278] width 729 height 516
click at [166, 36] on link "Retourner à la recherche" at bounding box center [158, 34] width 75 height 17
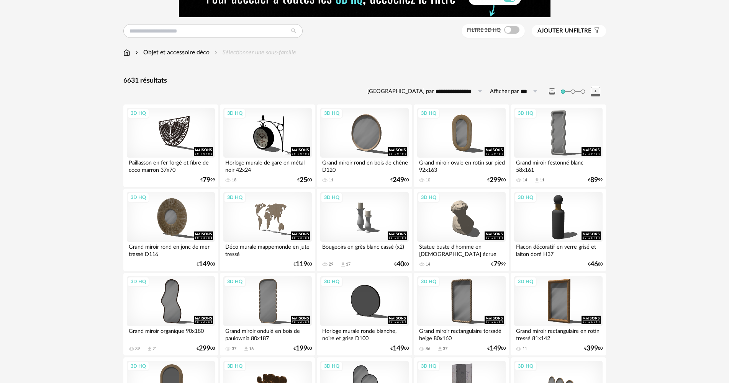
scroll to position [191, 0]
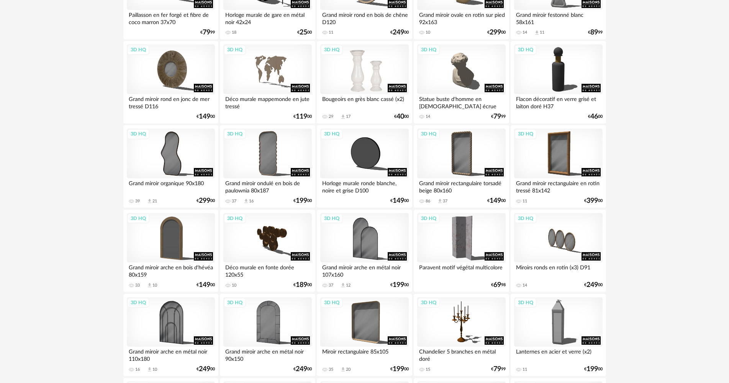
click at [379, 93] on div "3D HQ" at bounding box center [364, 69] width 88 height 50
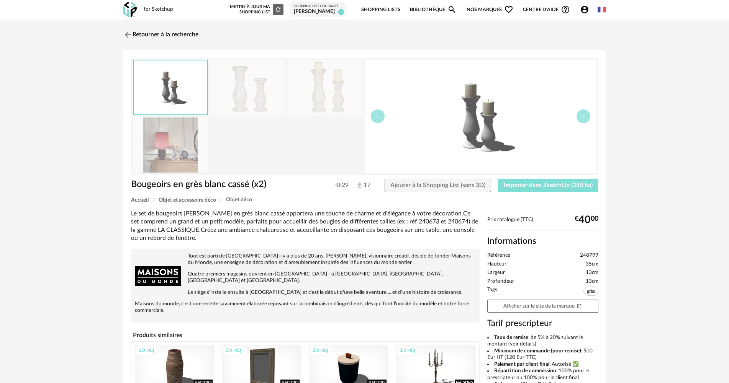
click at [533, 186] on span "Importer dans SketchUp (250 ko)" at bounding box center [548, 185] width 89 height 6
click at [176, 37] on link "Retourner à la recherche" at bounding box center [158, 34] width 75 height 17
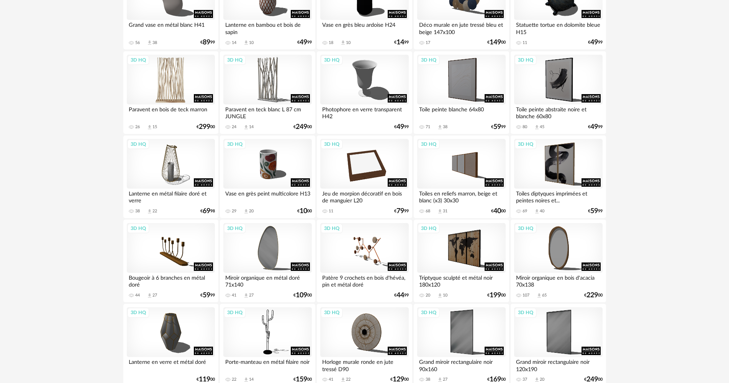
scroll to position [689, 0]
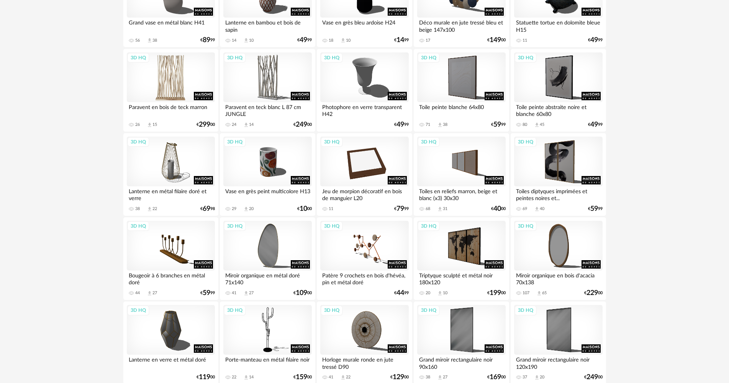
click at [190, 86] on div "3D HQ" at bounding box center [171, 77] width 88 height 50
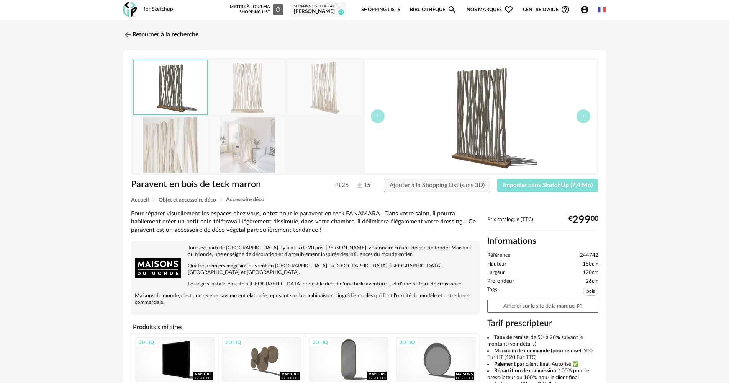
click at [529, 187] on span "Importer dans SketchUp (7,4 Mo)" at bounding box center [548, 185] width 90 height 6
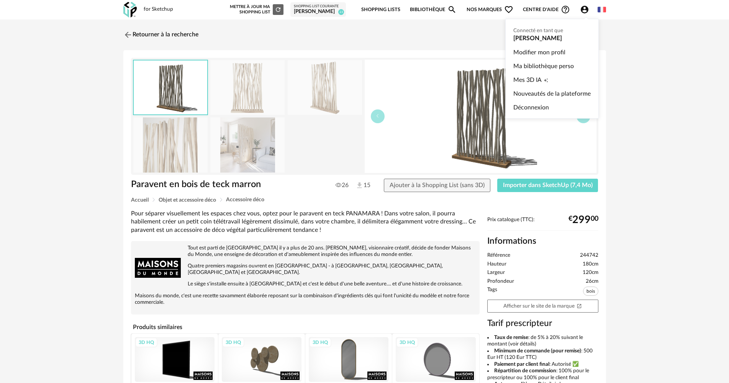
click at [588, 9] on icon "Account Circle icon" at bounding box center [585, 10] width 8 height 8
click at [580, 76] on link "Mes 3D IA Creation icon" at bounding box center [551, 80] width 77 height 14
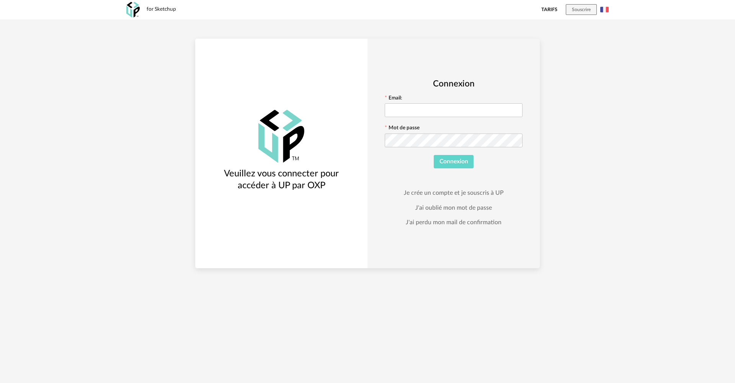
click at [480, 100] on div "Email:" at bounding box center [454, 106] width 138 height 23
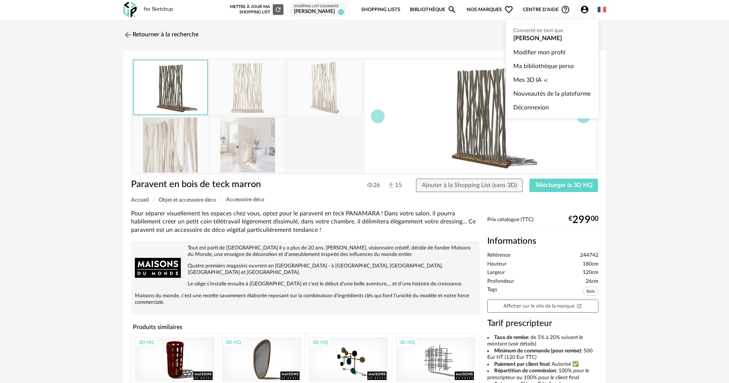
click at [586, 10] on icon "Account Circle icon" at bounding box center [585, 10] width 8 height 8
click at [561, 75] on link "Mes 3D IA Creation icon" at bounding box center [551, 80] width 77 height 14
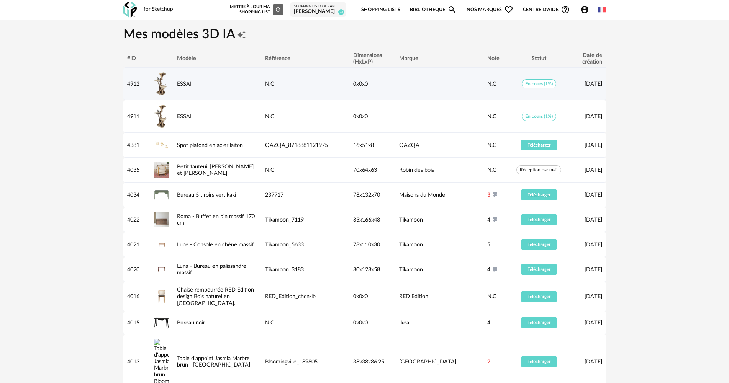
click at [542, 87] on span "En cours (1%)" at bounding box center [539, 83] width 34 height 9
click at [545, 84] on span "En cours (1%)" at bounding box center [539, 83] width 34 height 9
click at [179, 83] on link "ESSAI" at bounding box center [184, 84] width 15 height 6
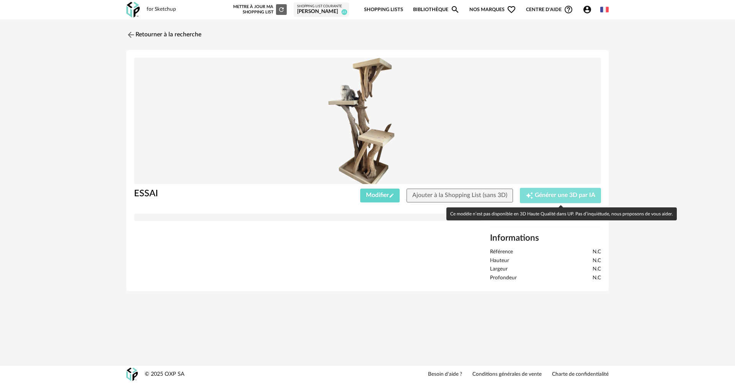
click at [550, 193] on span "Générer une 3D par IA" at bounding box center [565, 196] width 61 height 6
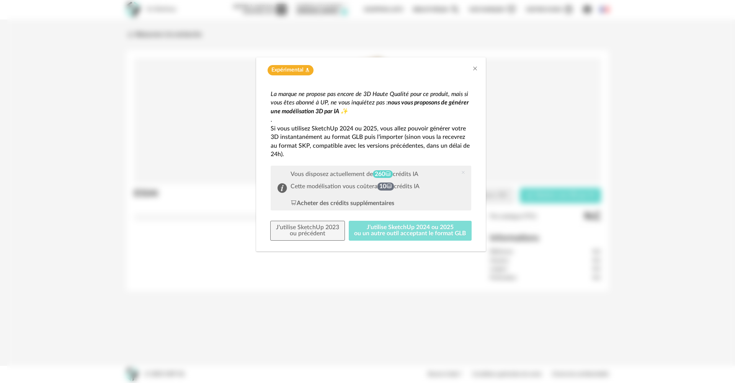
click at [358, 224] on button "J'utilise SketchUp 2024 ou 2025 ou un autre outil acceptant le format GLB" at bounding box center [410, 231] width 123 height 20
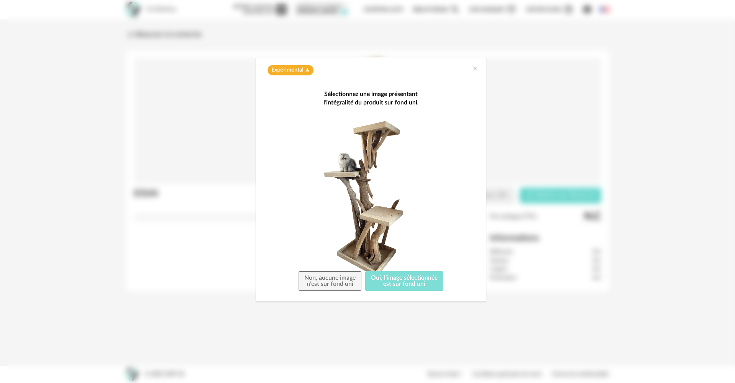
click at [379, 282] on button "Oui, l'image sélectionnée est sur fond uni" at bounding box center [404, 282] width 78 height 20
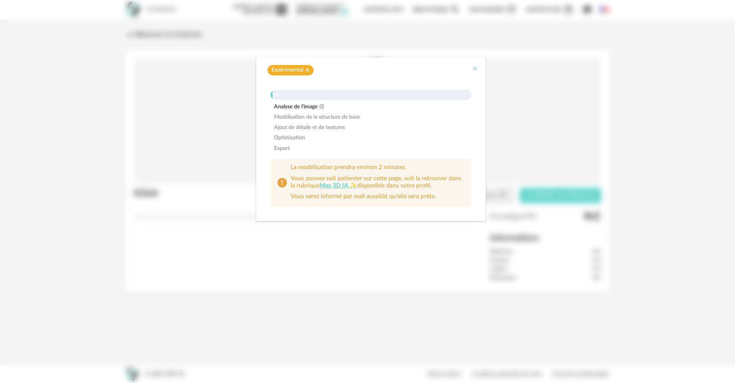
click at [476, 67] on icon "Close" at bounding box center [475, 68] width 6 height 6
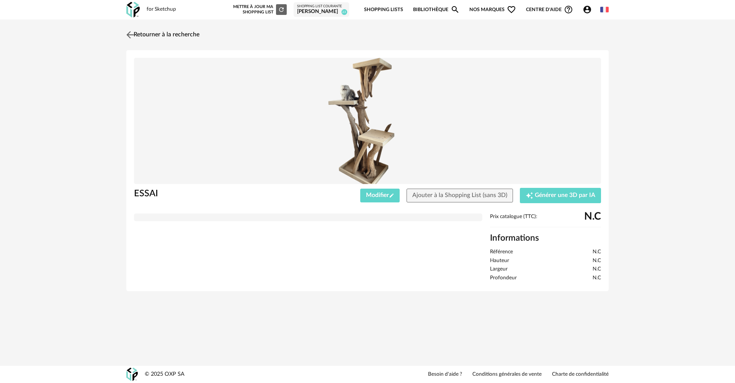
click at [129, 30] on img at bounding box center [130, 34] width 11 height 11
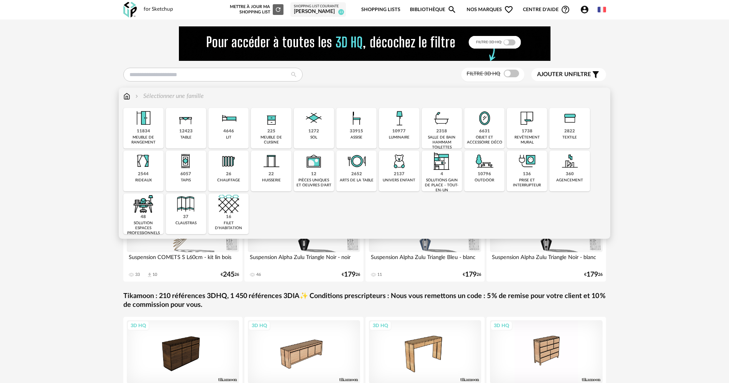
click at [404, 134] on div "10977" at bounding box center [398, 132] width 13 height 6
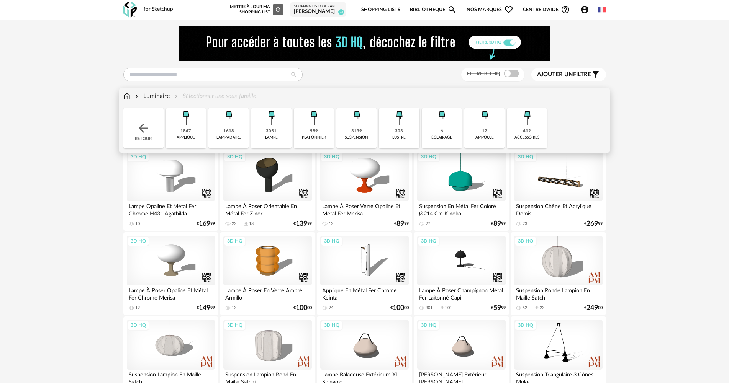
click at [393, 133] on div "303 lustre" at bounding box center [399, 128] width 40 height 41
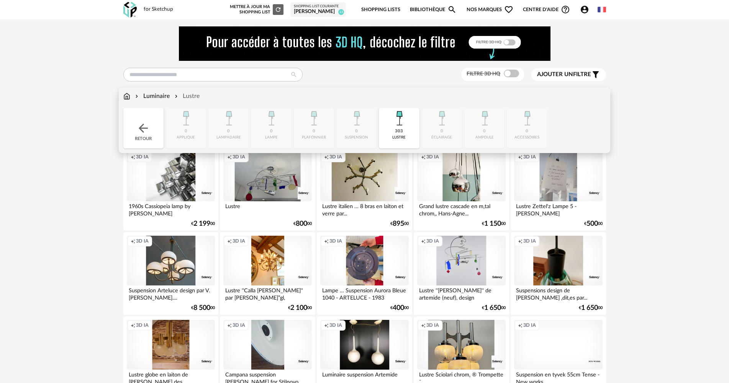
click at [400, 131] on div "303" at bounding box center [399, 132] width 8 height 6
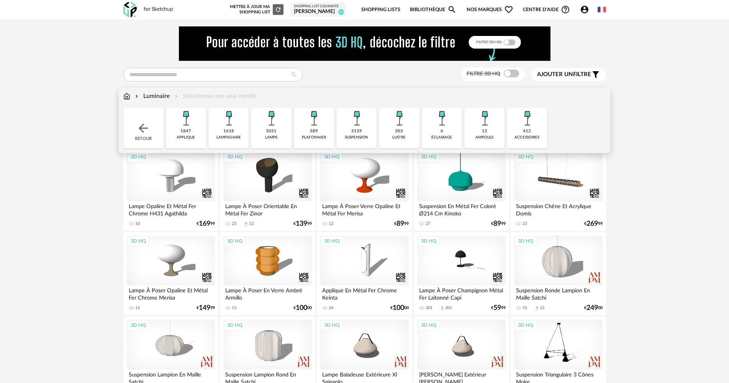
click at [237, 124] on img at bounding box center [228, 118] width 21 height 21
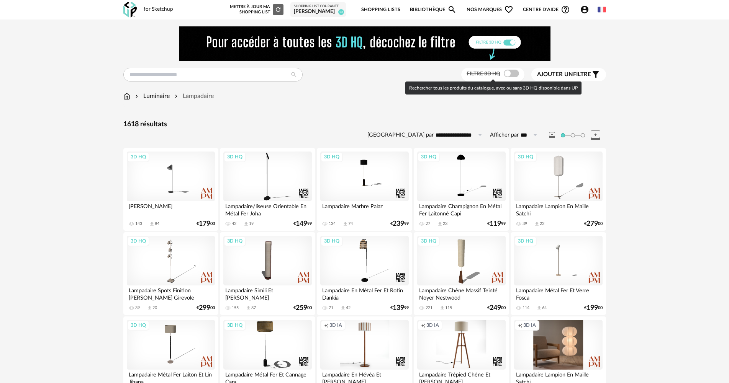
click at [509, 77] on span at bounding box center [511, 74] width 15 height 8
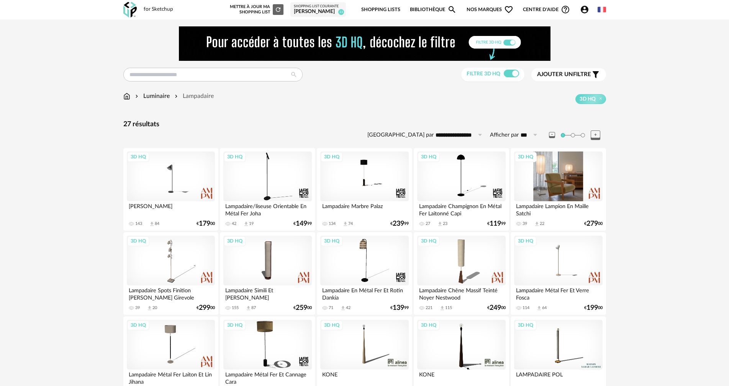
click at [545, 190] on div "3D HQ" at bounding box center [558, 177] width 88 height 50
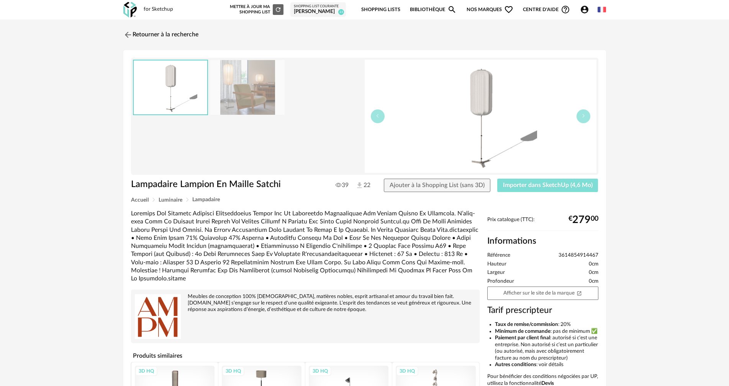
click at [551, 185] on span "Importer dans SketchUp (4,6 Mo)" at bounding box center [548, 185] width 90 height 6
click at [256, 83] on img at bounding box center [247, 87] width 74 height 55
click at [154, 89] on img at bounding box center [171, 88] width 74 height 54
click at [173, 31] on link "Retourner à la recherche" at bounding box center [158, 34] width 75 height 17
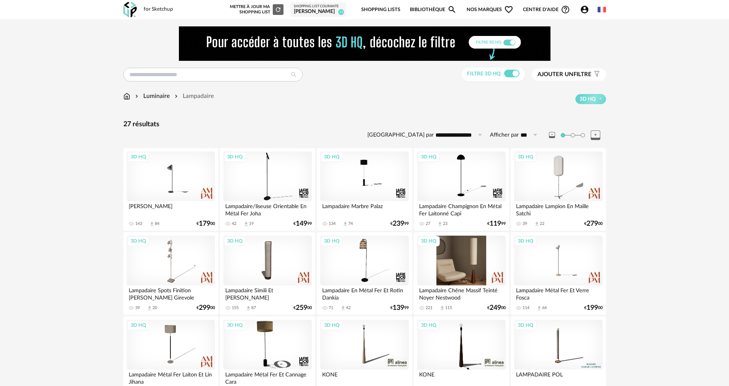
click at [478, 280] on div "3D HQ" at bounding box center [461, 261] width 88 height 50
click at [486, 250] on div "3D HQ" at bounding box center [461, 261] width 88 height 50
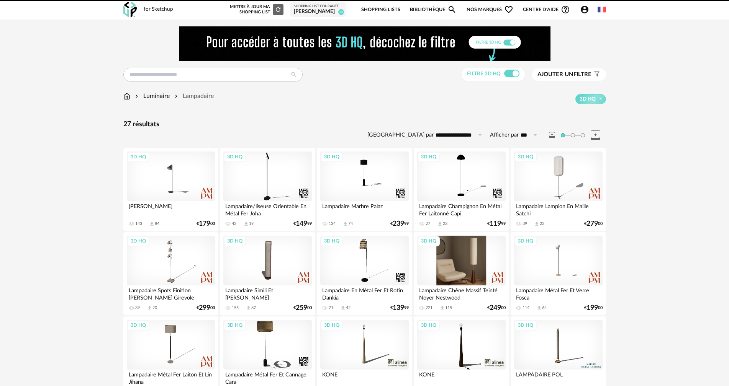
click at [480, 263] on div "3D HQ" at bounding box center [461, 261] width 88 height 50
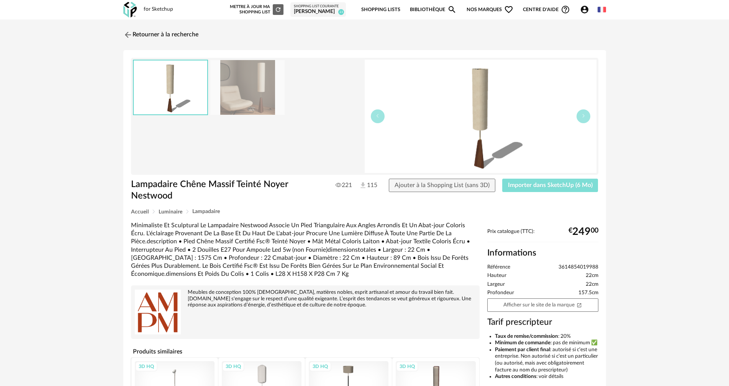
click at [555, 180] on button "Importer dans SketchUp (6 Mo)" at bounding box center [550, 186] width 96 height 14
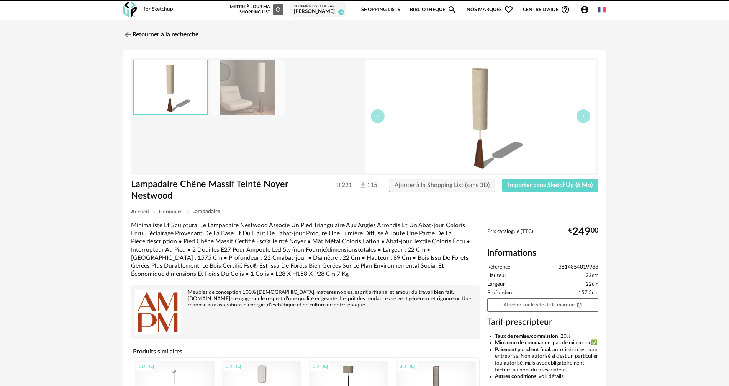
click at [148, 25] on div "Retourner à la recherche Lampadaire Chêne Massif Teinté Noyer Nestwood Lampadai…" at bounding box center [364, 255] width 729 height 471
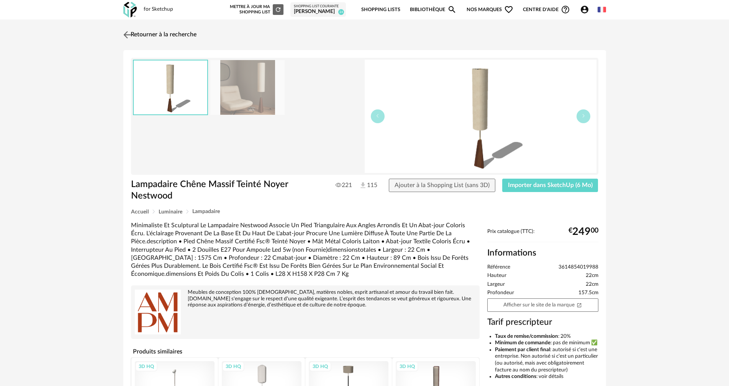
click at [150, 31] on link "Retourner à la recherche" at bounding box center [158, 34] width 75 height 17
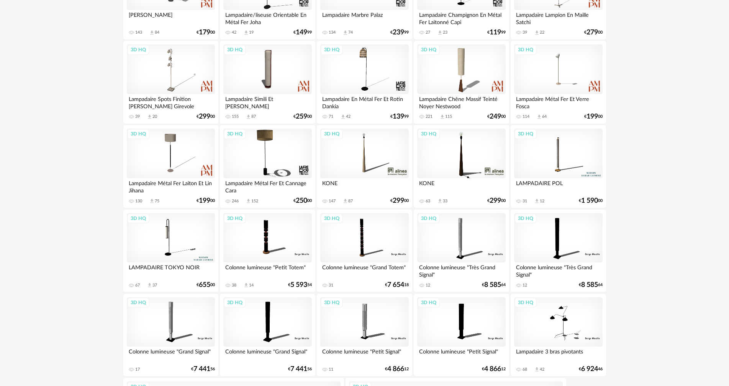
scroll to position [205, 0]
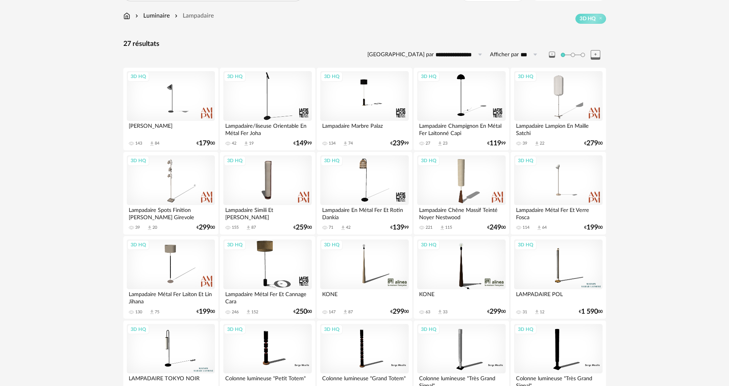
scroll to position [139, 0]
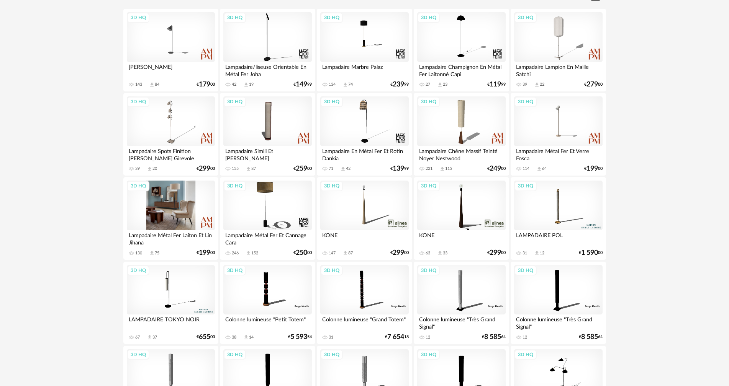
click at [192, 214] on div "3D HQ" at bounding box center [171, 206] width 88 height 50
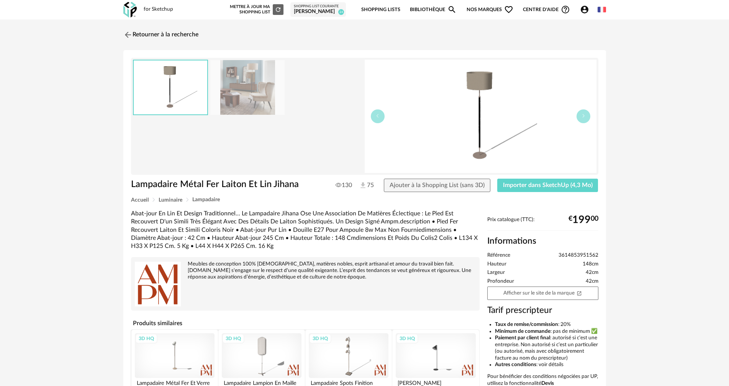
click at [268, 94] on img at bounding box center [247, 87] width 74 height 55
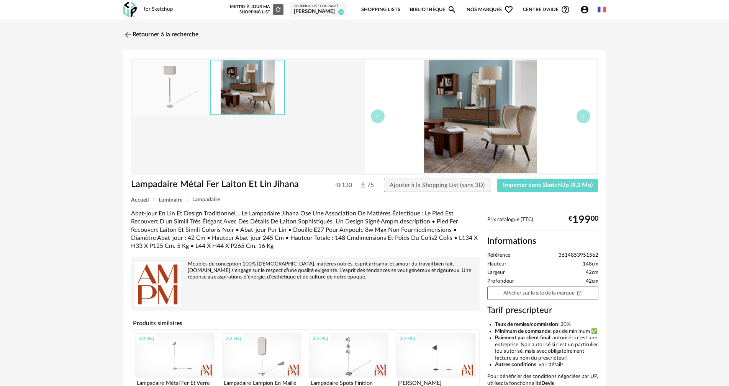
click at [527, 177] on div "Lampadaire Métal Fer Laiton Et Lin Jihana Lampadaire Métal Fer Laiton Et Lin Ji…" at bounding box center [364, 257] width 483 height 414
click at [531, 189] on button "Importer dans SketchUp (4,3 Mo)" at bounding box center [547, 186] width 101 height 14
click at [173, 39] on link "Retourner à la recherche" at bounding box center [158, 34] width 75 height 17
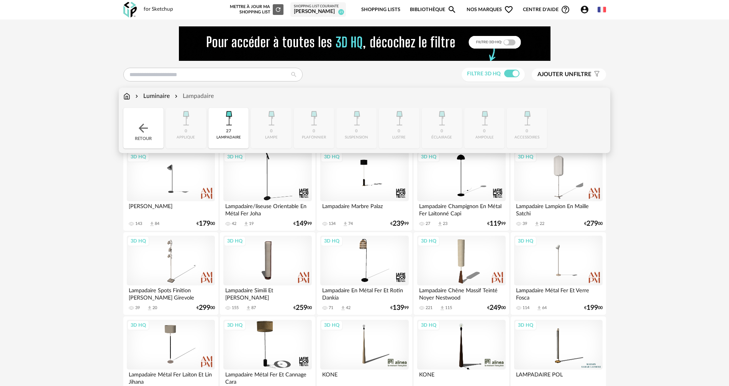
click at [128, 93] on img at bounding box center [126, 96] width 7 height 9
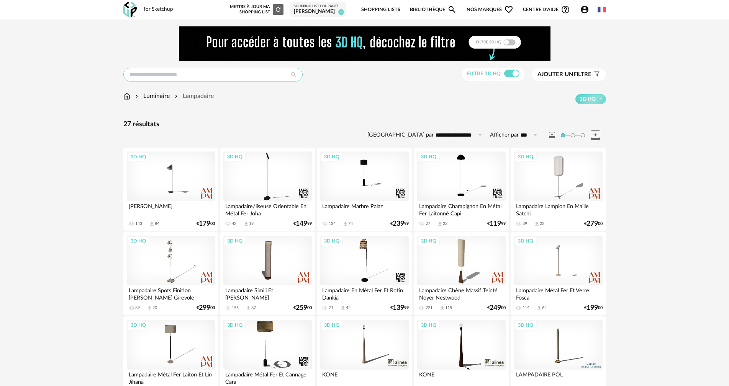
click at [188, 70] on input "text" at bounding box center [212, 75] width 179 height 14
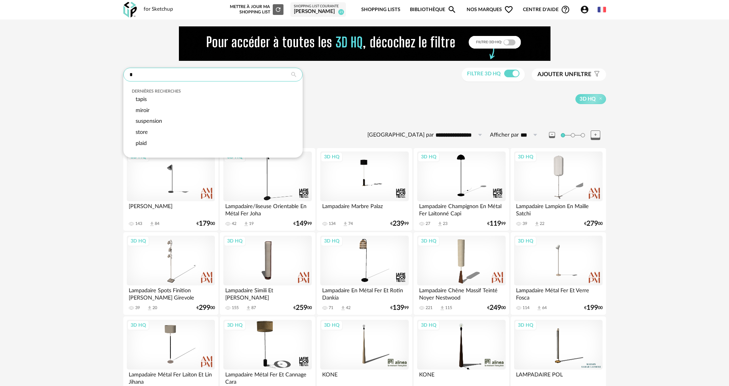
type input "*"
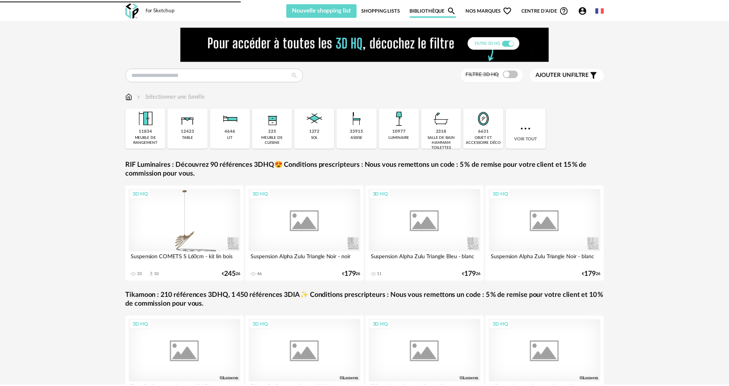
scroll to position [68, 0]
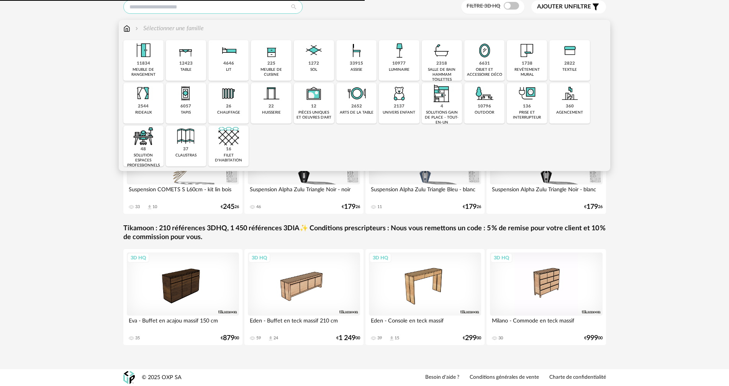
click at [211, 7] on input "text" at bounding box center [212, 7] width 179 height 14
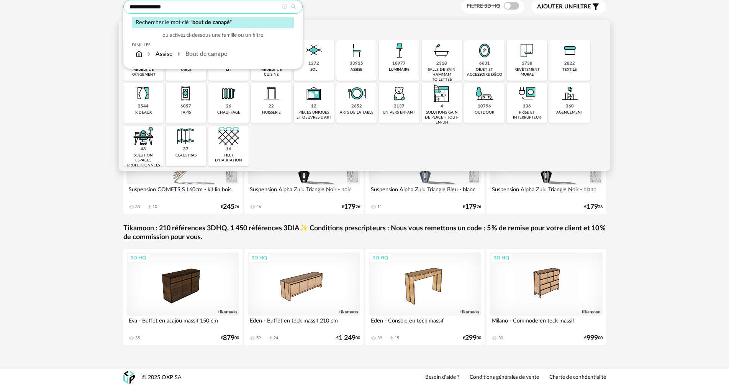
type input "**********"
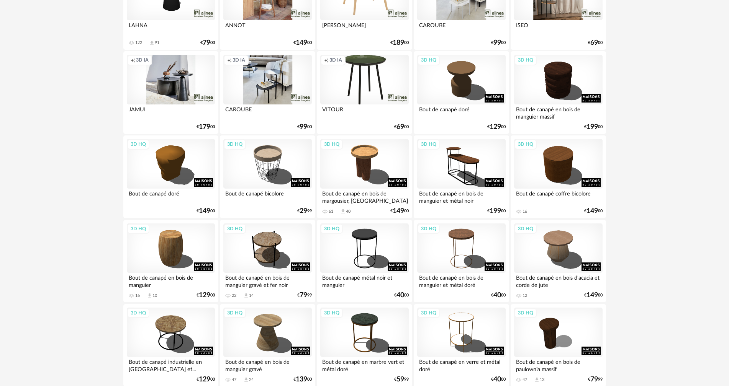
scroll to position [221, 0]
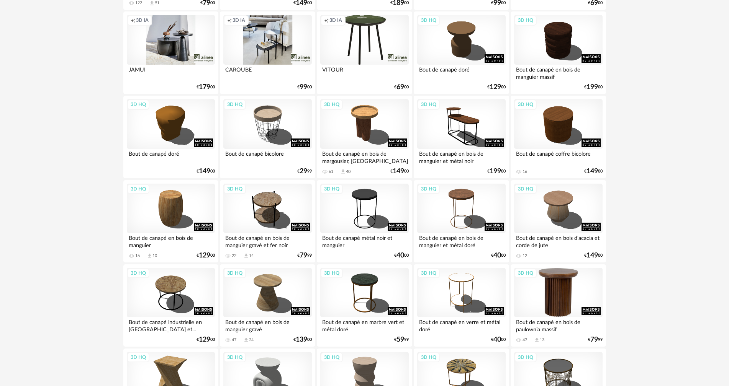
click at [548, 293] on div "3D HQ" at bounding box center [558, 293] width 88 height 50
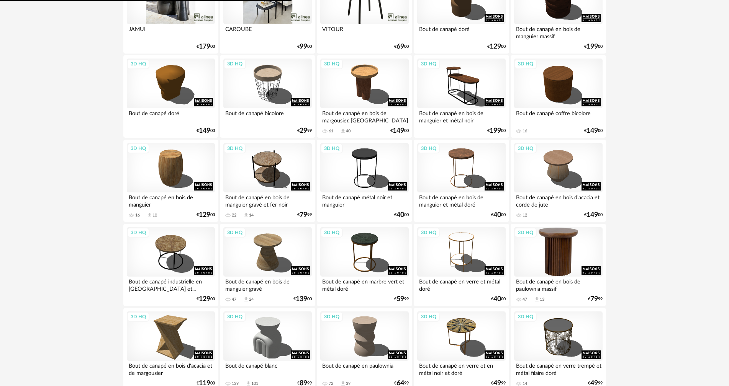
scroll to position [298, 0]
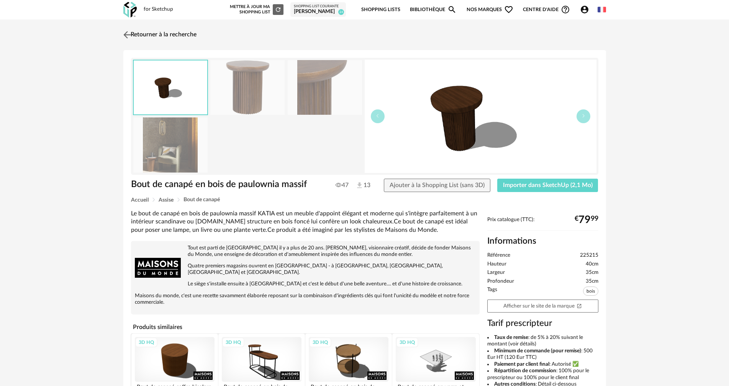
click at [136, 39] on link "Retourner à la recherche" at bounding box center [158, 34] width 75 height 17
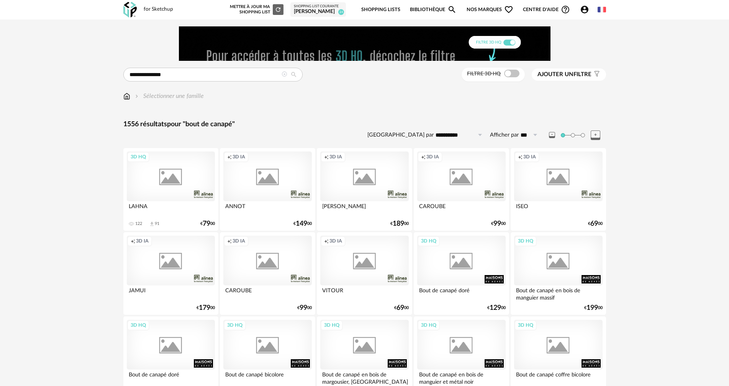
scroll to position [298, 0]
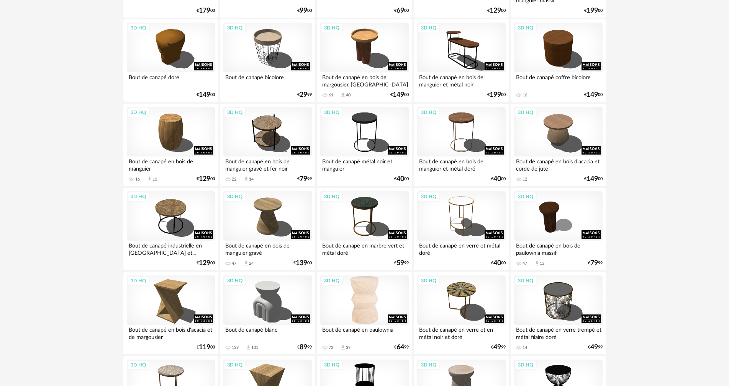
click at [374, 297] on div "3D HQ" at bounding box center [364, 301] width 88 height 50
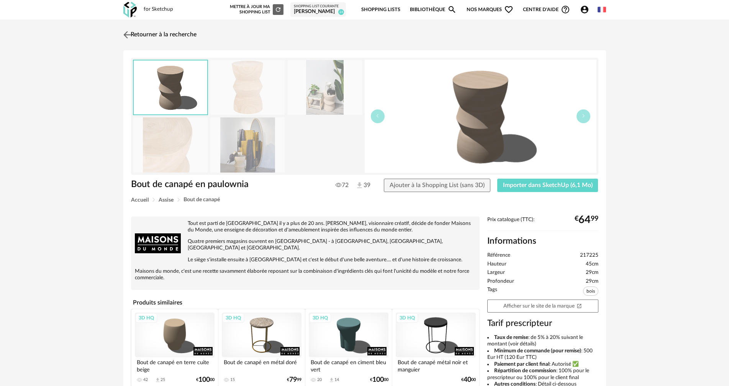
click at [157, 28] on link "Retourner à la recherche" at bounding box center [158, 34] width 75 height 17
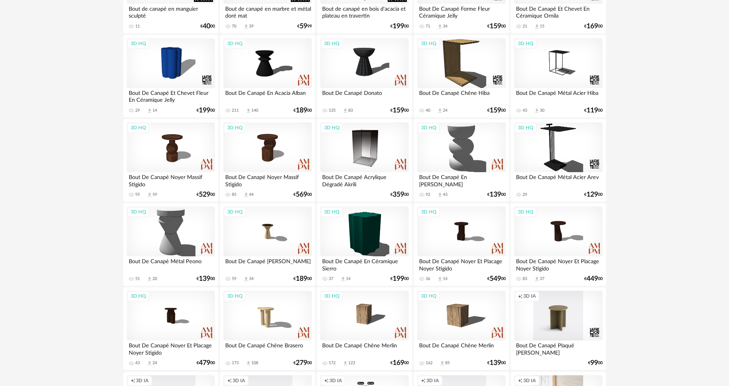
scroll to position [987, 0]
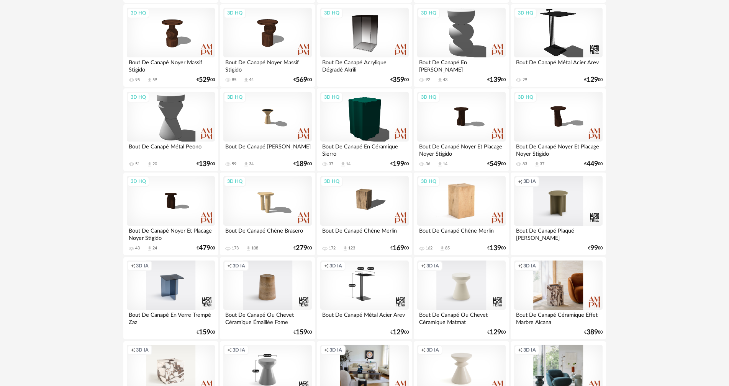
click at [446, 209] on div "3D HQ" at bounding box center [461, 201] width 88 height 50
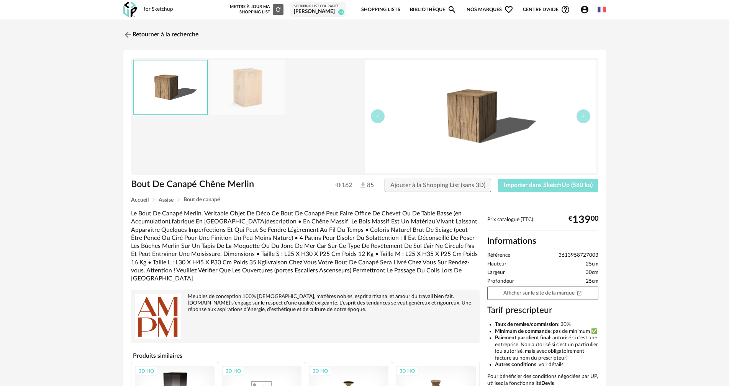
click at [574, 182] on span "Importer dans SketchUp (580 ko)" at bounding box center [548, 185] width 89 height 6
click at [170, 38] on link "Retourner à la recherche" at bounding box center [158, 34] width 75 height 17
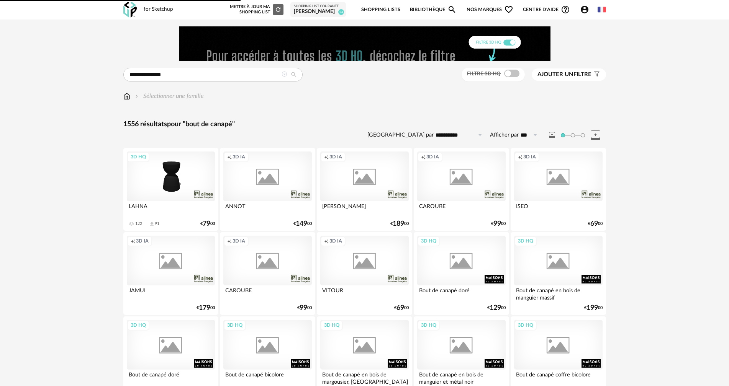
scroll to position [987, 0]
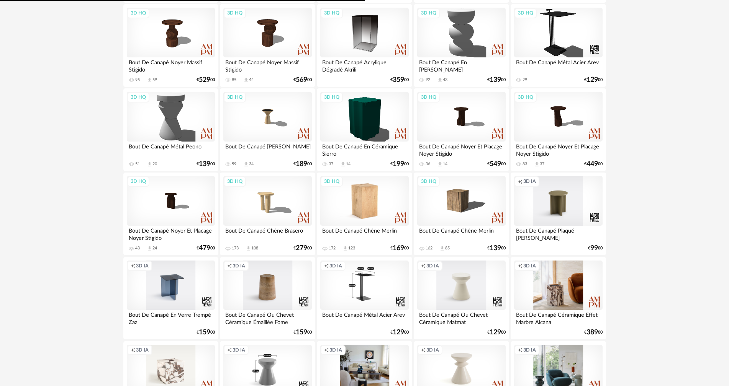
click at [360, 199] on div "3D HQ" at bounding box center [364, 201] width 88 height 50
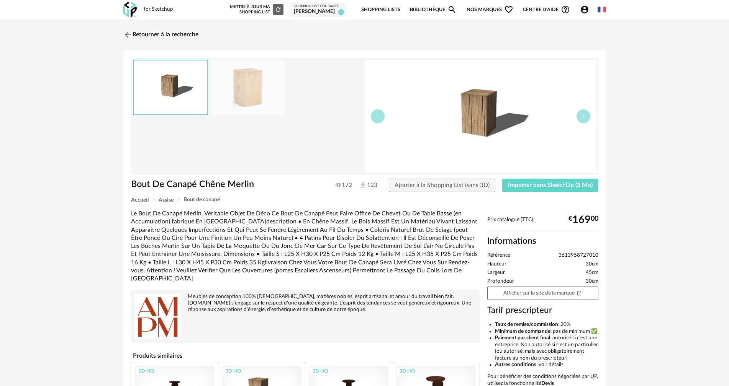
click at [535, 169] on img at bounding box center [481, 116] width 232 height 113
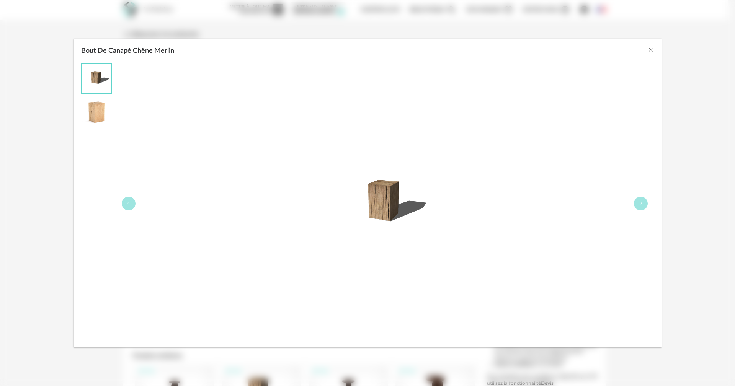
click at [535, 192] on div "Bout De Canapé Chêne Merlin" at bounding box center [385, 203] width 538 height 281
click at [650, 48] on icon "Close" at bounding box center [651, 50] width 6 height 6
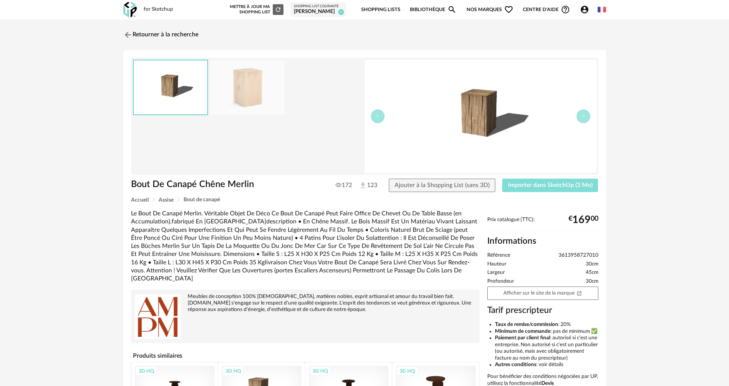
click at [533, 185] on span "Importer dans SketchUp (3 Mo)" at bounding box center [550, 185] width 85 height 6
click at [164, 31] on link "Retourner à la recherche" at bounding box center [158, 34] width 75 height 17
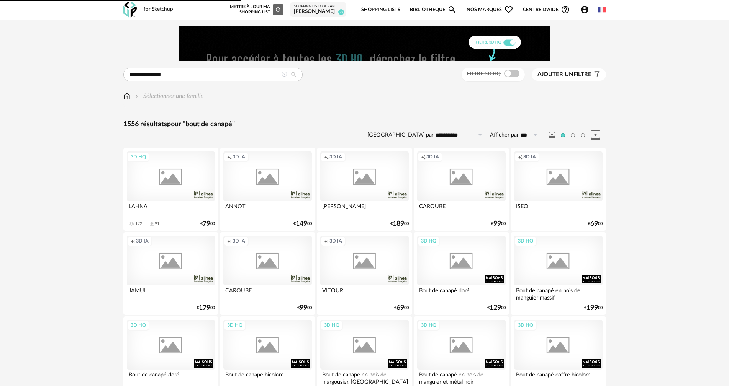
scroll to position [987, 0]
